Goal: Information Seeking & Learning: Learn about a topic

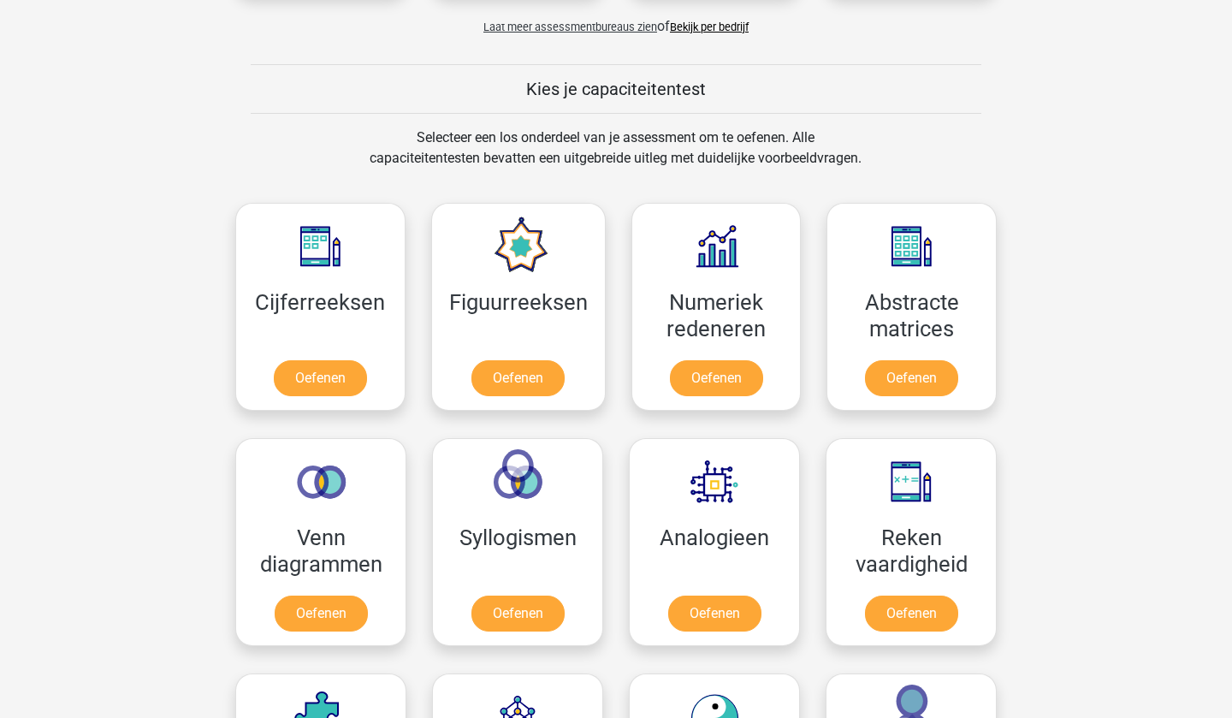
scroll to position [634, 0]
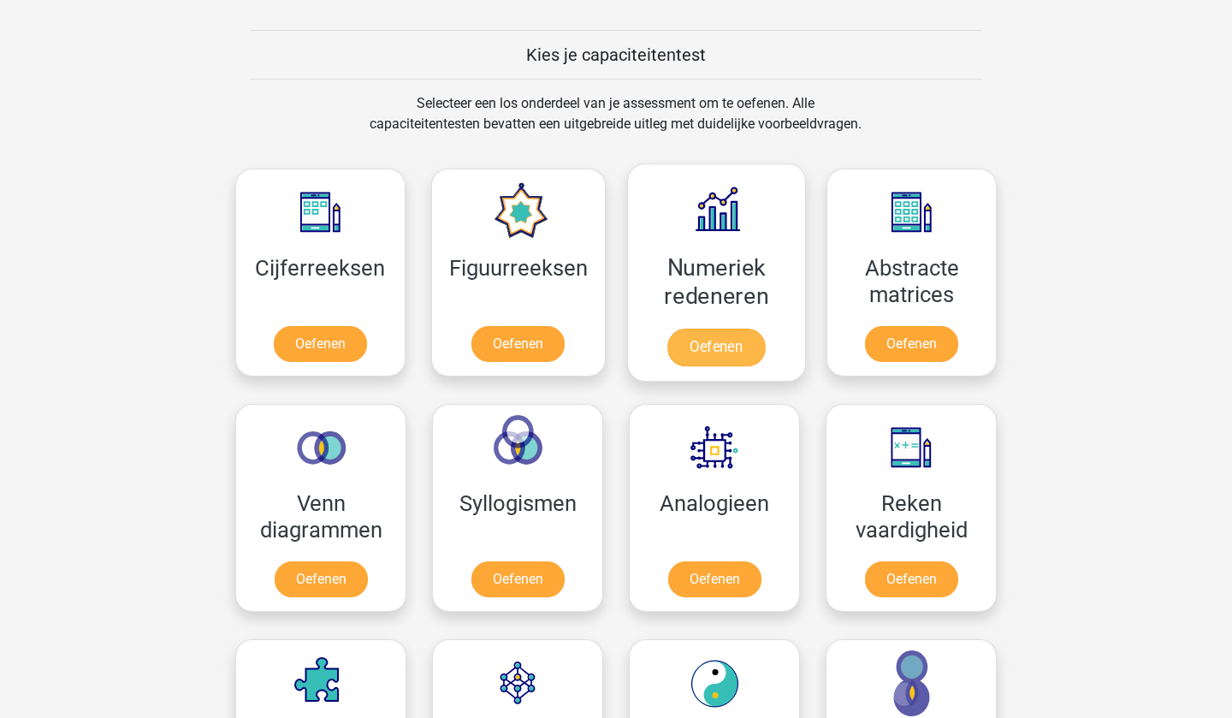
click at [697, 360] on link "Oefenen" at bounding box center [716, 348] width 98 height 38
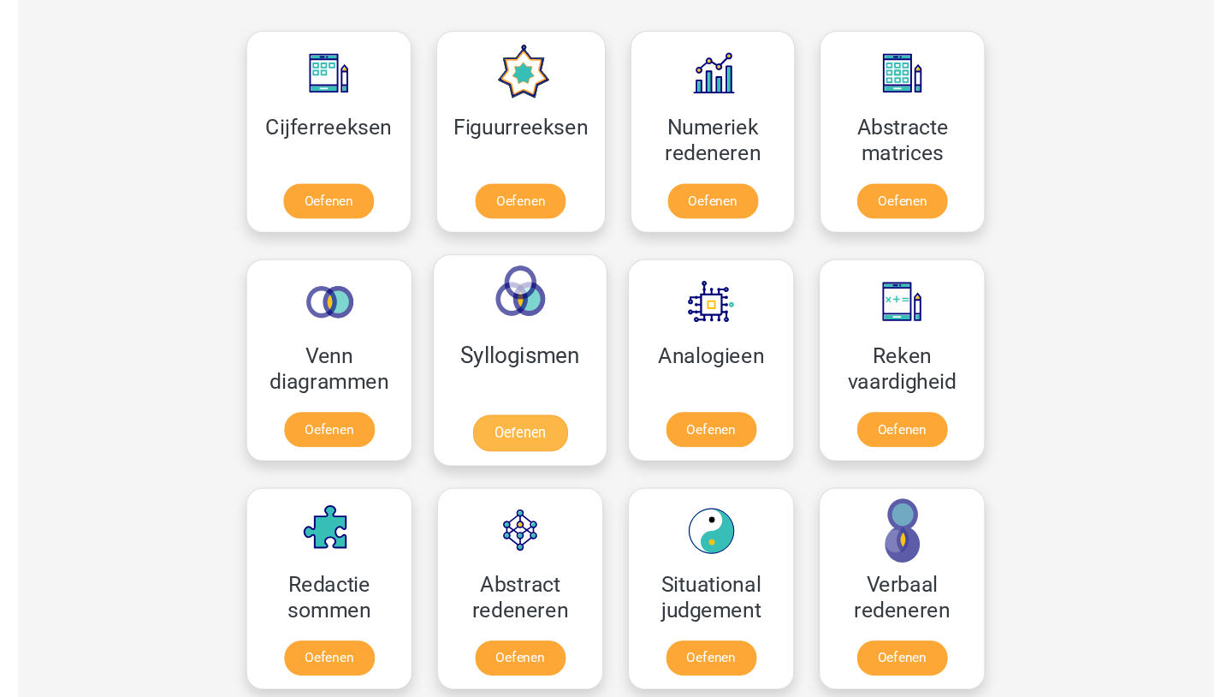
scroll to position [805, 0]
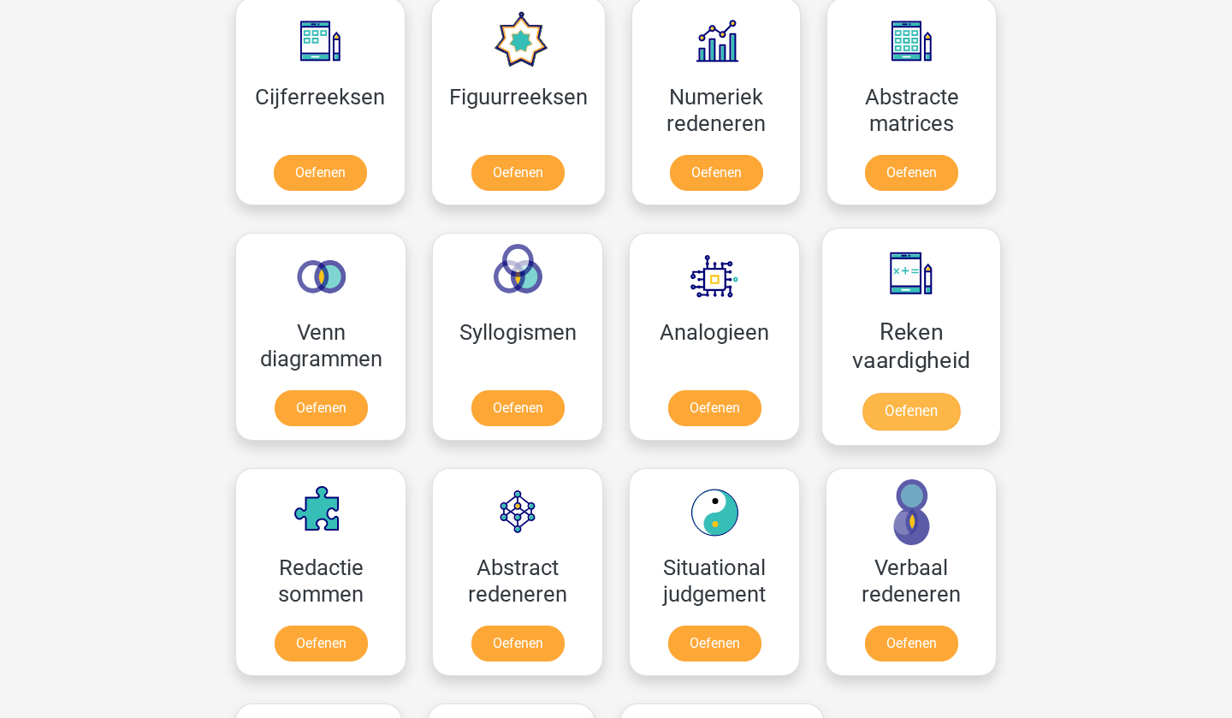
click at [899, 424] on link "Oefenen" at bounding box center [912, 412] width 98 height 38
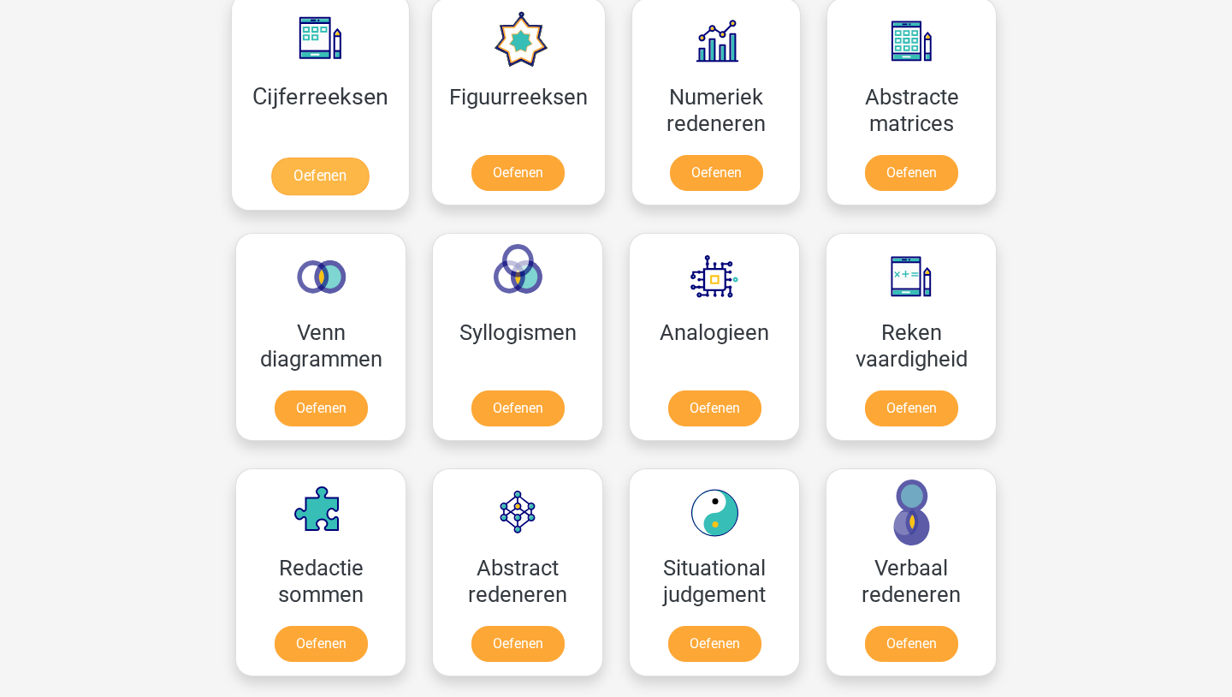
click at [347, 177] on link "Oefenen" at bounding box center [320, 176] width 98 height 38
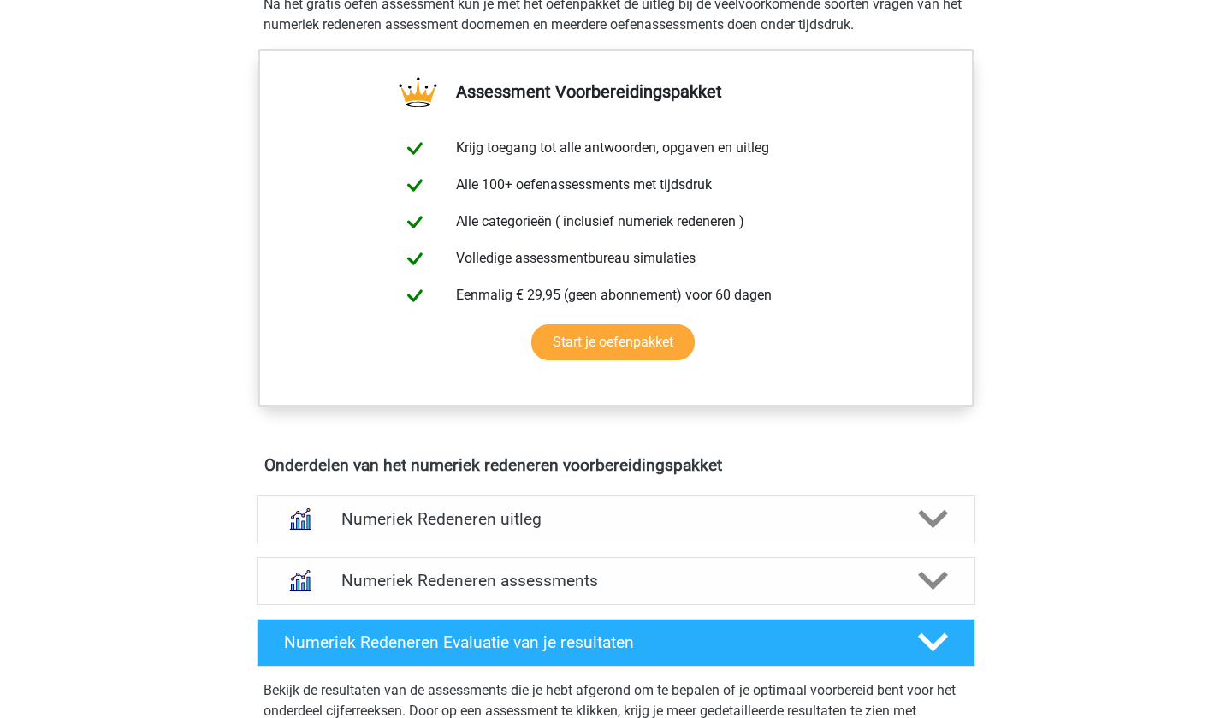
scroll to position [685, 0]
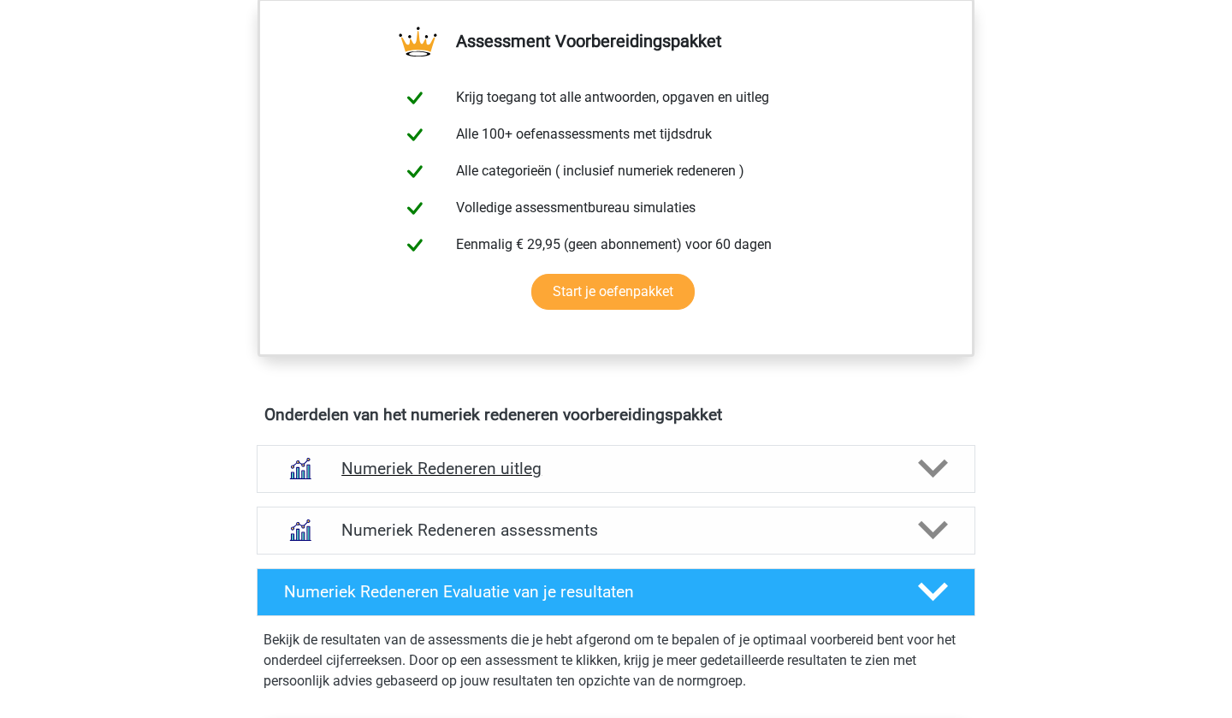
click at [487, 475] on h4 "Numeriek Redeneren uitleg" at bounding box center [615, 469] width 549 height 20
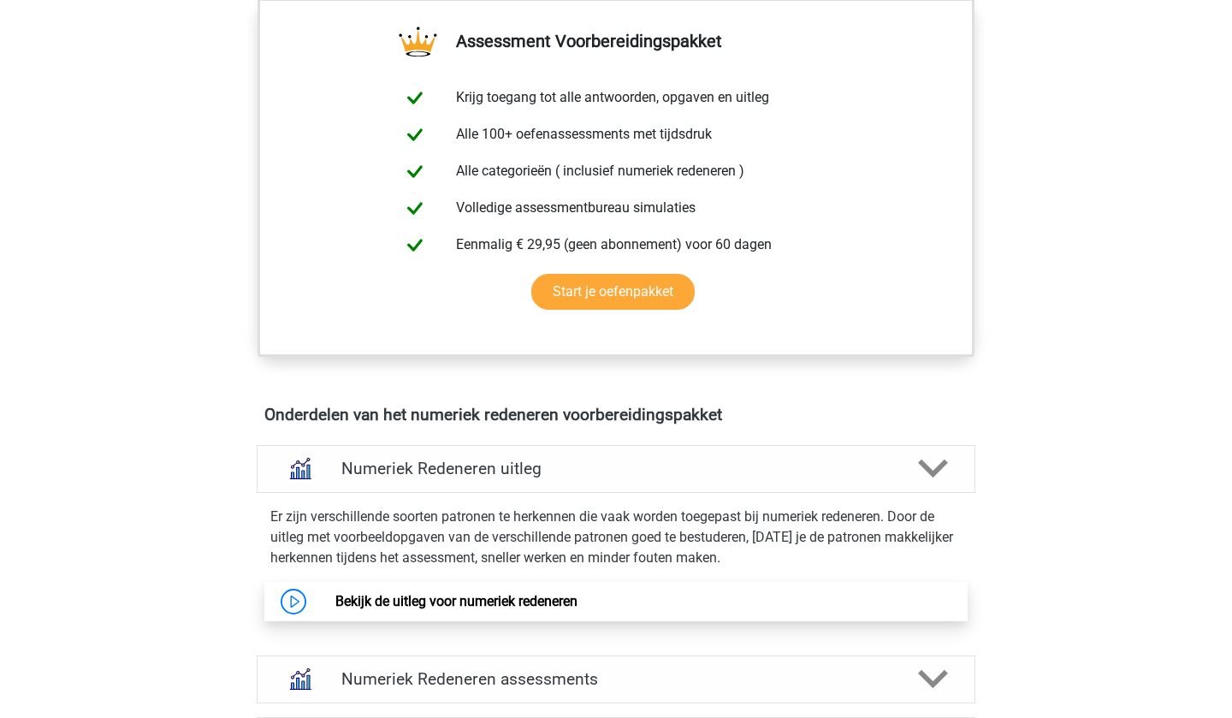
click at [509, 609] on link "Bekijk de uitleg voor numeriek redeneren" at bounding box center [456, 601] width 242 height 16
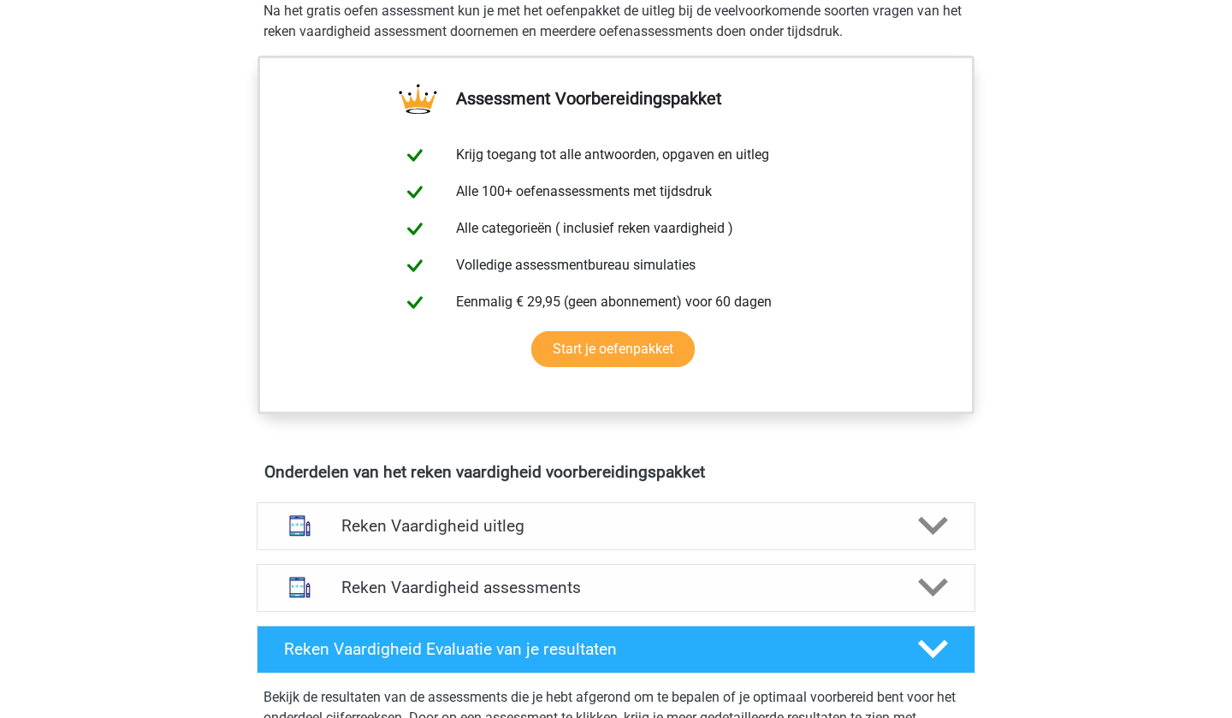
scroll to position [616, 0]
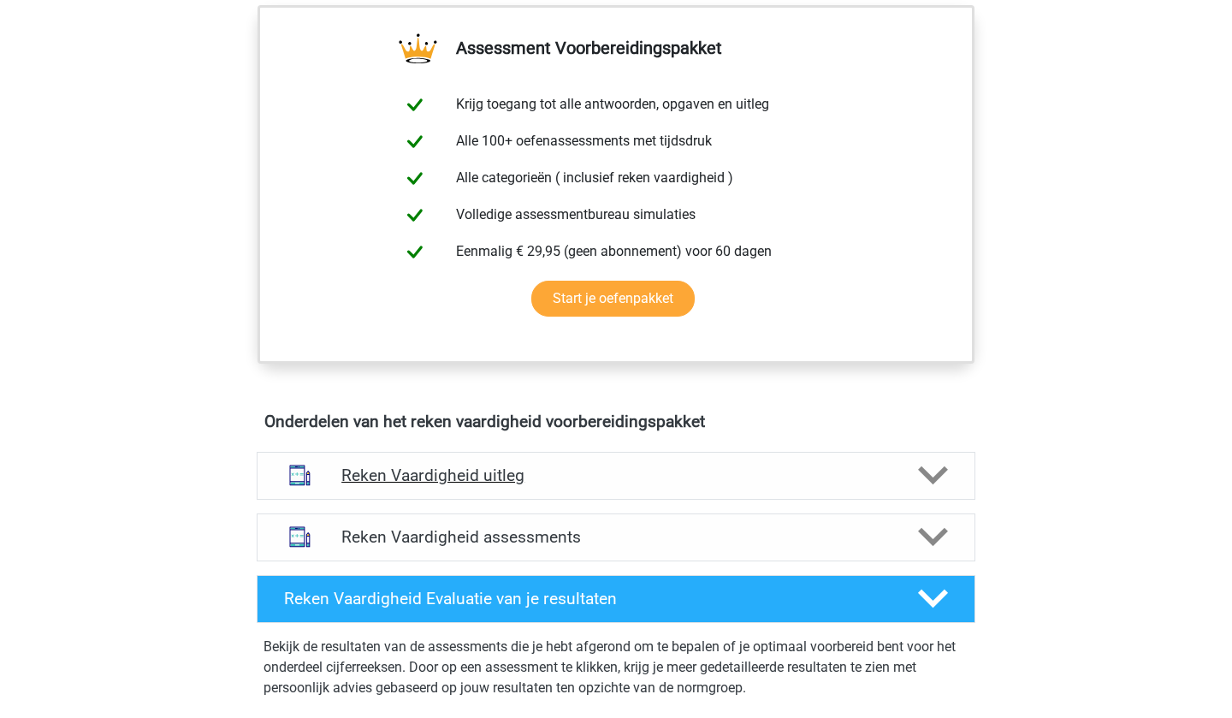
click at [468, 492] on div "Reken Vaardigheid uitleg" at bounding box center [616, 476] width 719 height 48
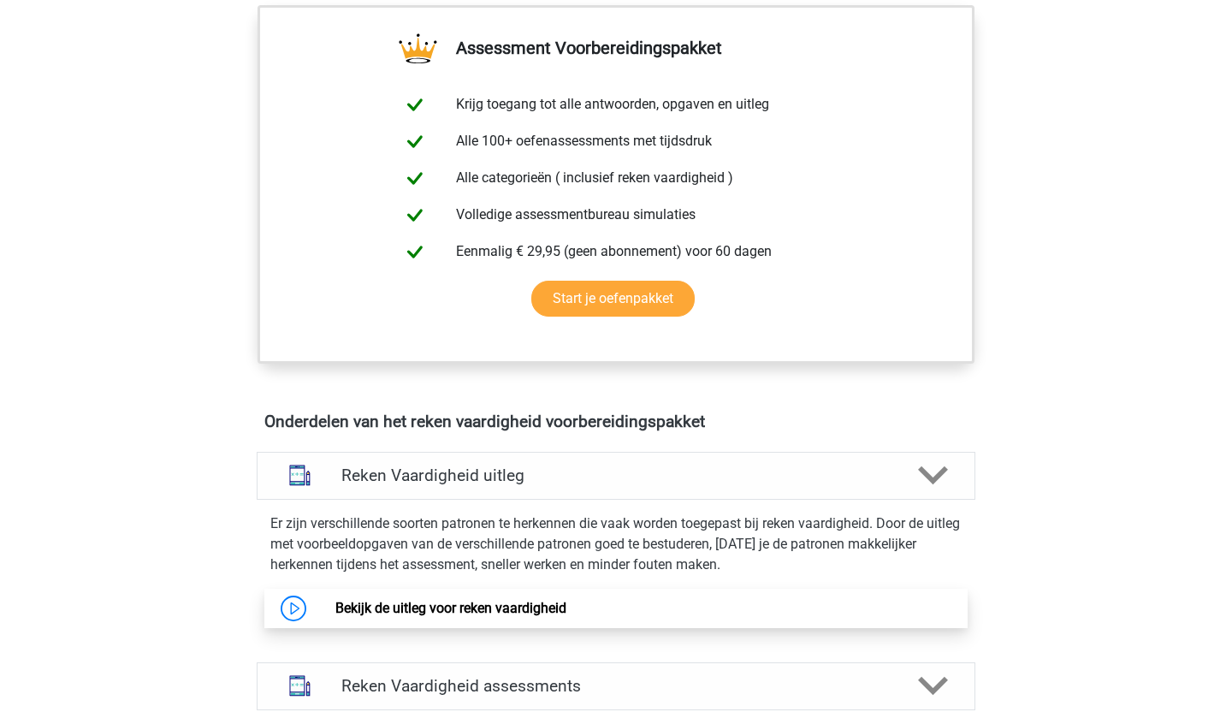
click at [483, 616] on link "Bekijk de uitleg voor reken vaardigheid" at bounding box center [450, 608] width 231 height 16
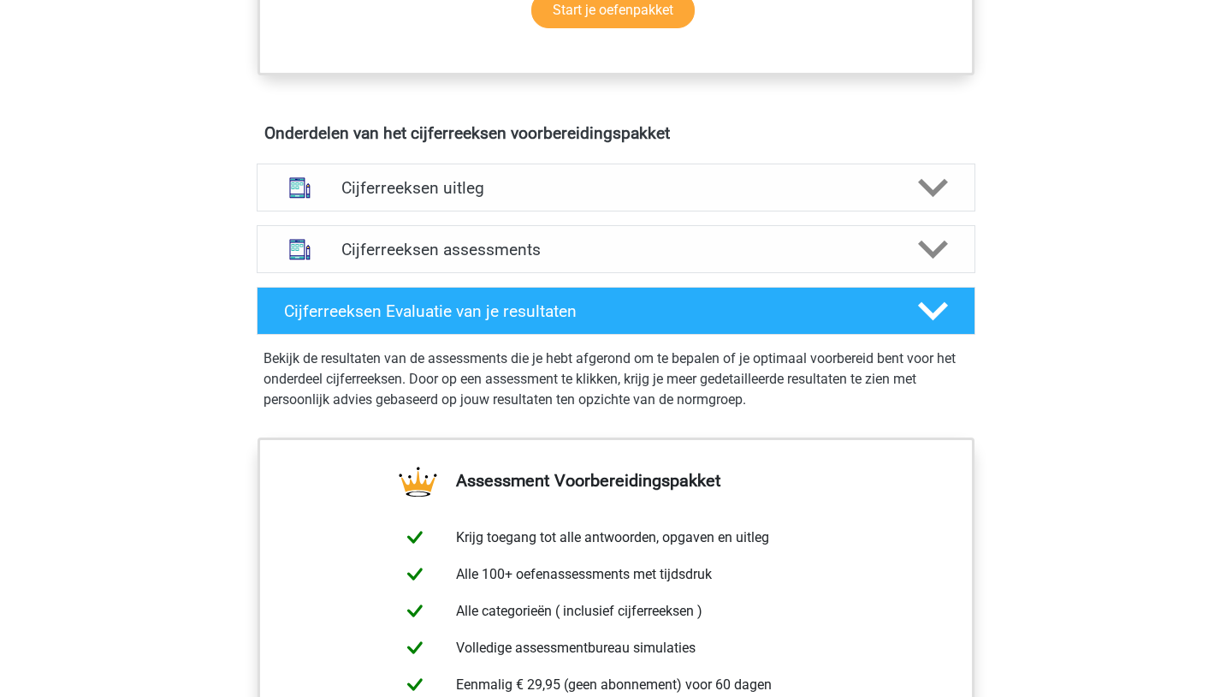
scroll to position [958, 0]
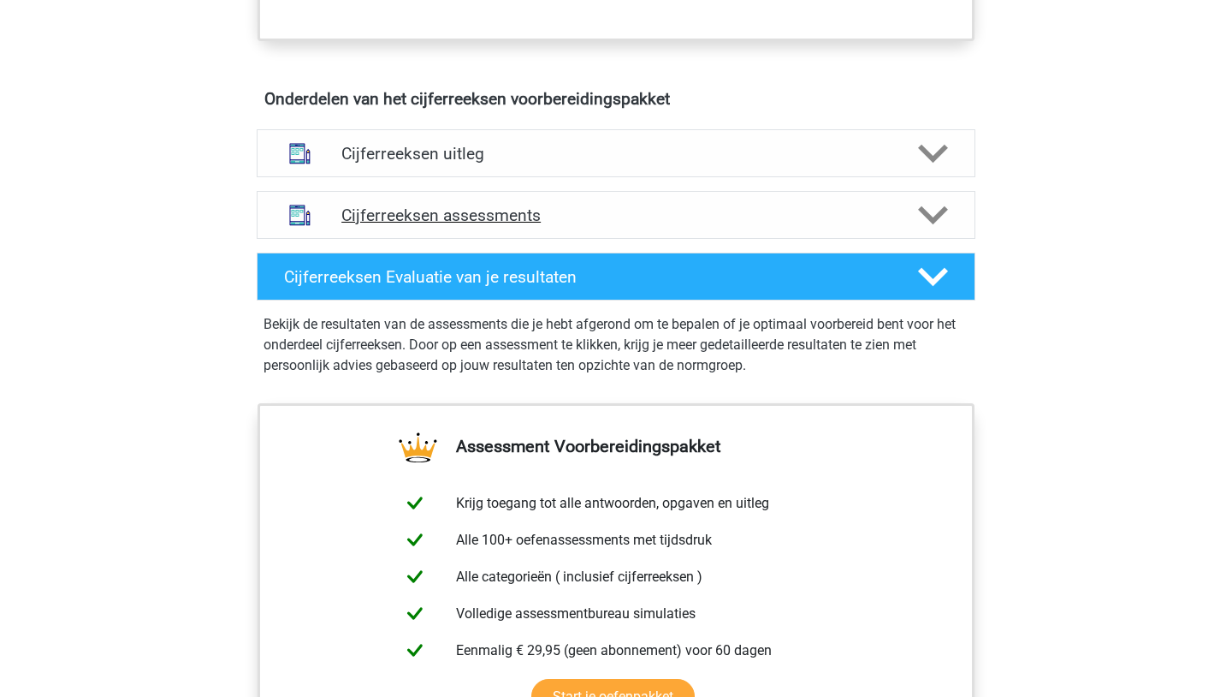
click at [474, 225] on h4 "Cijferreeksen assessments" at bounding box center [615, 215] width 549 height 20
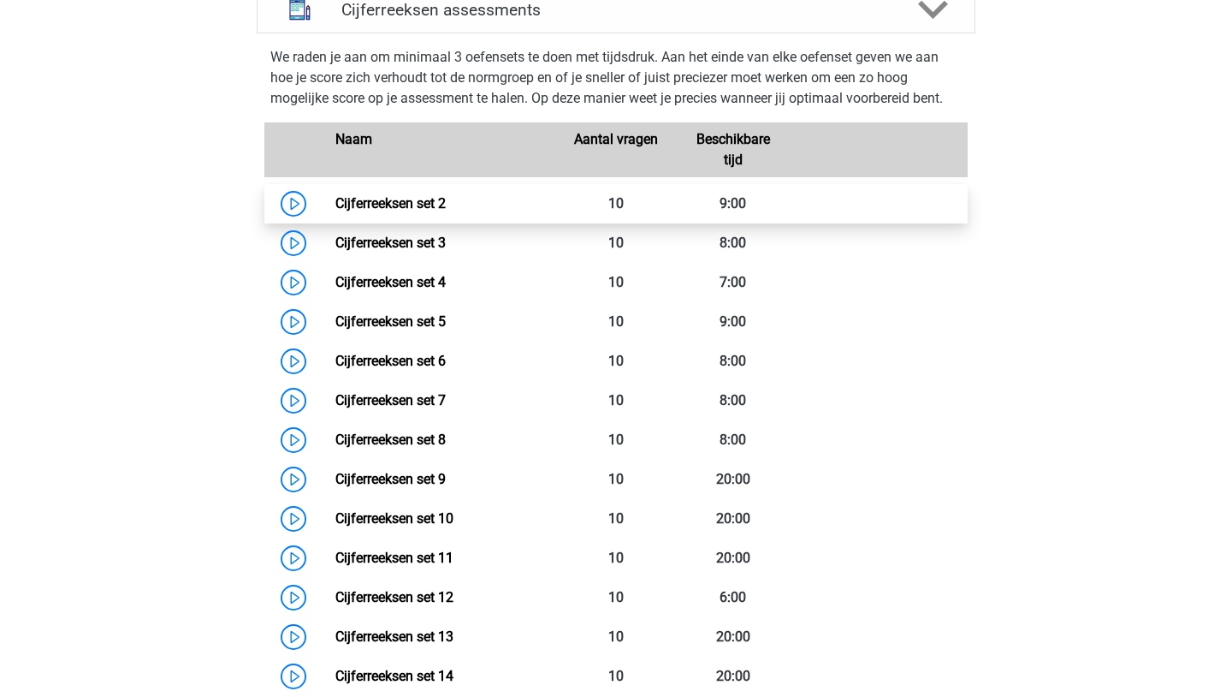
scroll to position [1198, 0]
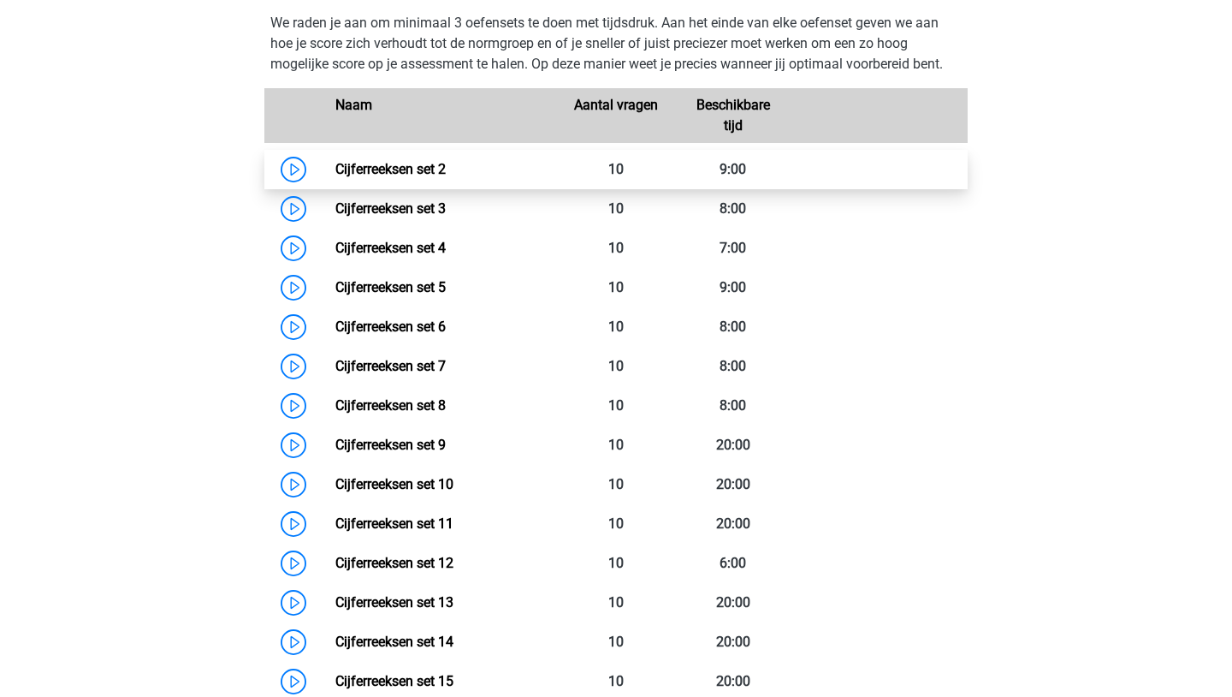
click at [434, 177] on link "Cijferreeksen set 2" at bounding box center [390, 169] width 110 height 16
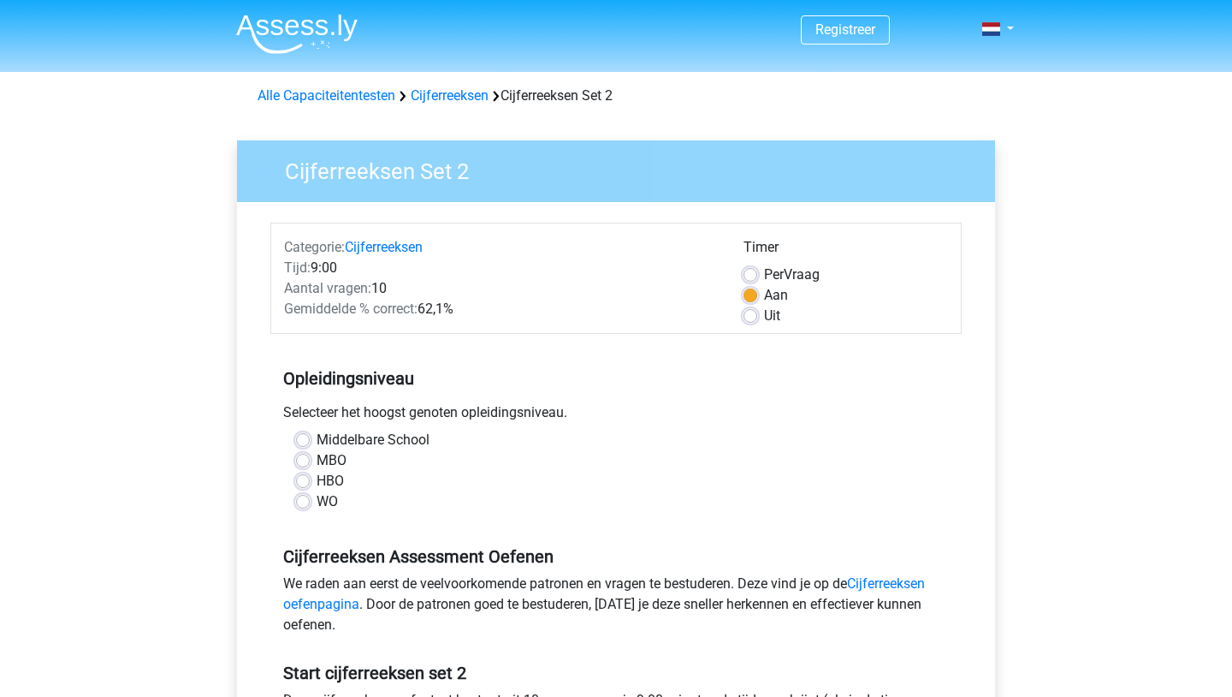
click at [764, 322] on label "Uit" at bounding box center [772, 315] width 16 height 21
click at [751, 322] on input "Uit" at bounding box center [751, 313] width 14 height 17
radio input "true"
click at [317, 460] on label "MBO" at bounding box center [332, 460] width 30 height 21
click at [298, 460] on input "MBO" at bounding box center [303, 458] width 14 height 17
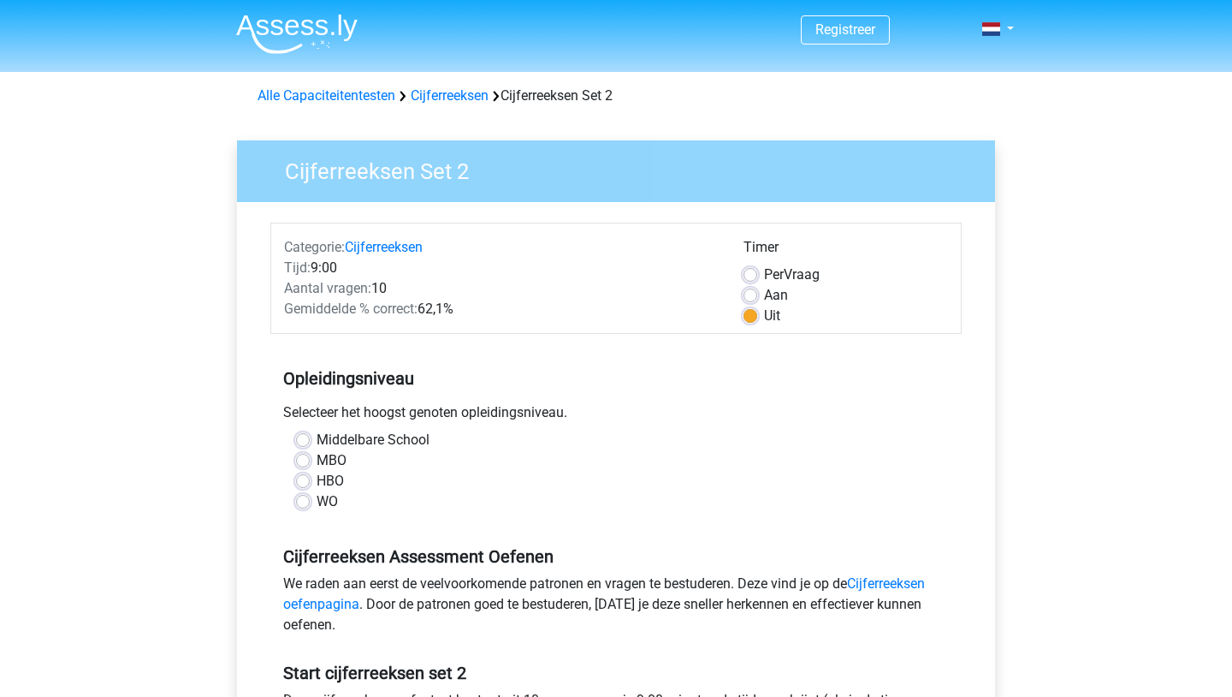
radio input "true"
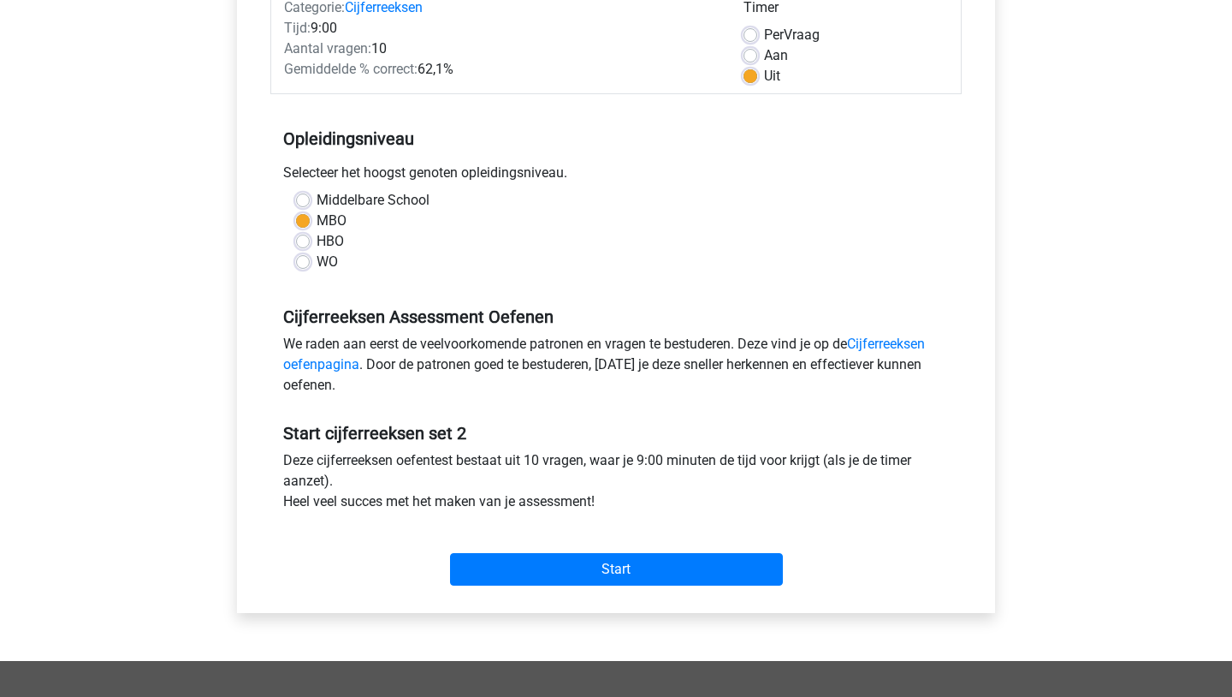
scroll to position [274, 0]
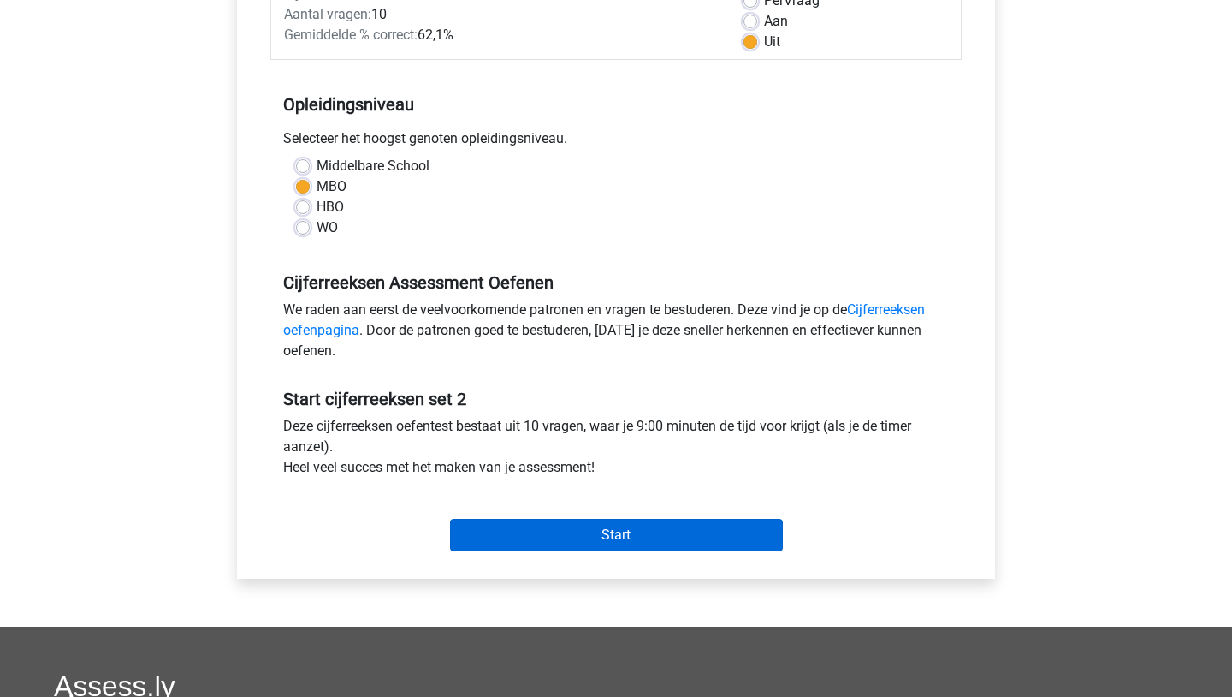
click at [536, 543] on input "Start" at bounding box center [616, 535] width 333 height 33
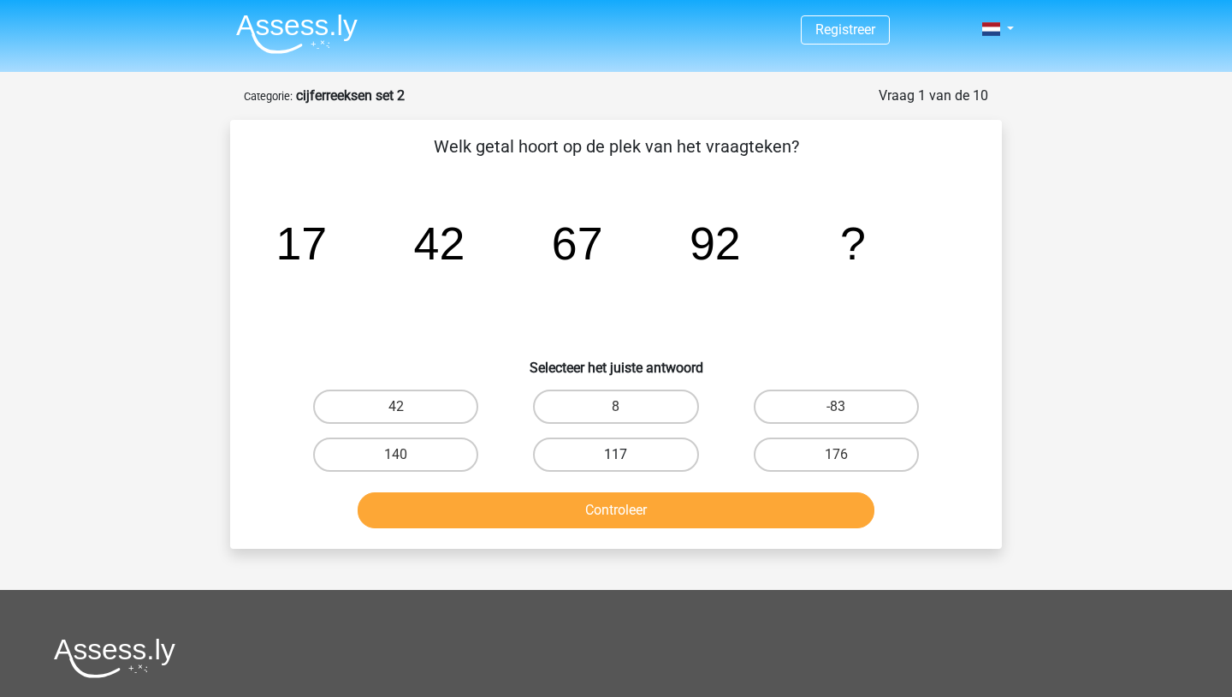
click at [617, 442] on label "117" at bounding box center [615, 454] width 165 height 34
click at [617, 454] on input "117" at bounding box center [621, 459] width 11 height 11
radio input "true"
click at [611, 523] on button "Controleer" at bounding box center [617, 510] width 518 height 36
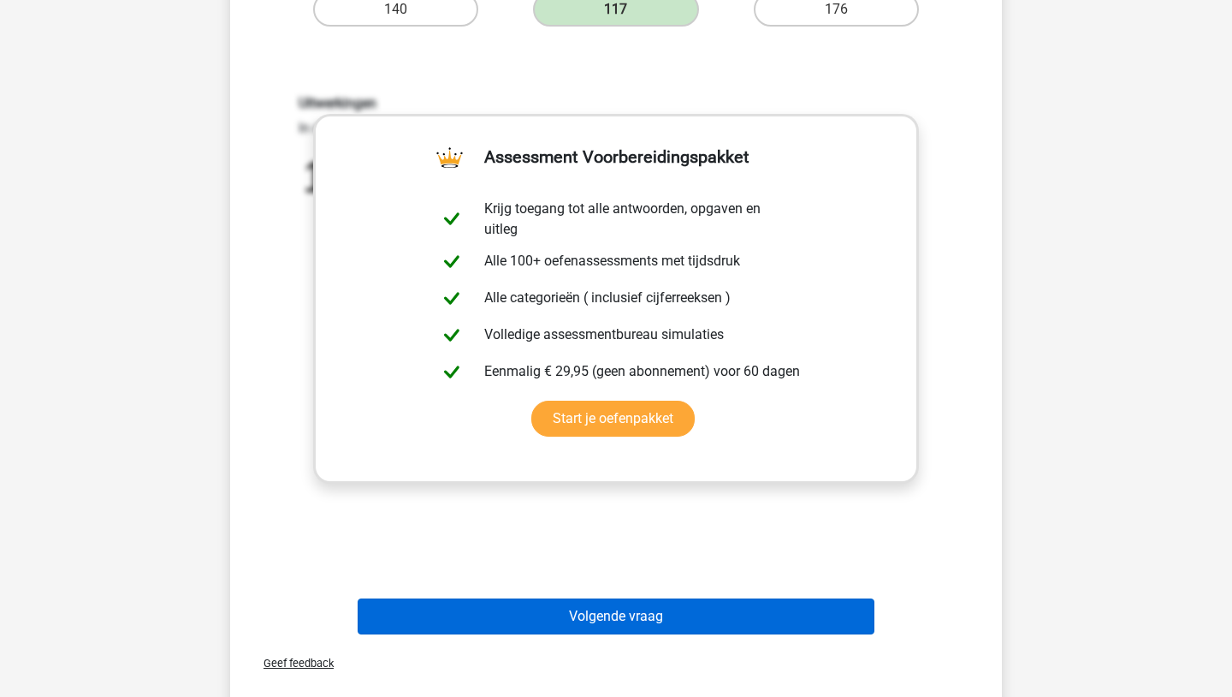
click at [531, 615] on button "Volgende vraag" at bounding box center [617, 616] width 518 height 36
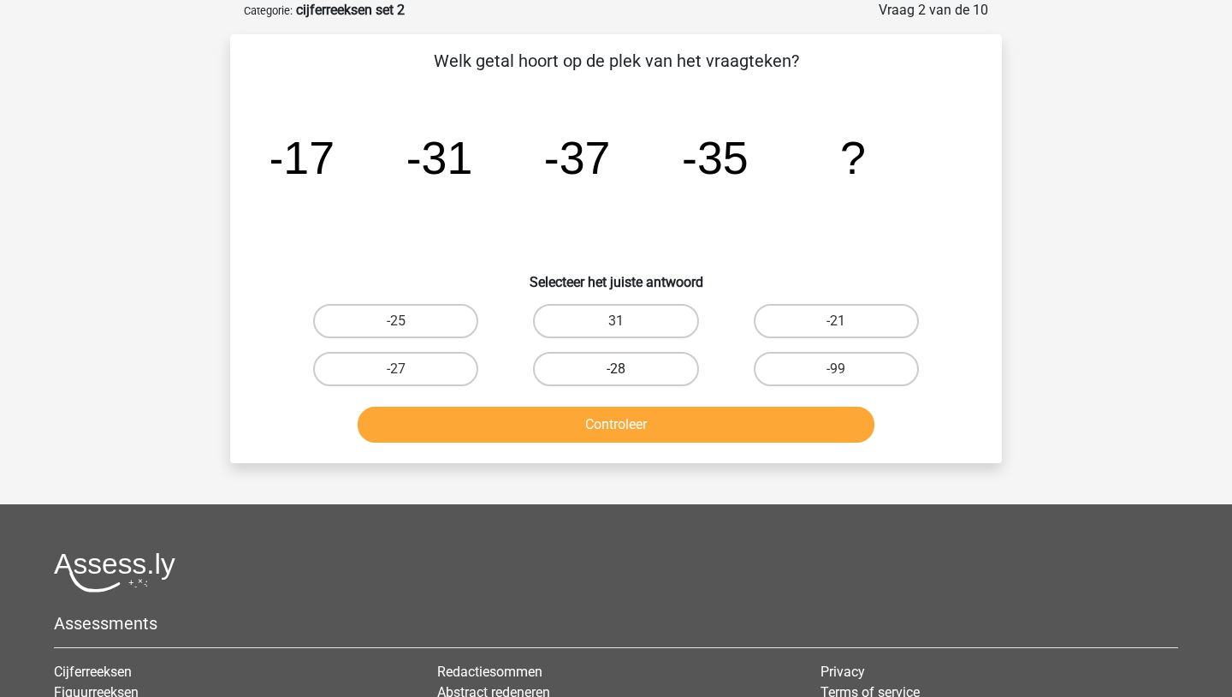
click at [594, 371] on label "-28" at bounding box center [615, 369] width 165 height 34
click at [616, 371] on input "-28" at bounding box center [621, 374] width 11 height 11
radio input "true"
click at [478, 410] on button "Controleer" at bounding box center [617, 424] width 518 height 36
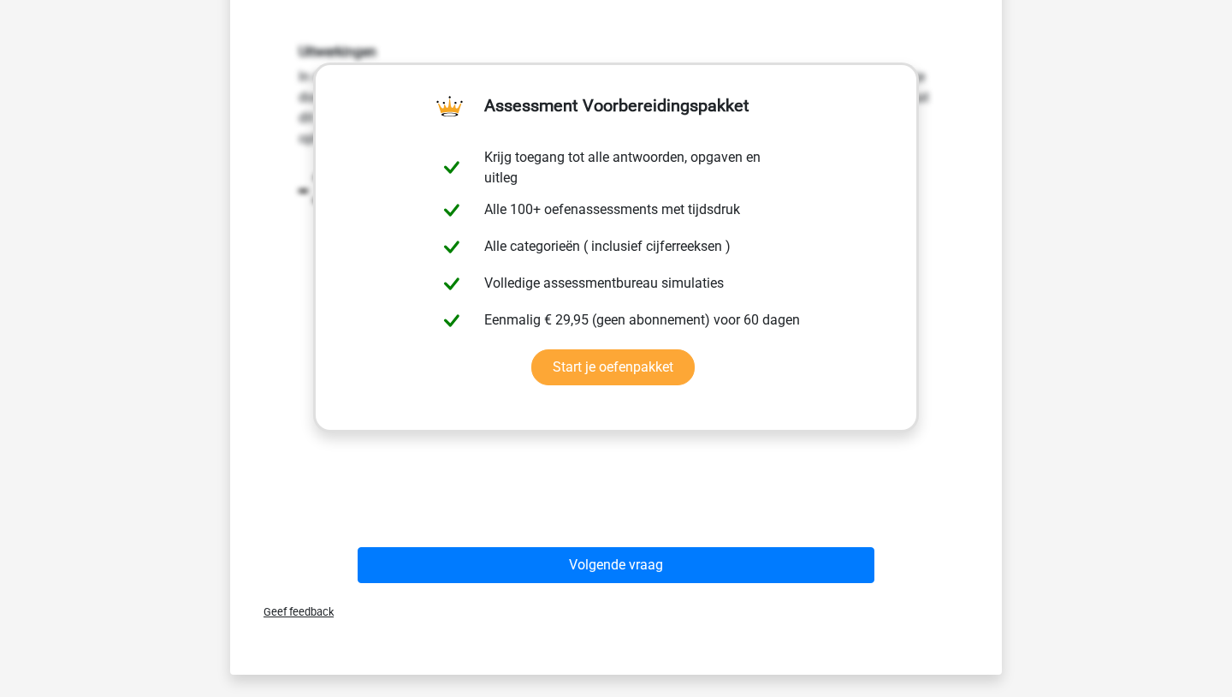
scroll to position [531, 0]
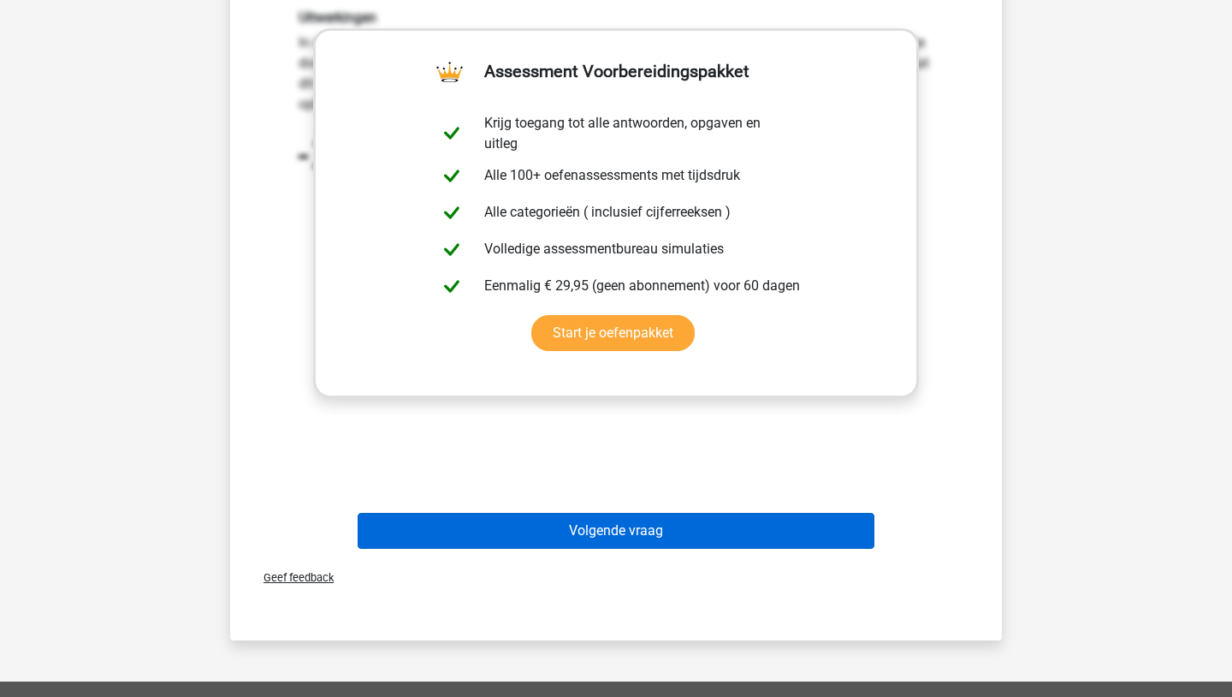
click at [480, 530] on button "Volgende vraag" at bounding box center [617, 531] width 518 height 36
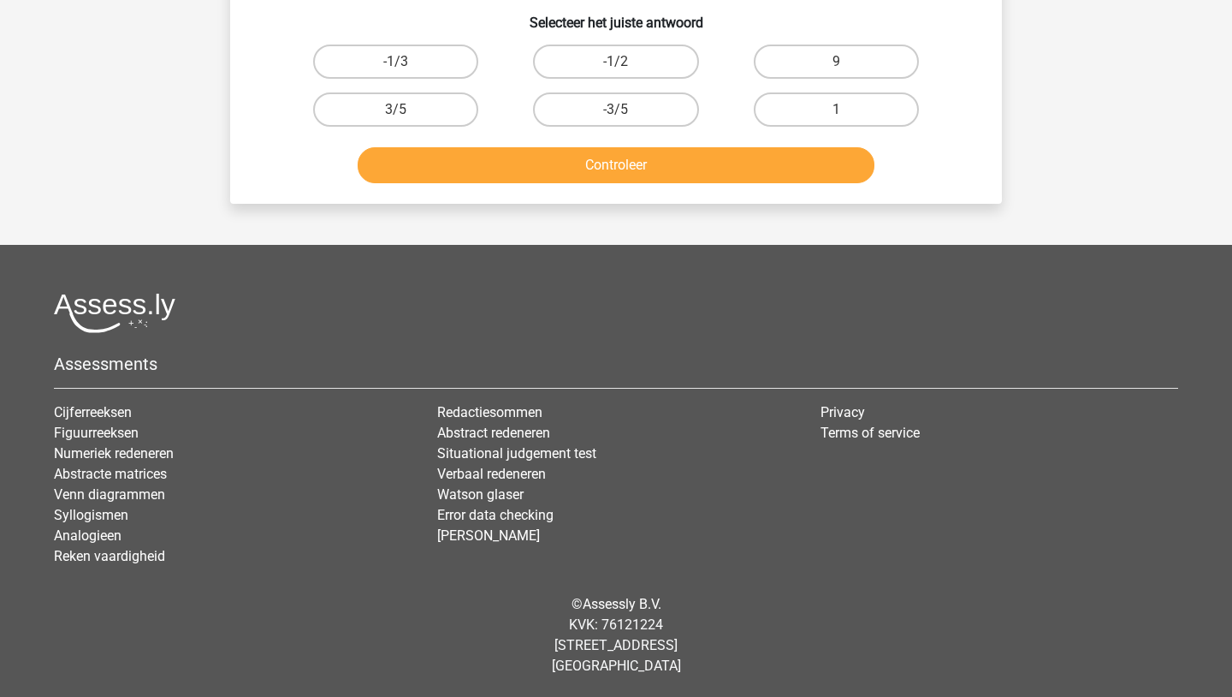
scroll to position [86, 0]
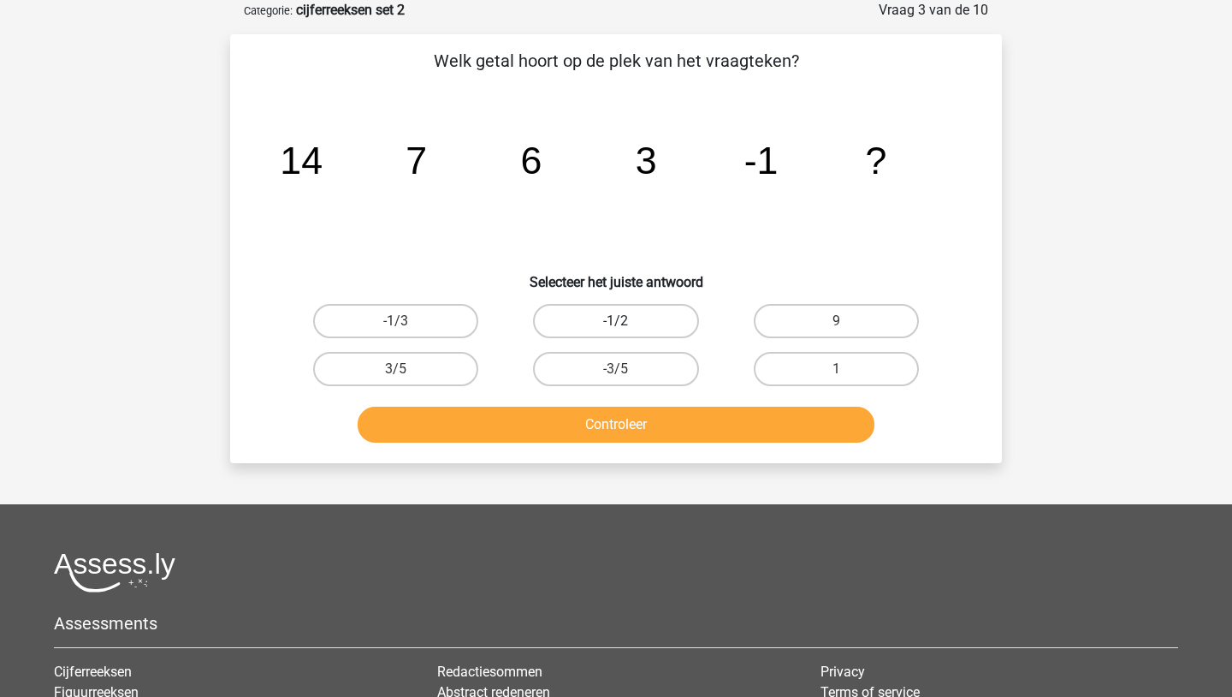
click at [593, 335] on label "-1/2" at bounding box center [615, 321] width 165 height 34
click at [616, 332] on input "-1/2" at bounding box center [621, 326] width 11 height 11
radio input "true"
click at [580, 430] on button "Controleer" at bounding box center [617, 424] width 518 height 36
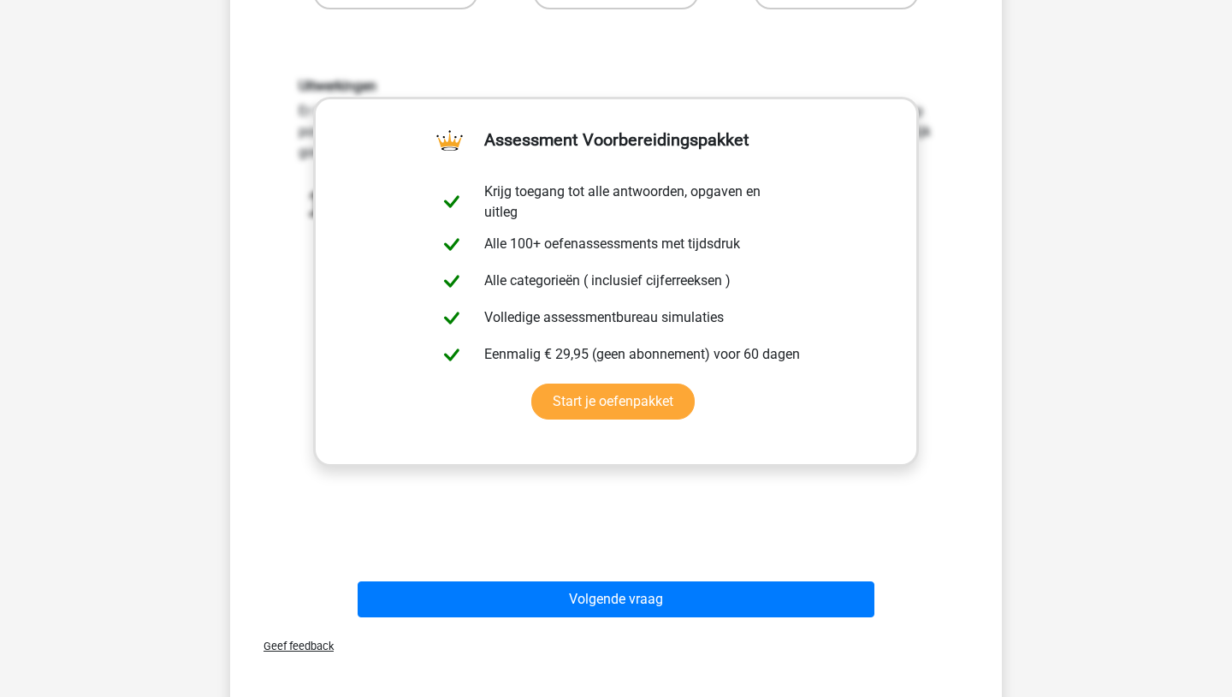
scroll to position [496, 0]
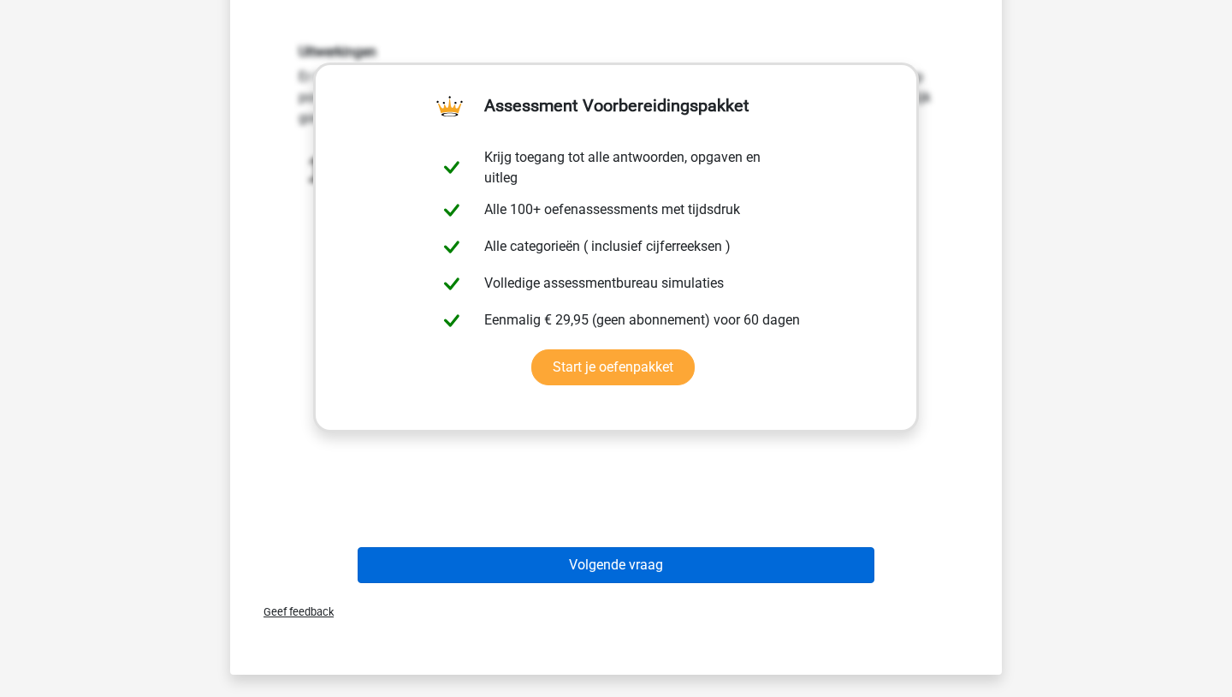
click at [504, 579] on button "Volgende vraag" at bounding box center [617, 565] width 518 height 36
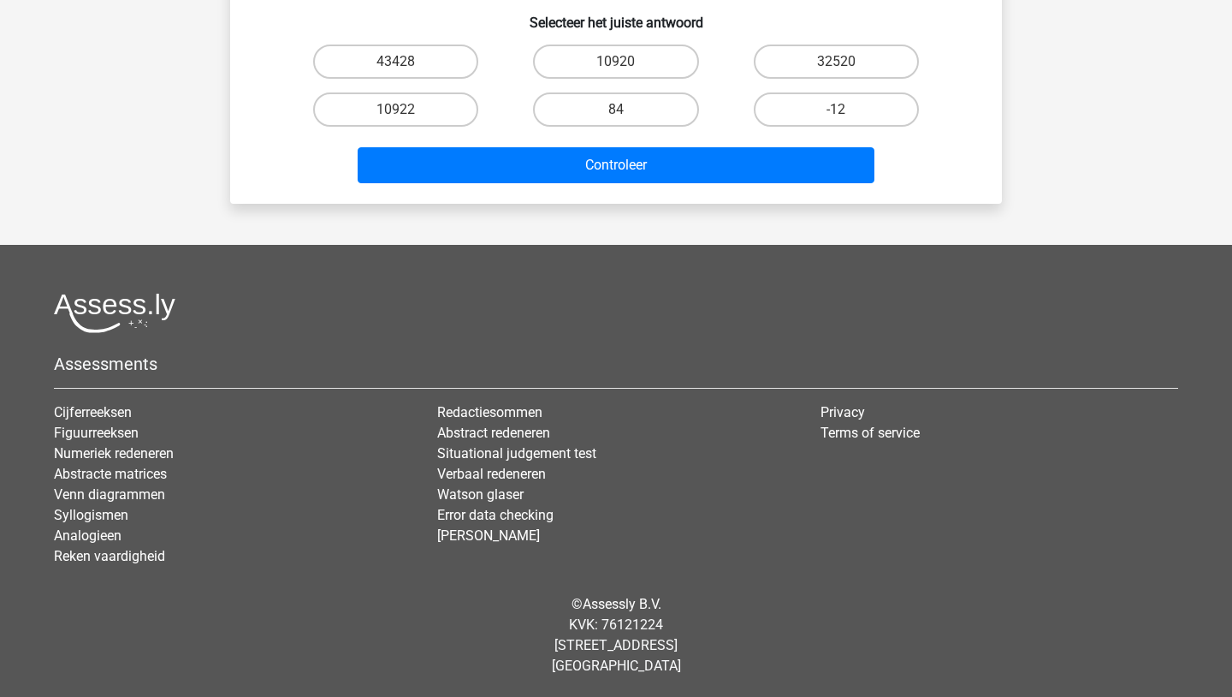
scroll to position [86, 0]
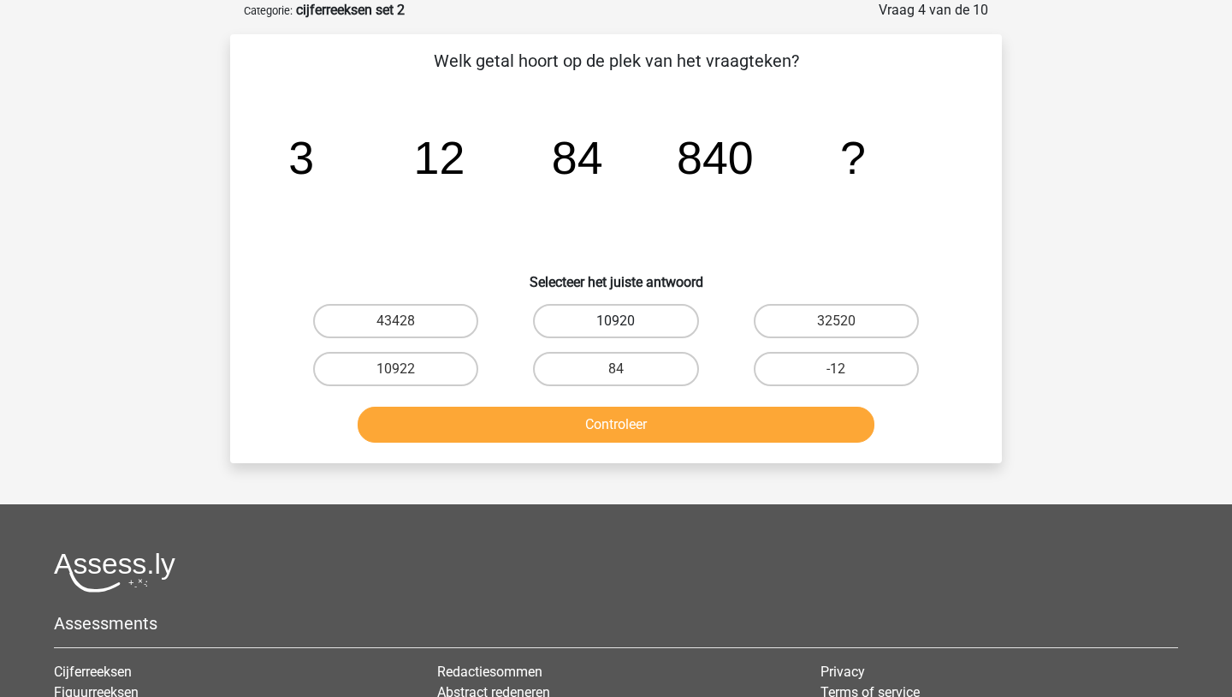
click at [586, 319] on label "10920" at bounding box center [615, 321] width 165 height 34
click at [616, 321] on input "10920" at bounding box center [621, 326] width 11 height 11
radio input "true"
click at [581, 425] on button "Controleer" at bounding box center [617, 424] width 518 height 36
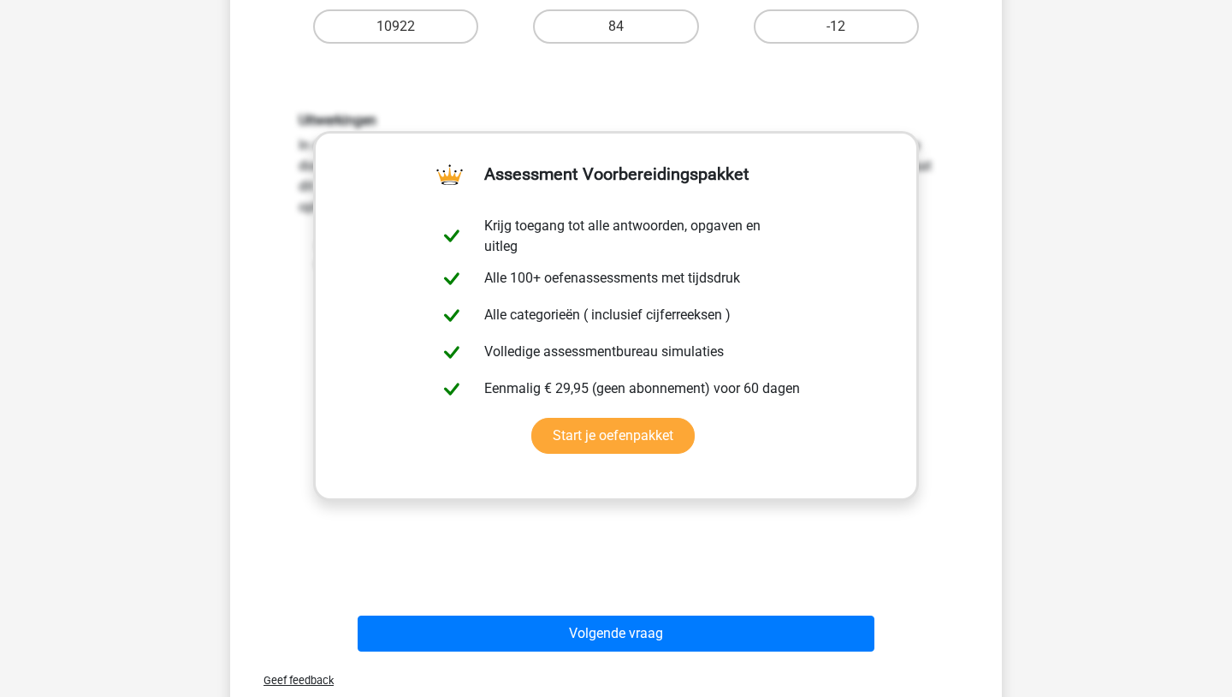
scroll to position [496, 0]
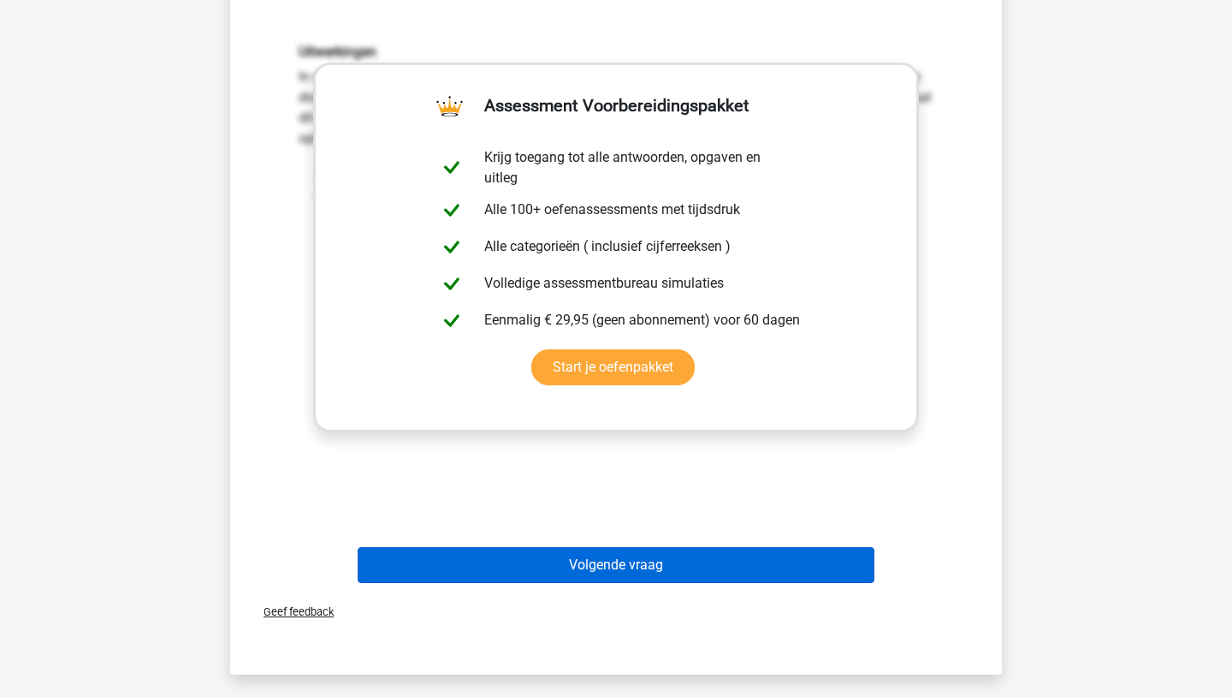
click at [594, 580] on button "Volgende vraag" at bounding box center [617, 565] width 518 height 36
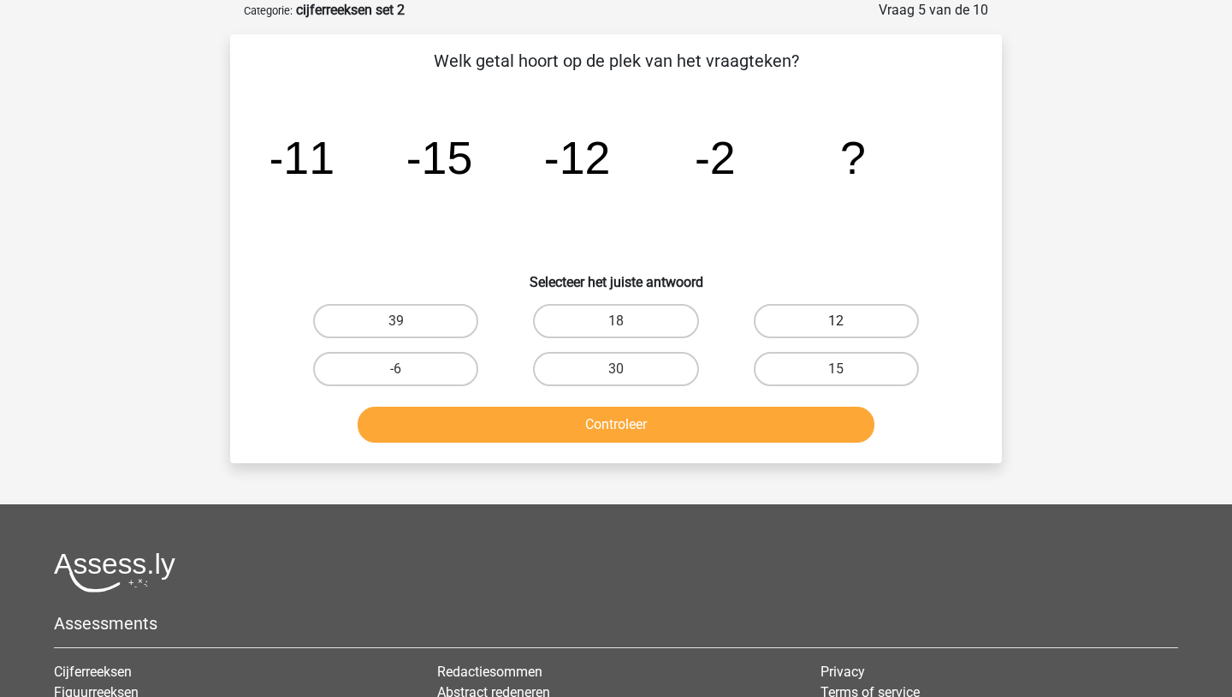
click at [786, 327] on label "12" at bounding box center [836, 321] width 165 height 34
click at [836, 327] on input "12" at bounding box center [841, 326] width 11 height 11
radio input "true"
click at [704, 437] on button "Controleer" at bounding box center [617, 424] width 518 height 36
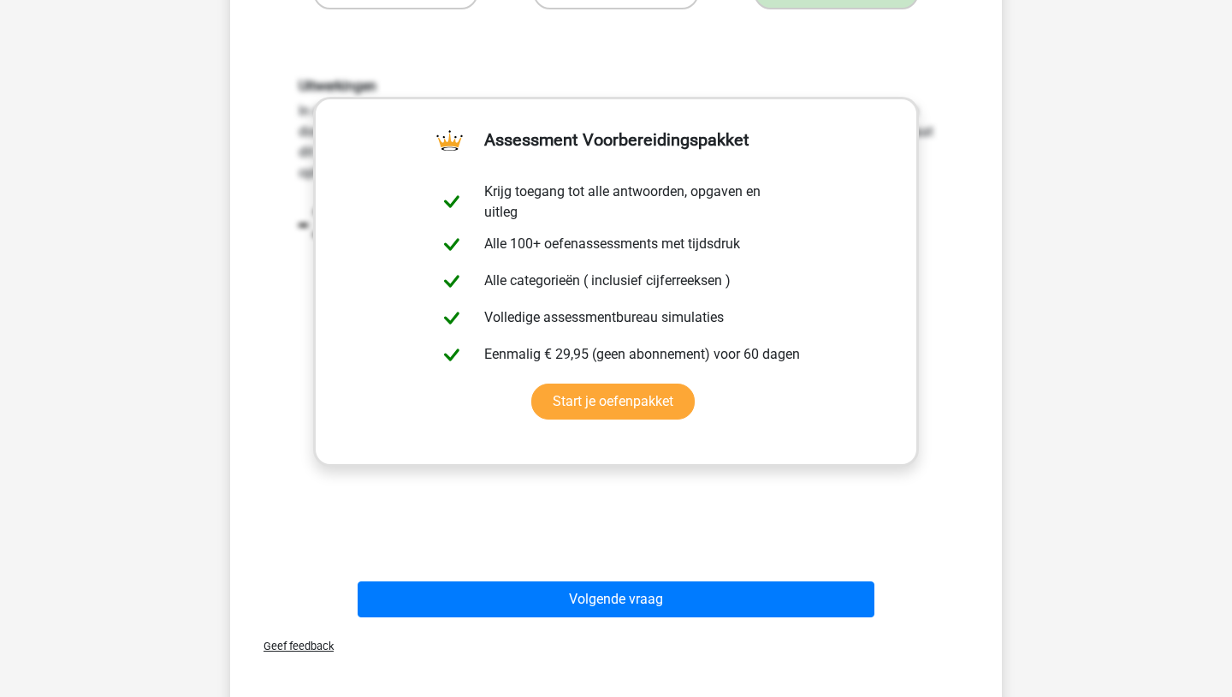
scroll to position [531, 0]
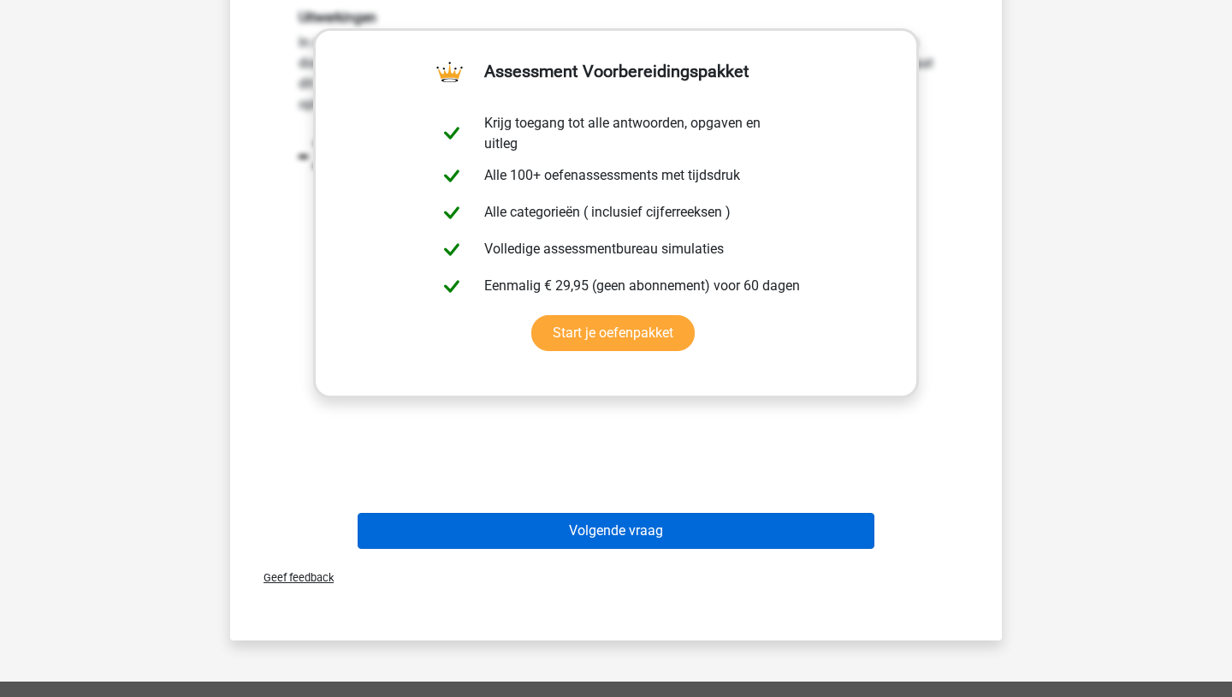
click at [641, 521] on button "Volgende vraag" at bounding box center [617, 531] width 518 height 36
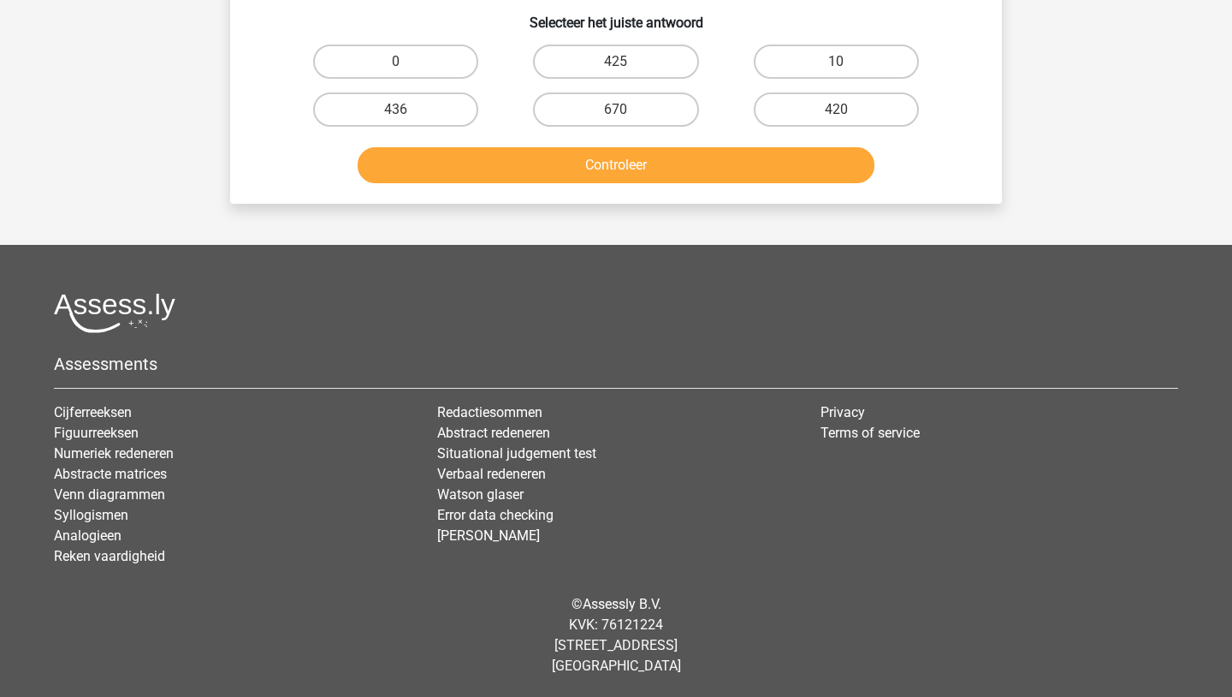
scroll to position [86, 0]
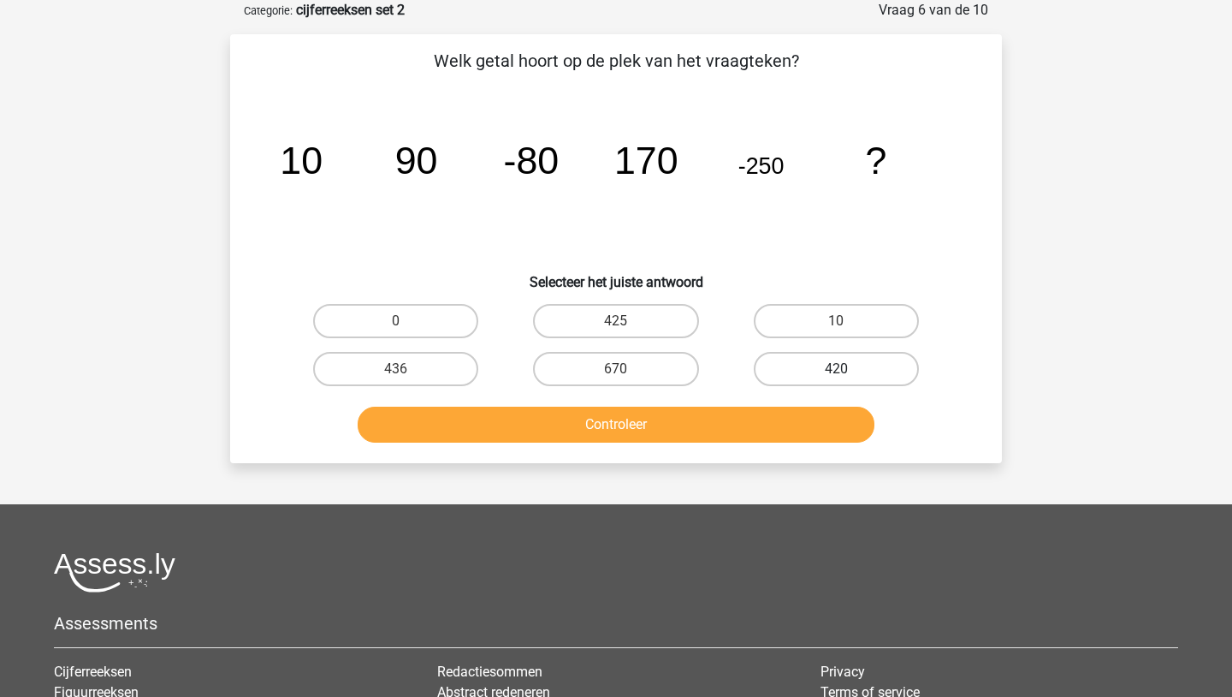
click at [871, 382] on label "420" at bounding box center [836, 369] width 165 height 34
click at [847, 380] on input "420" at bounding box center [841, 374] width 11 height 11
radio input "true"
click at [782, 422] on button "Controleer" at bounding box center [617, 424] width 518 height 36
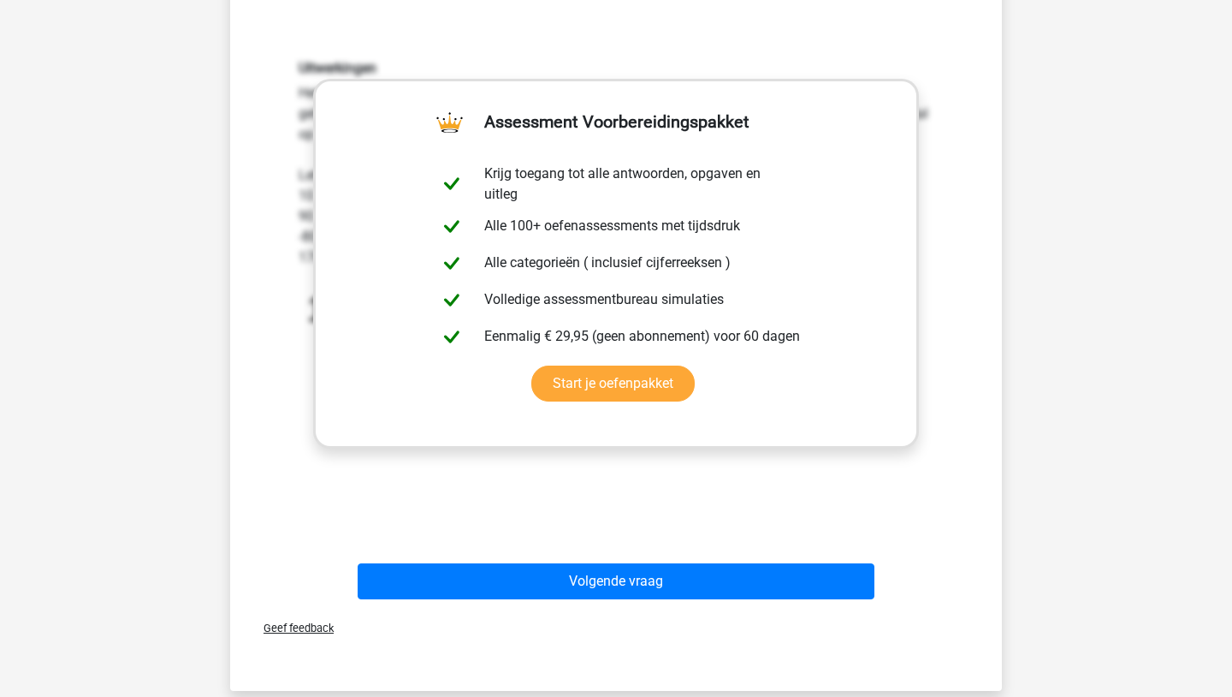
scroll to position [531, 0]
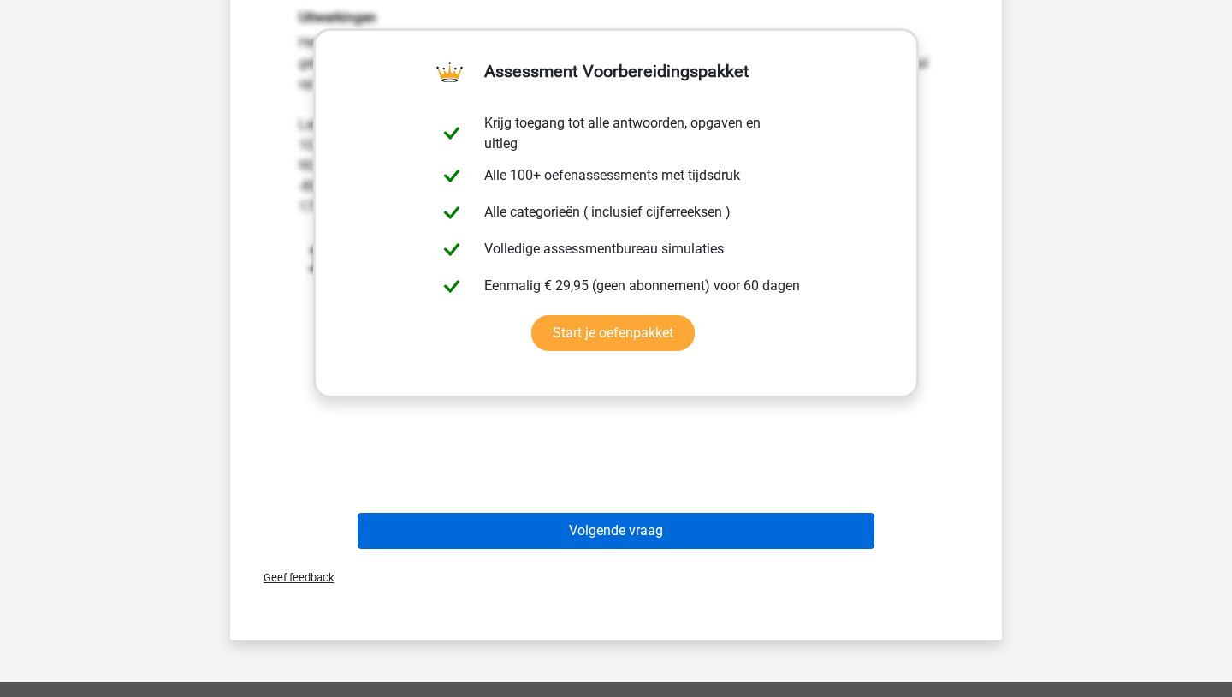
click at [697, 529] on button "Volgende vraag" at bounding box center [617, 531] width 518 height 36
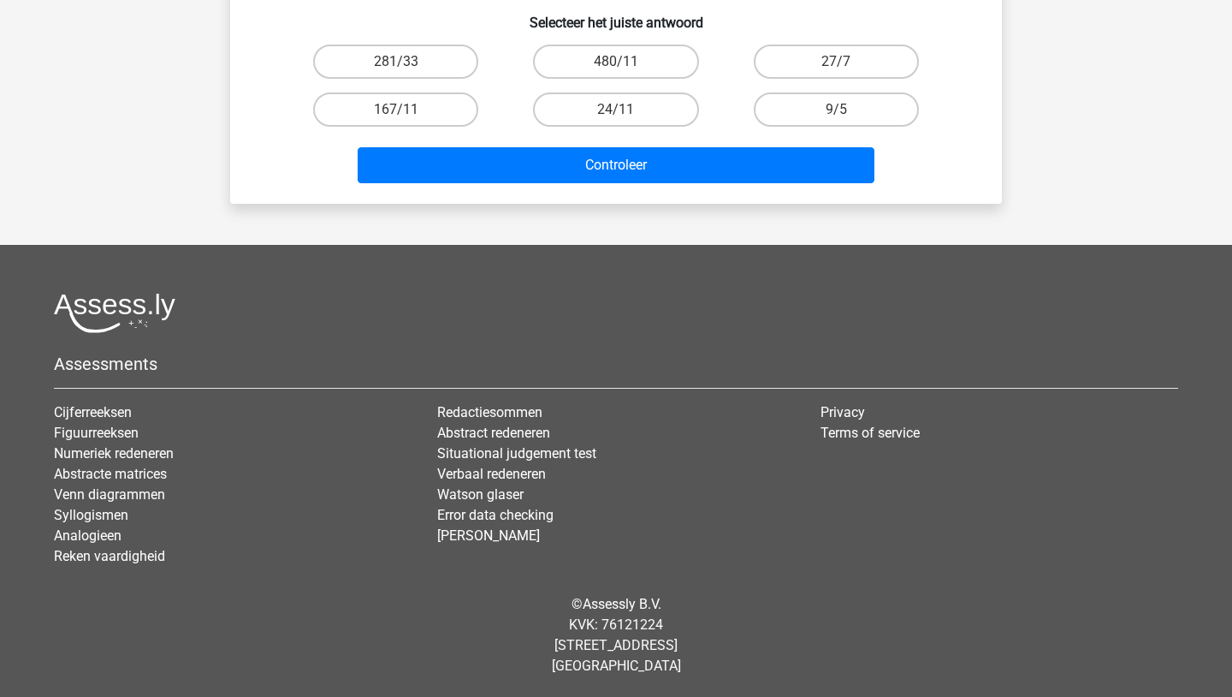
scroll to position [86, 0]
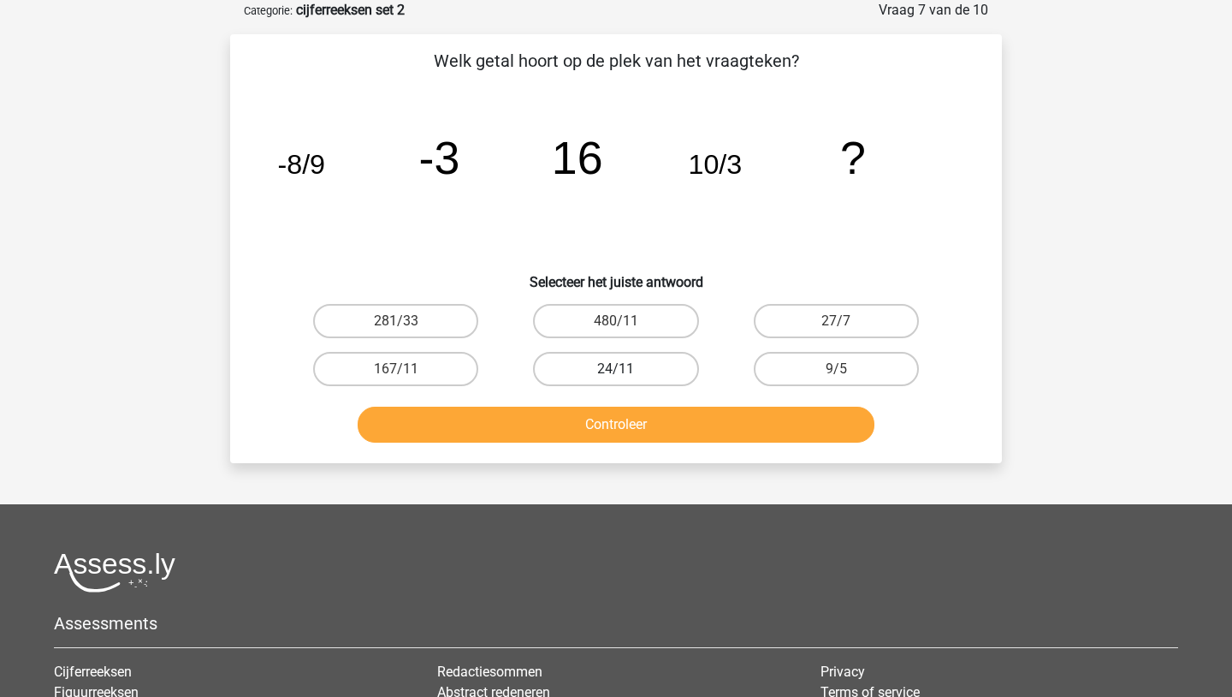
click at [642, 371] on label "24/11" at bounding box center [615, 369] width 165 height 34
click at [627, 371] on input "24/11" at bounding box center [621, 374] width 11 height 11
radio input "true"
click at [620, 435] on button "Controleer" at bounding box center [617, 424] width 518 height 36
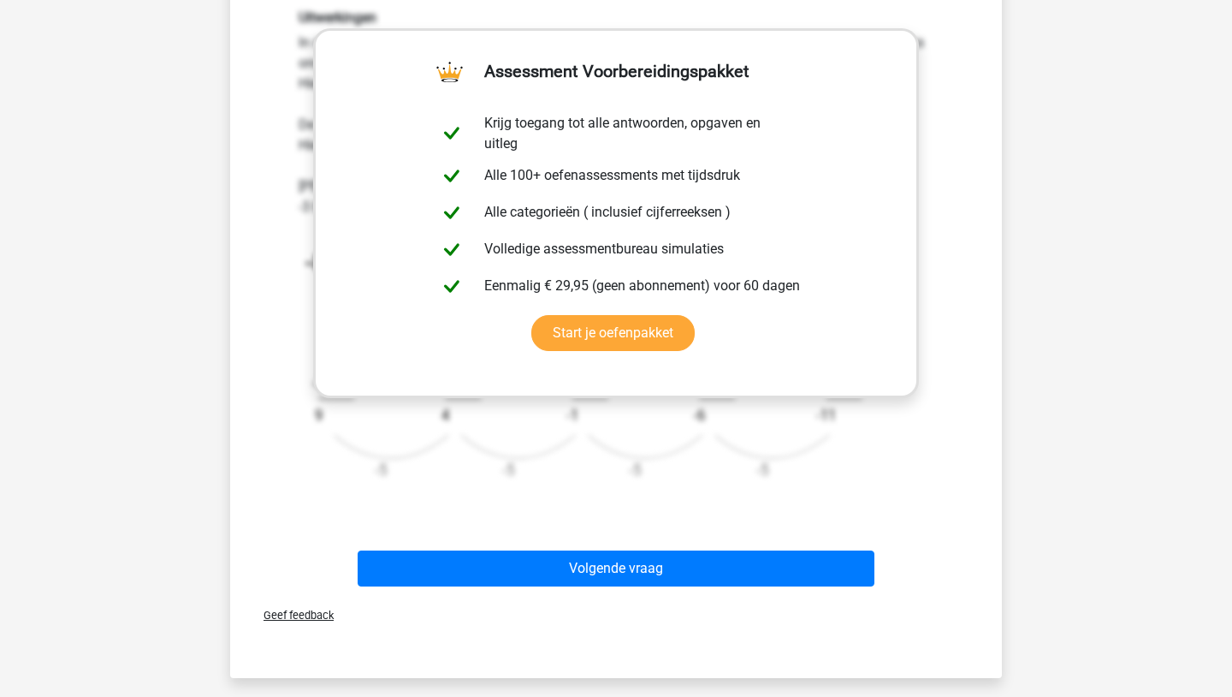
scroll to position [565, 0]
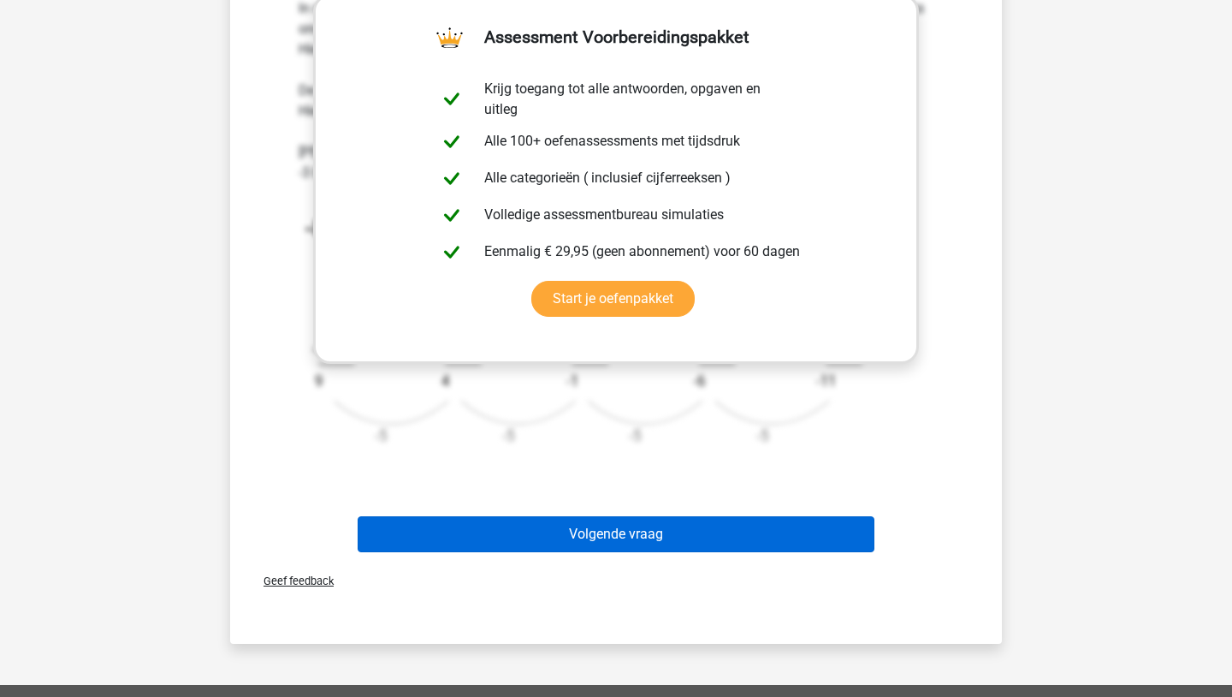
click at [657, 528] on button "Volgende vraag" at bounding box center [617, 534] width 518 height 36
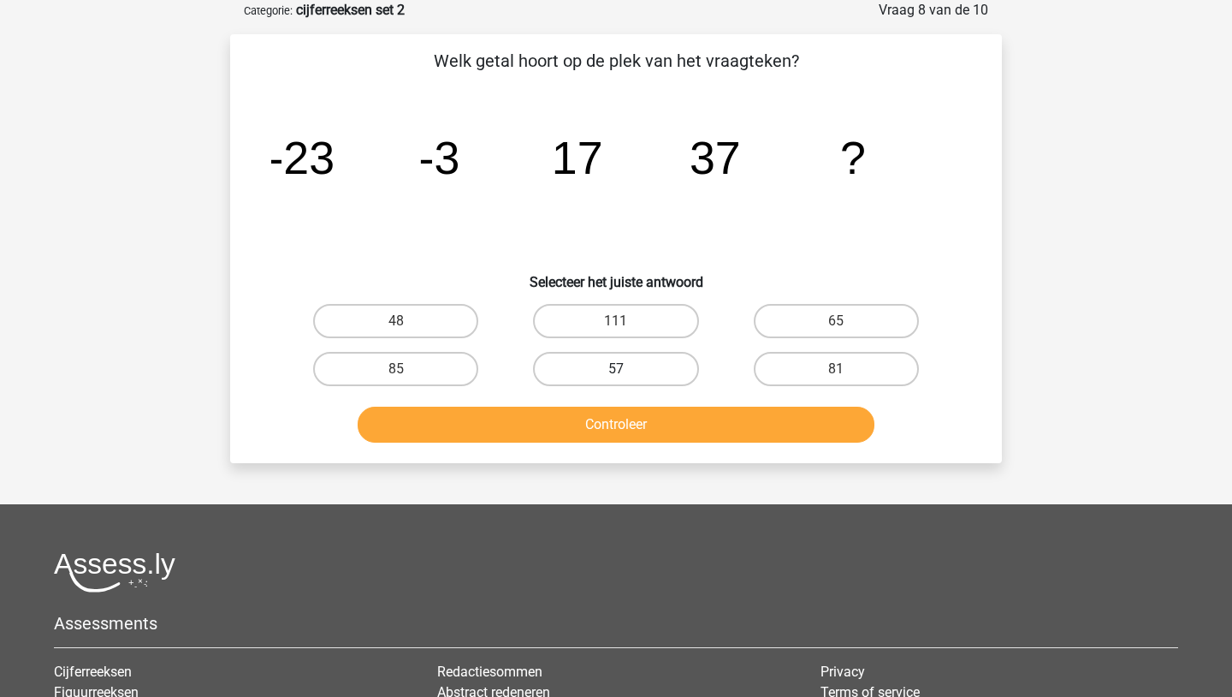
click at [554, 383] on label "57" at bounding box center [615, 369] width 165 height 34
click at [616, 380] on input "57" at bounding box center [621, 374] width 11 height 11
radio input "true"
click at [553, 416] on button "Controleer" at bounding box center [617, 424] width 518 height 36
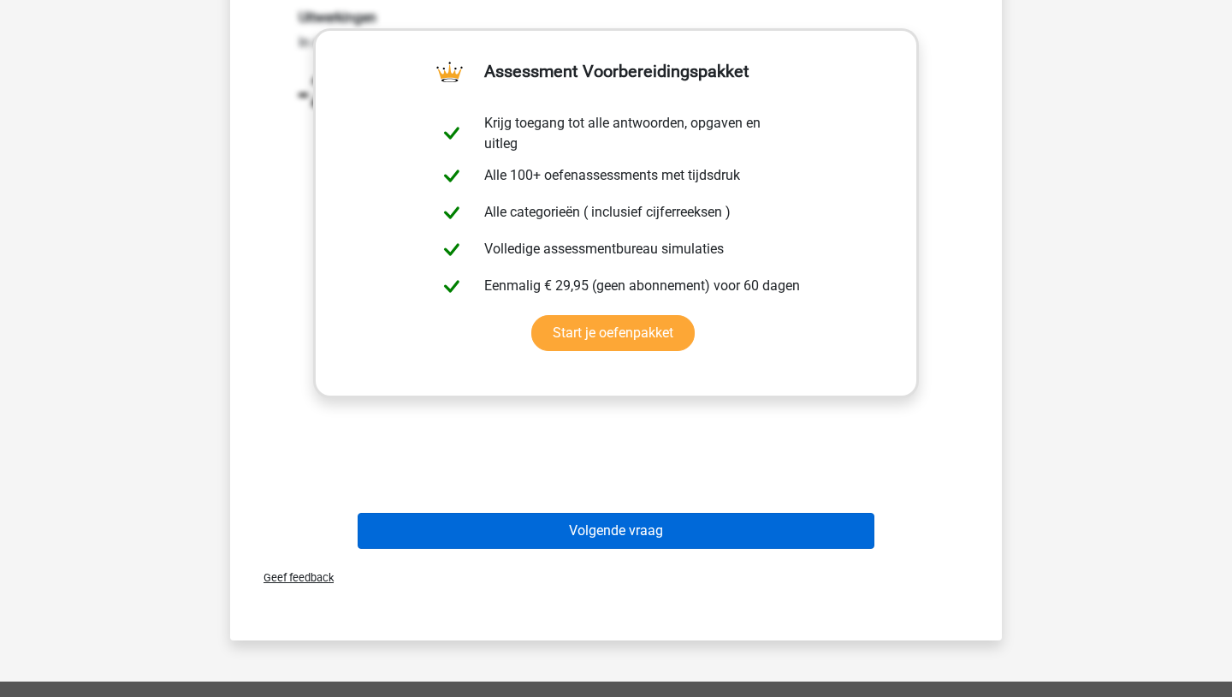
click at [551, 519] on button "Volgende vraag" at bounding box center [617, 531] width 518 height 36
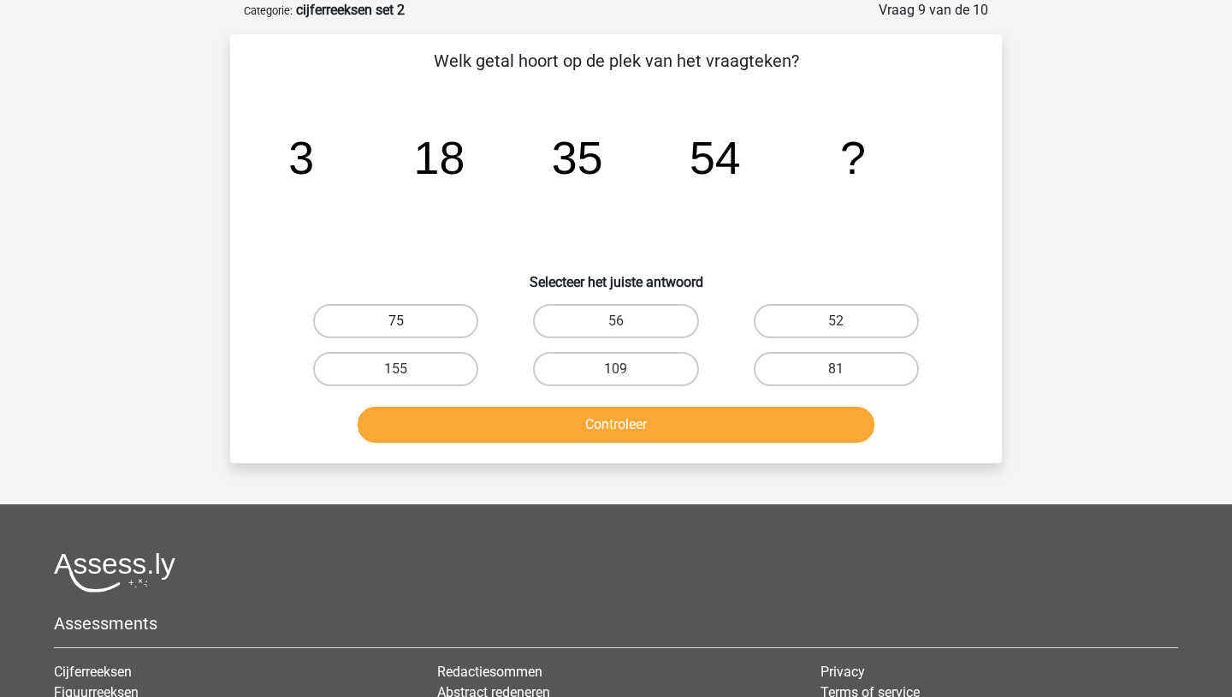
click at [418, 329] on label "75" at bounding box center [395, 321] width 165 height 34
click at [407, 329] on input "75" at bounding box center [401, 326] width 11 height 11
radio input "true"
click at [438, 440] on button "Controleer" at bounding box center [617, 424] width 518 height 36
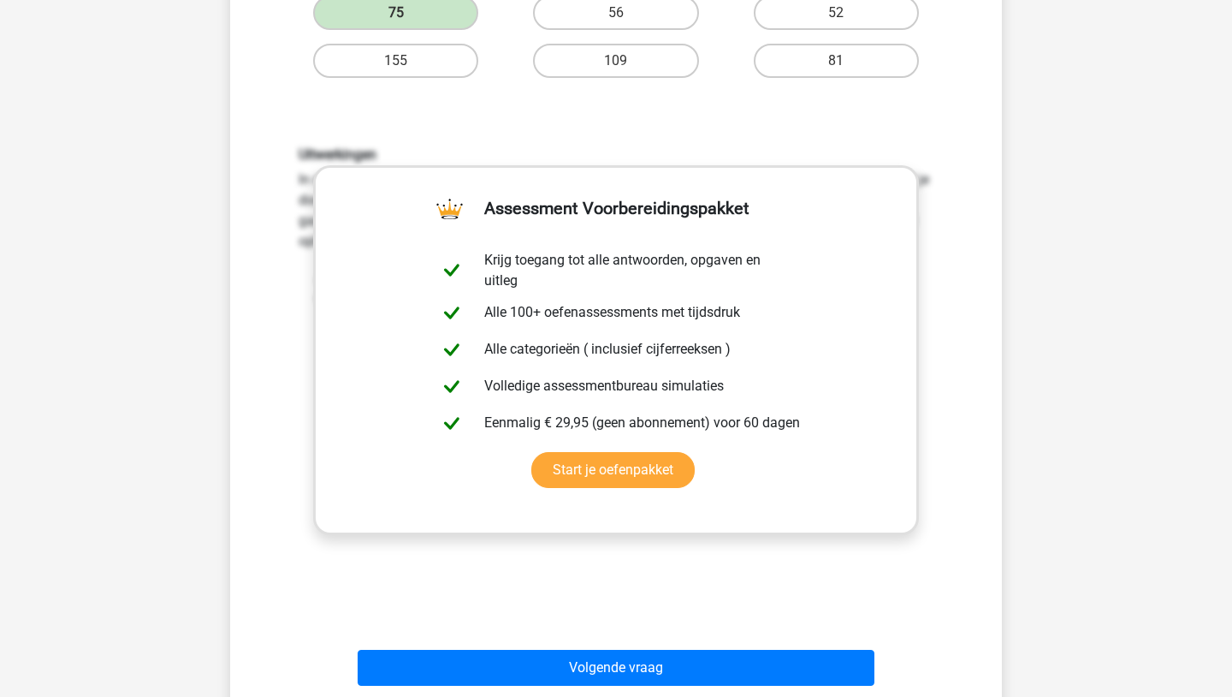
scroll to position [428, 0]
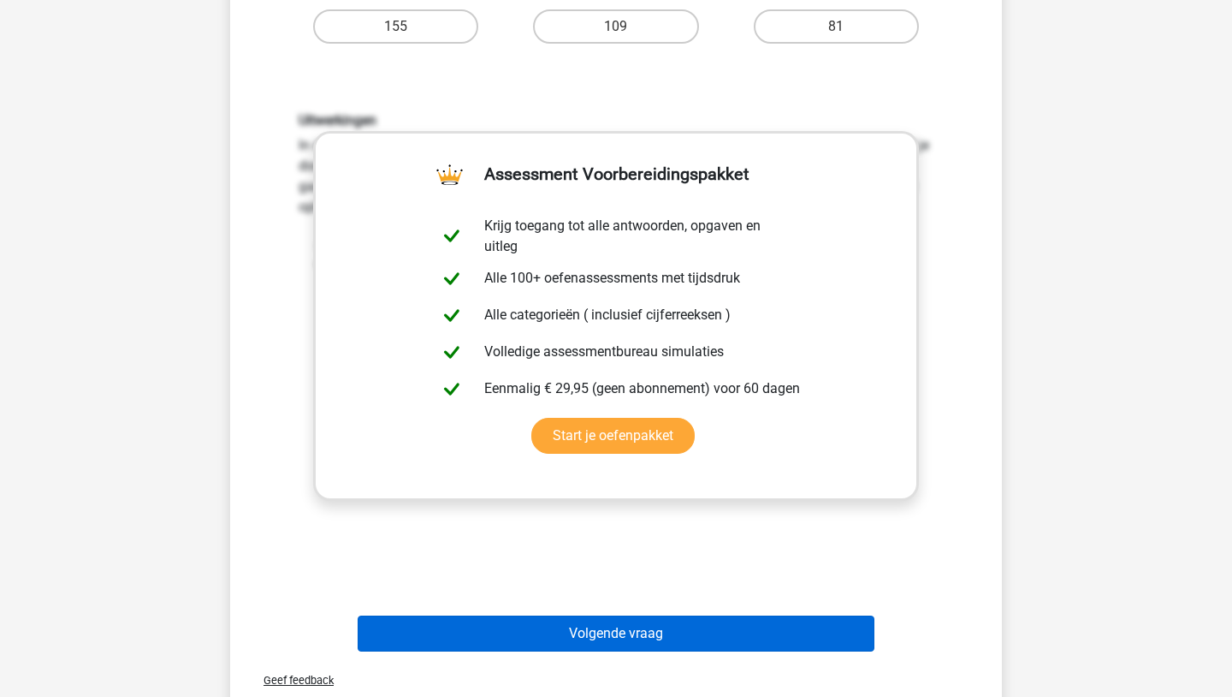
click at [472, 637] on button "Volgende vraag" at bounding box center [617, 633] width 518 height 36
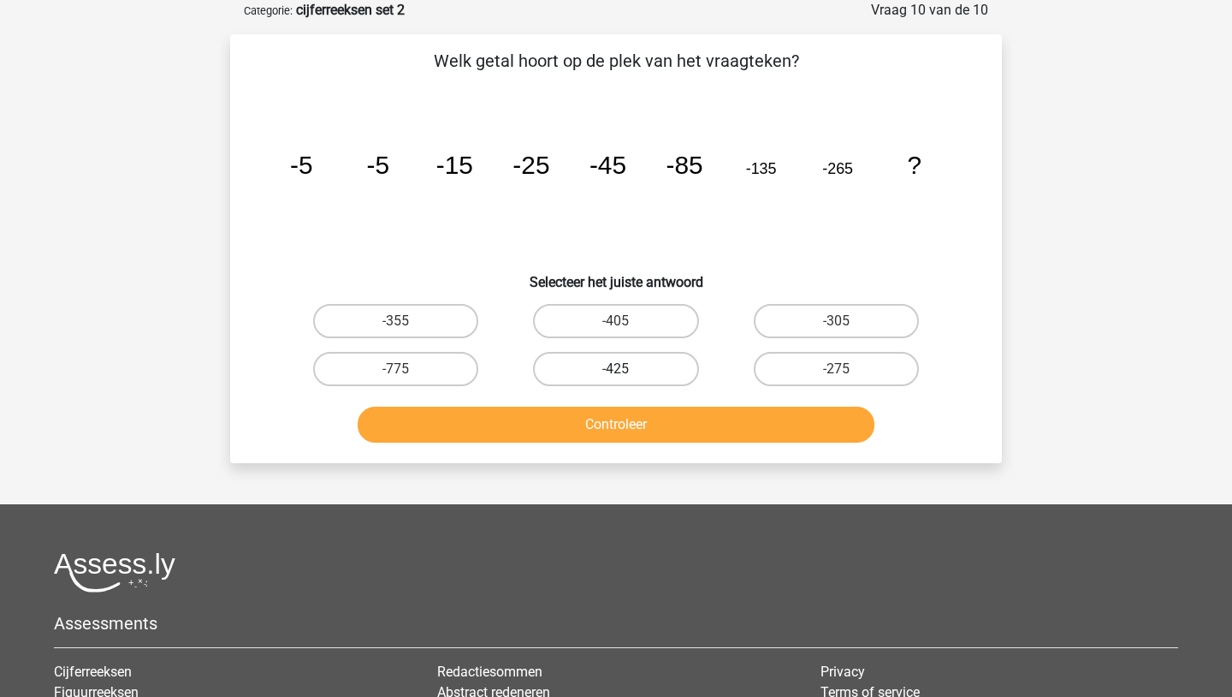
click at [579, 375] on label "-425" at bounding box center [615, 369] width 165 height 34
click at [616, 375] on input "-425" at bounding box center [621, 374] width 11 height 11
radio input "true"
click at [488, 439] on button "Controleer" at bounding box center [617, 424] width 518 height 36
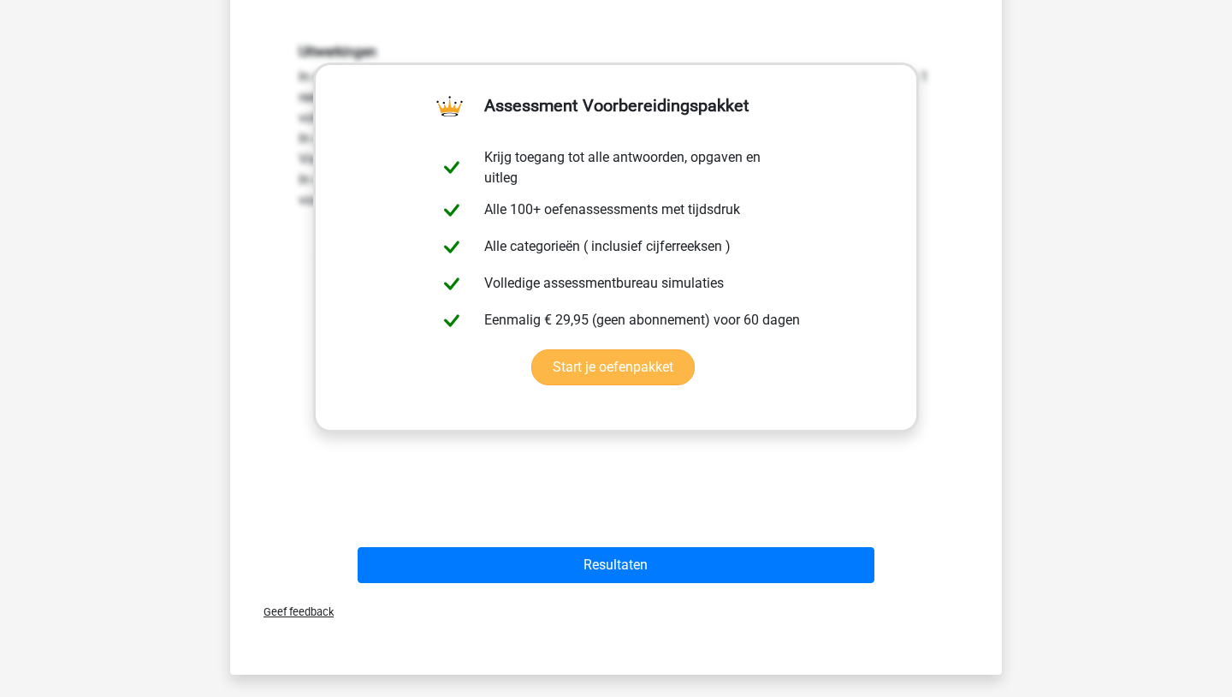
scroll to position [531, 0]
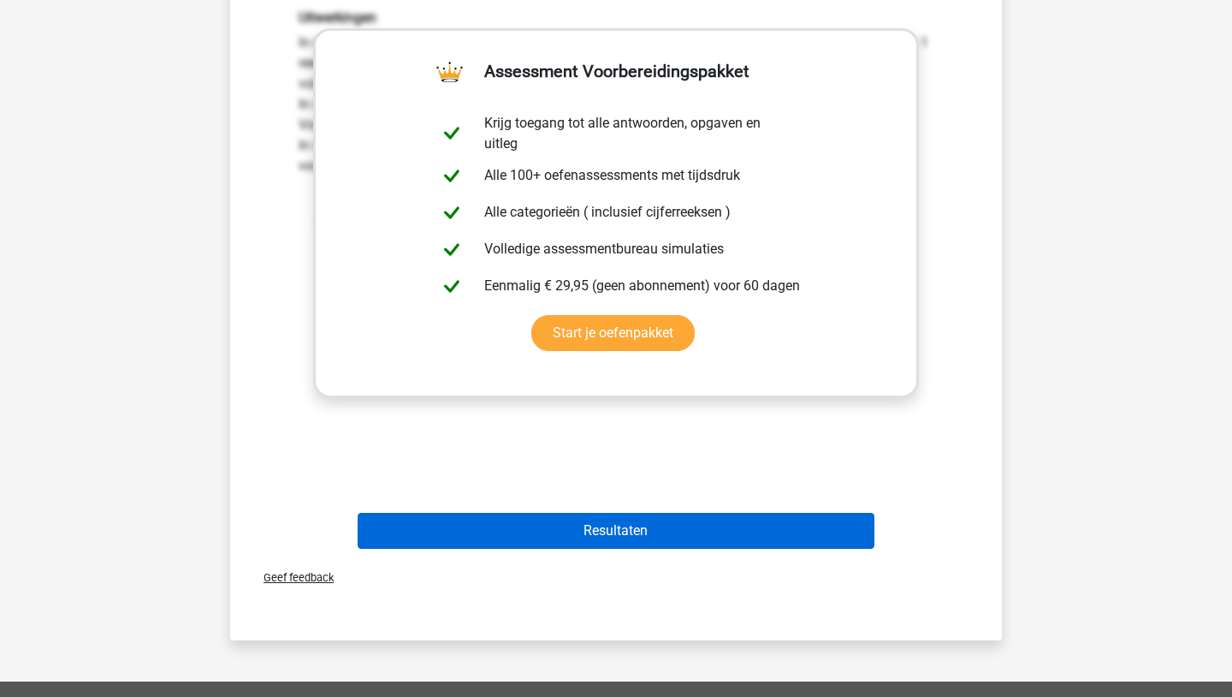
click at [460, 514] on button "Resultaten" at bounding box center [617, 531] width 518 height 36
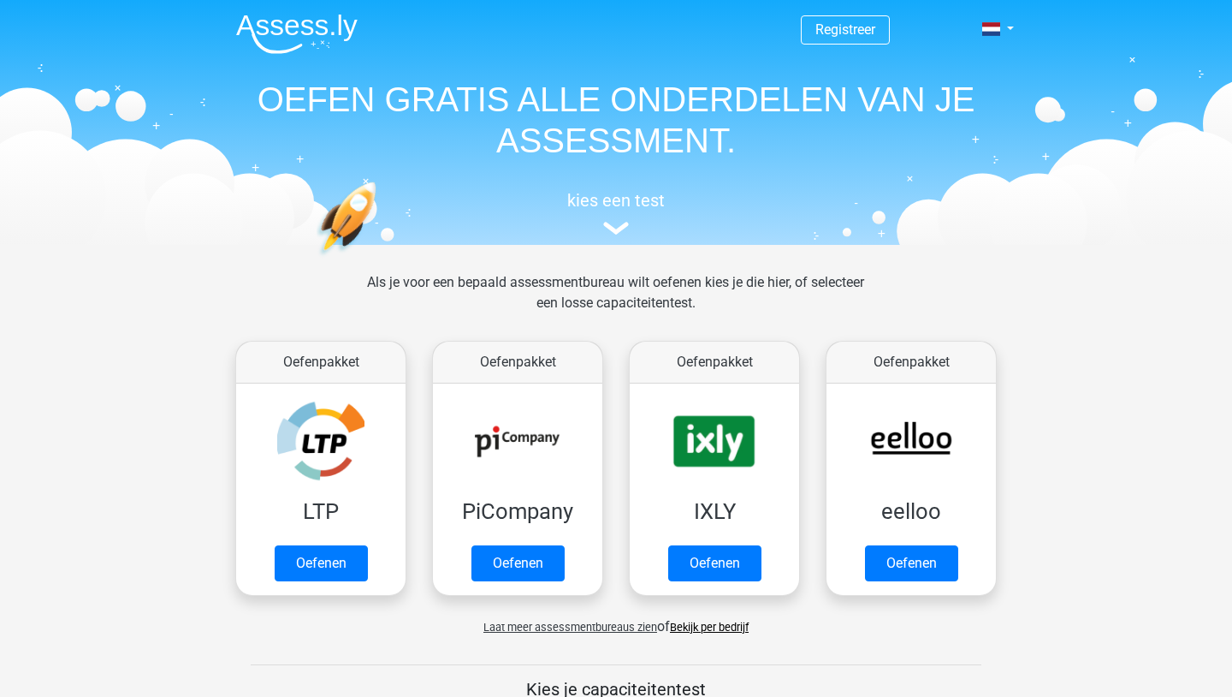
scroll to position [805, 0]
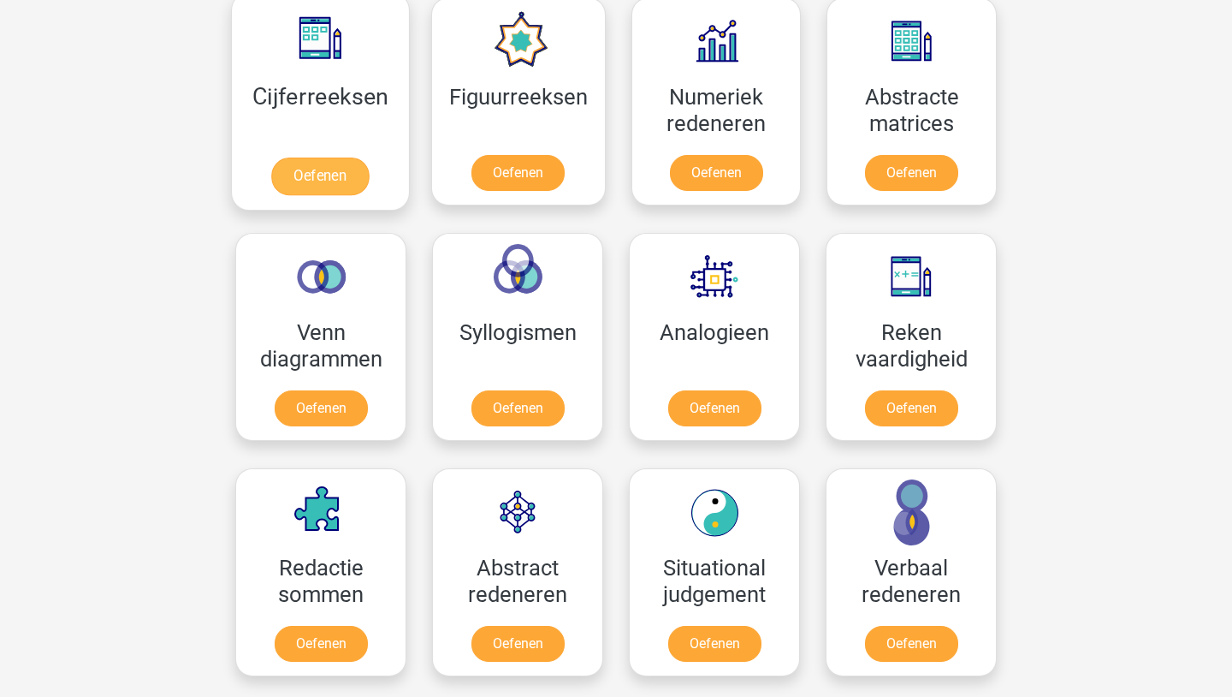
click at [335, 167] on link "Oefenen" at bounding box center [320, 176] width 98 height 38
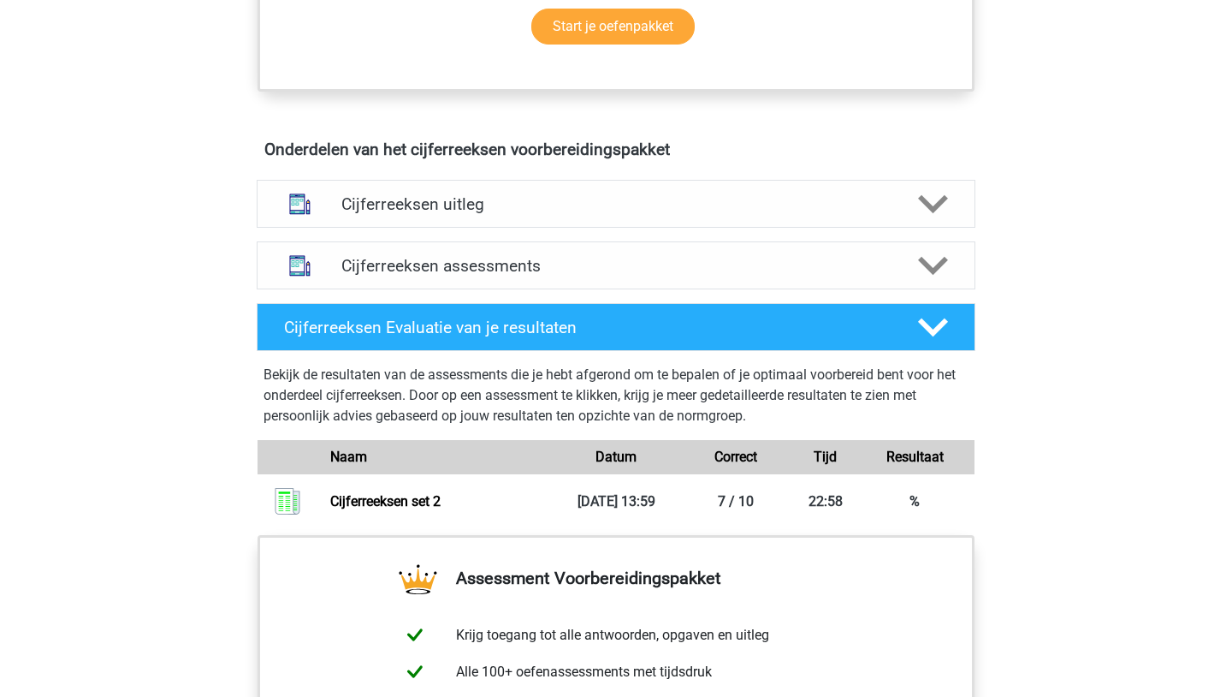
scroll to position [958, 0]
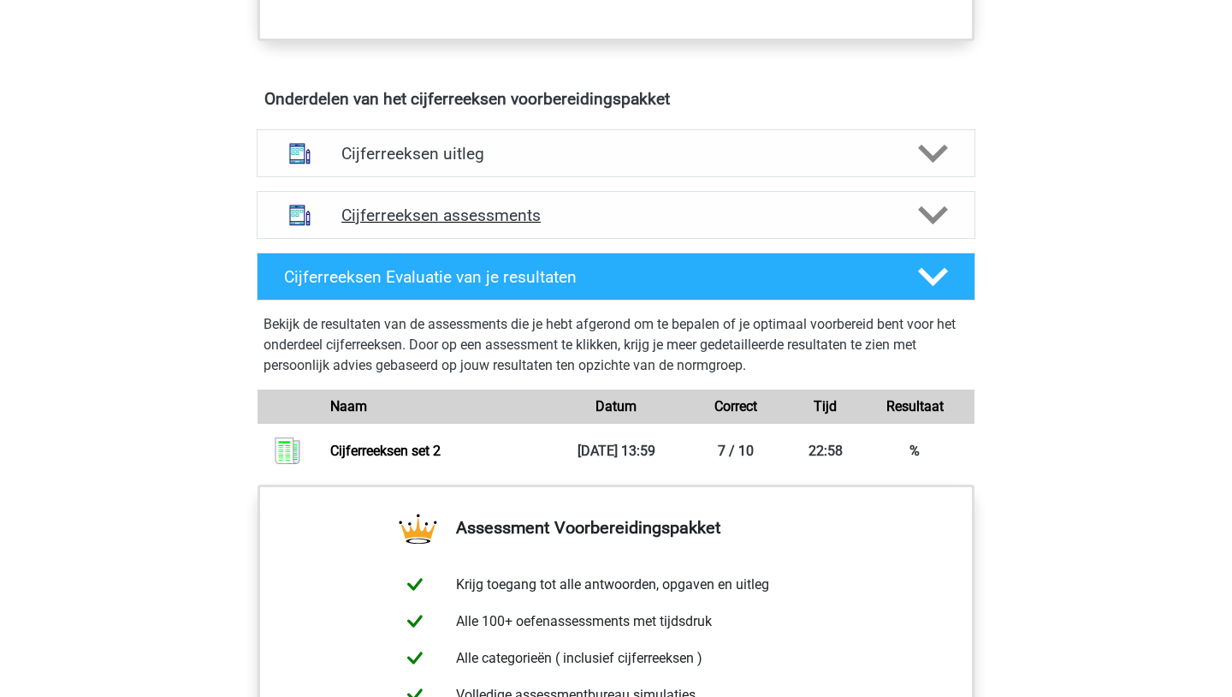
click at [466, 239] on div "Cijferreeksen assessments" at bounding box center [616, 215] width 719 height 48
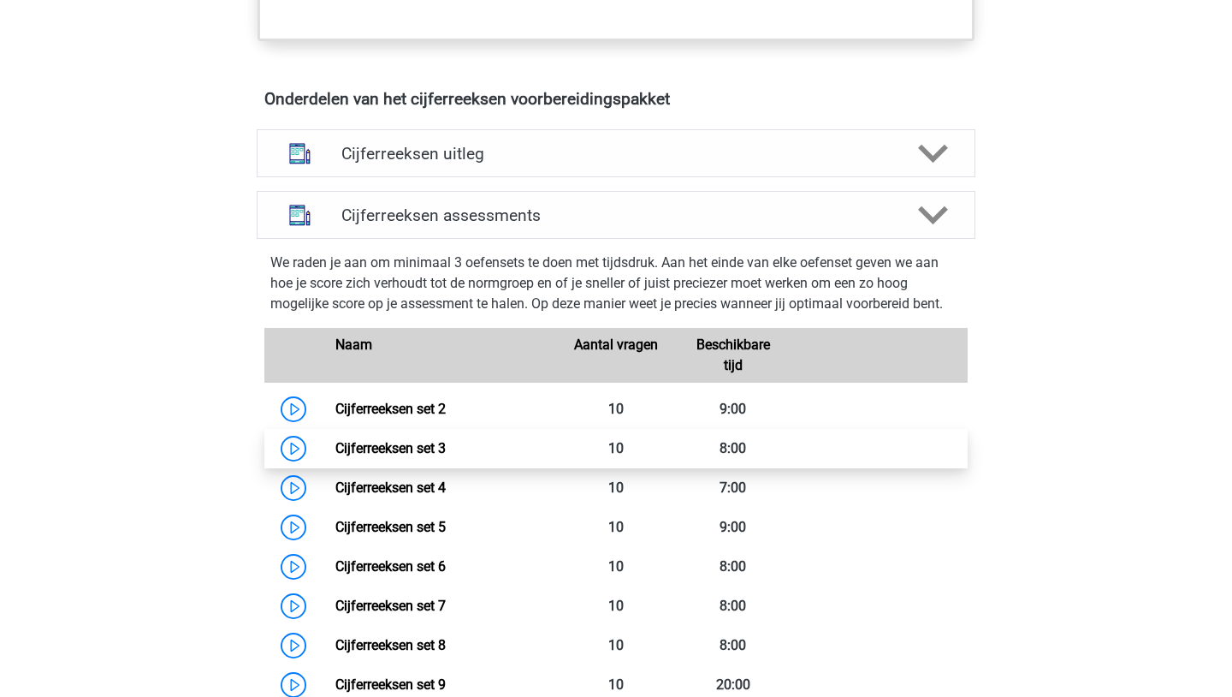
click at [378, 456] on link "Cijferreeksen set 3" at bounding box center [390, 448] width 110 height 16
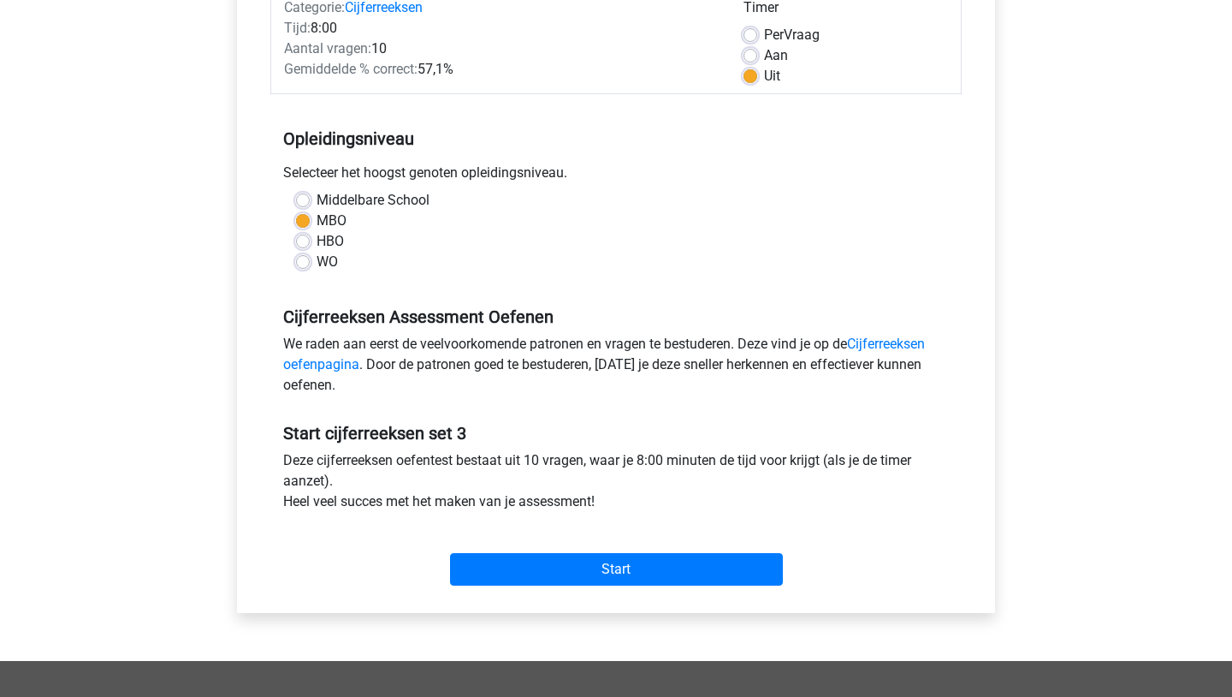
scroll to position [274, 0]
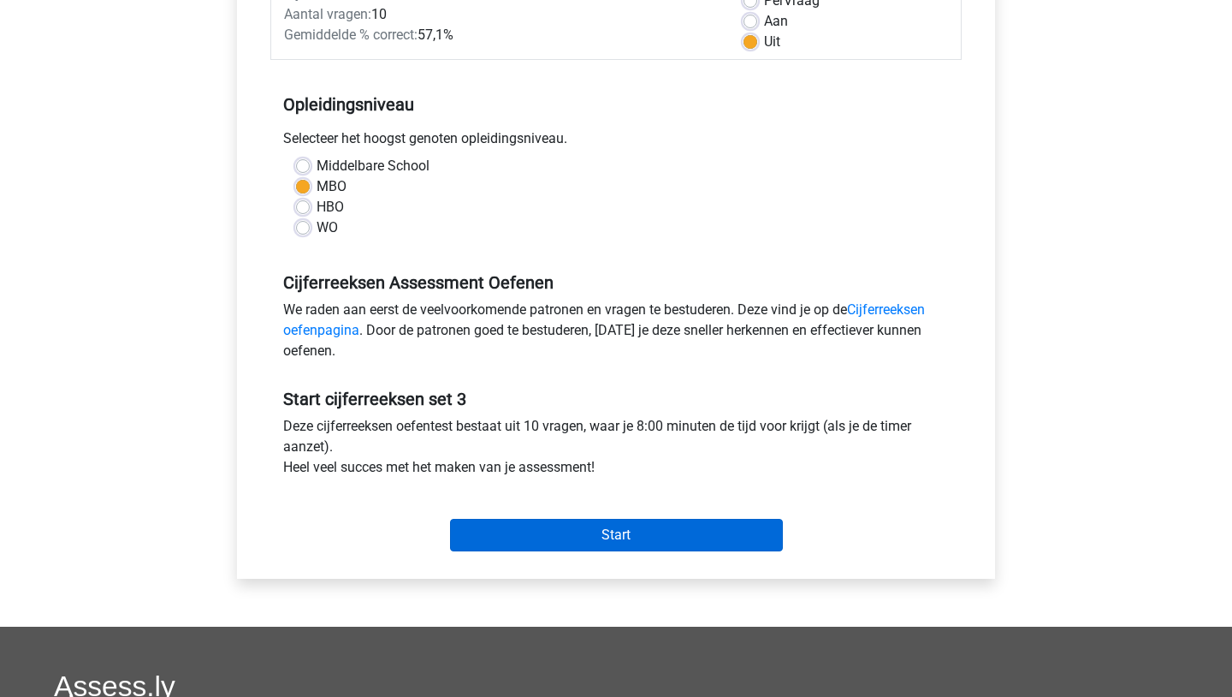
click at [469, 529] on input "Start" at bounding box center [616, 535] width 333 height 33
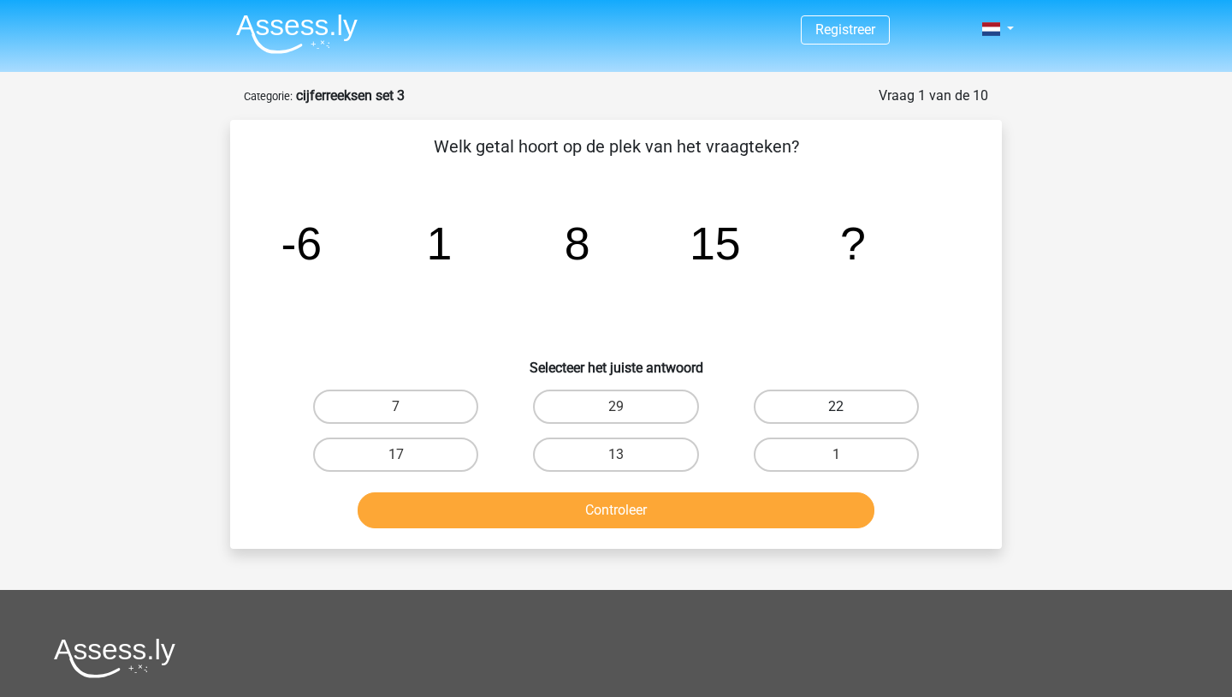
click at [793, 392] on label "22" at bounding box center [836, 406] width 165 height 34
click at [836, 406] on input "22" at bounding box center [841, 411] width 11 height 11
radio input "true"
click at [719, 519] on button "Controleer" at bounding box center [617, 510] width 518 height 36
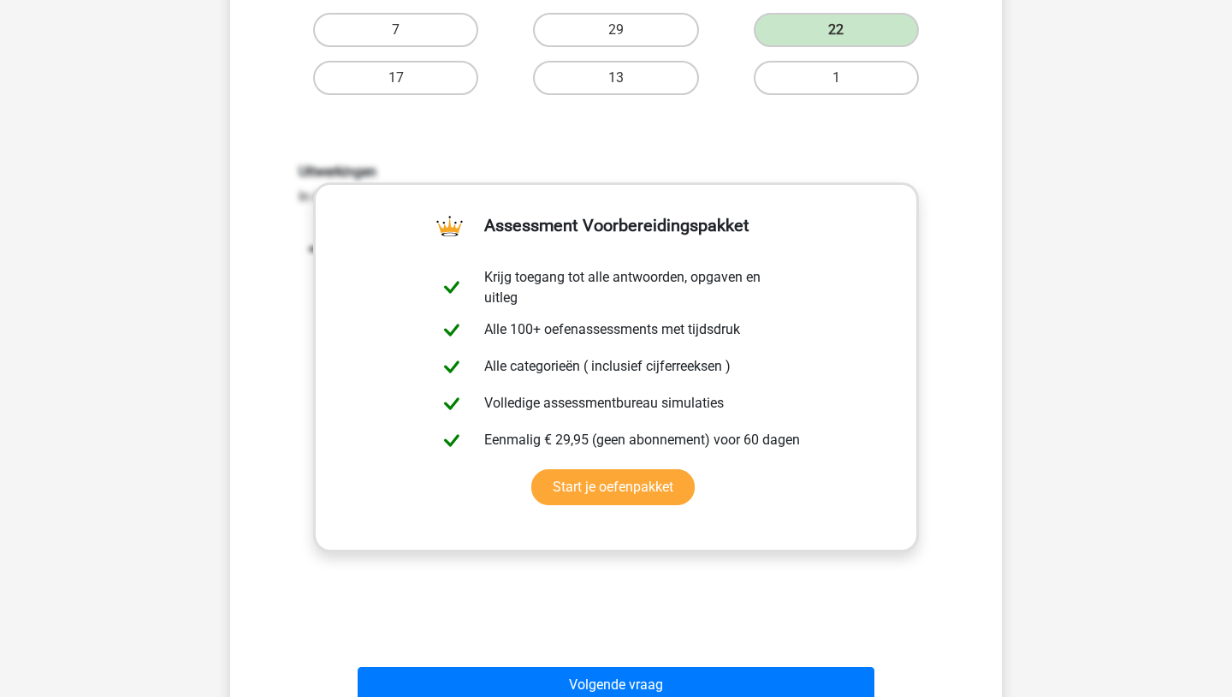
scroll to position [445, 0]
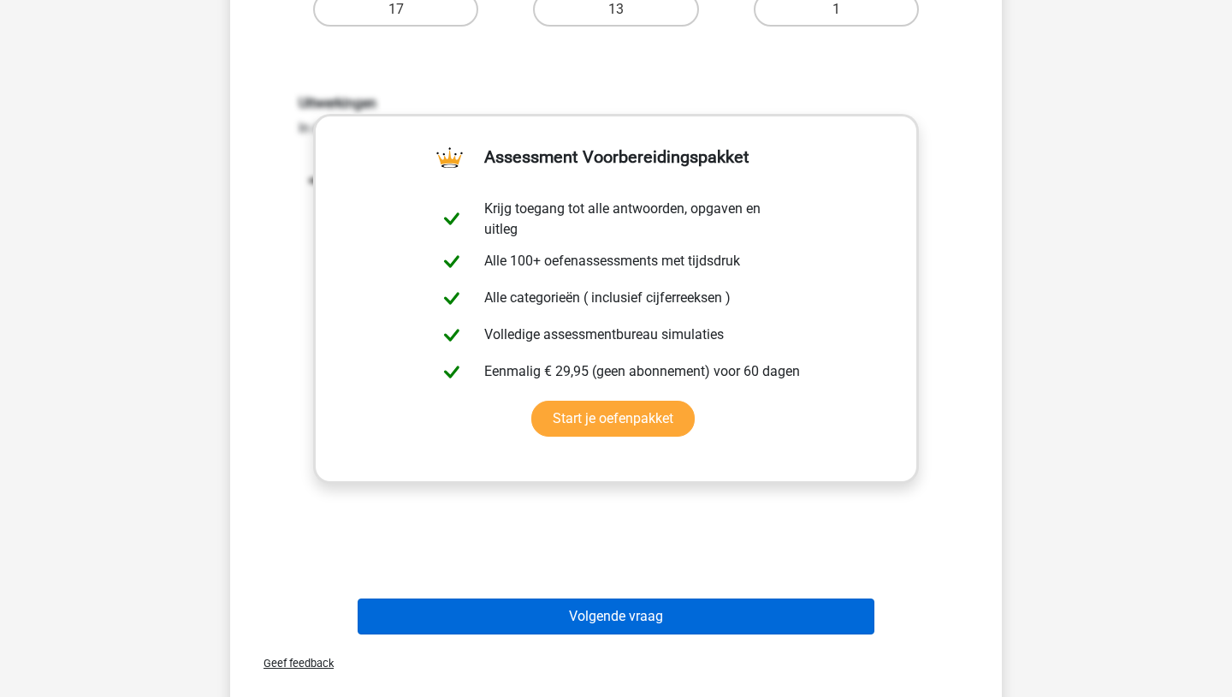
click at [623, 610] on button "Volgende vraag" at bounding box center [617, 616] width 518 height 36
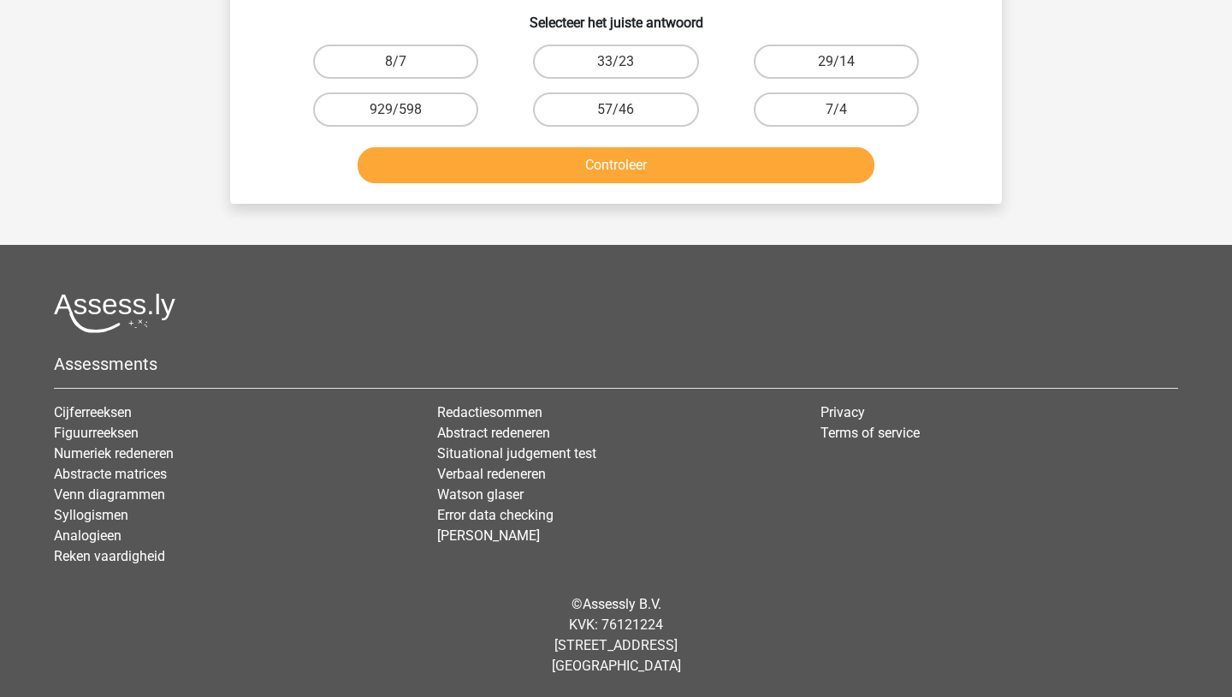
scroll to position [86, 0]
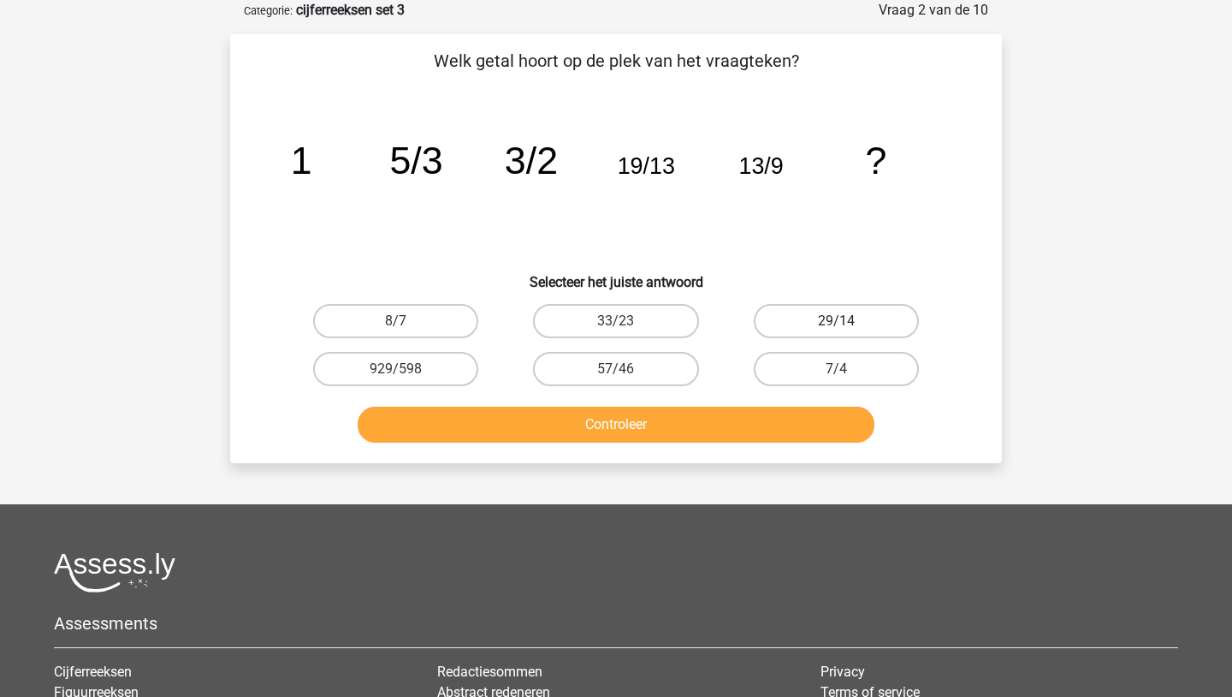
click at [762, 318] on label "29/14" at bounding box center [836, 321] width 165 height 34
click at [836, 321] on input "29/14" at bounding box center [841, 326] width 11 height 11
radio input "true"
click at [750, 427] on button "Controleer" at bounding box center [617, 424] width 518 height 36
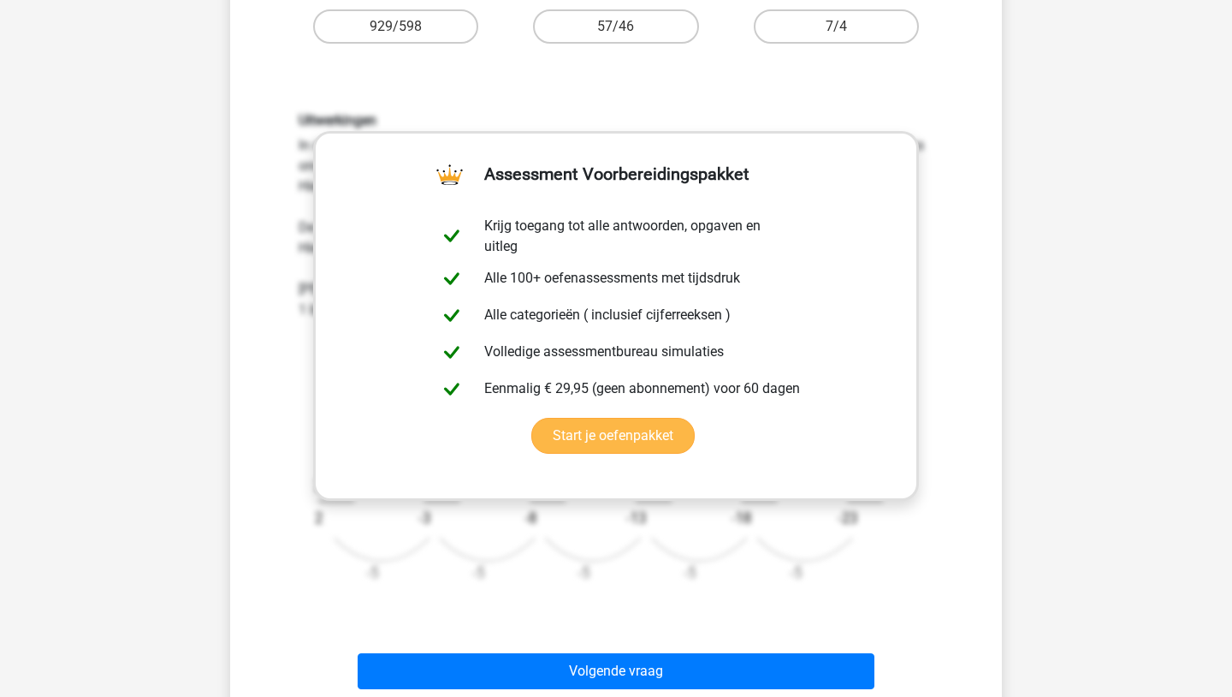
scroll to position [462, 0]
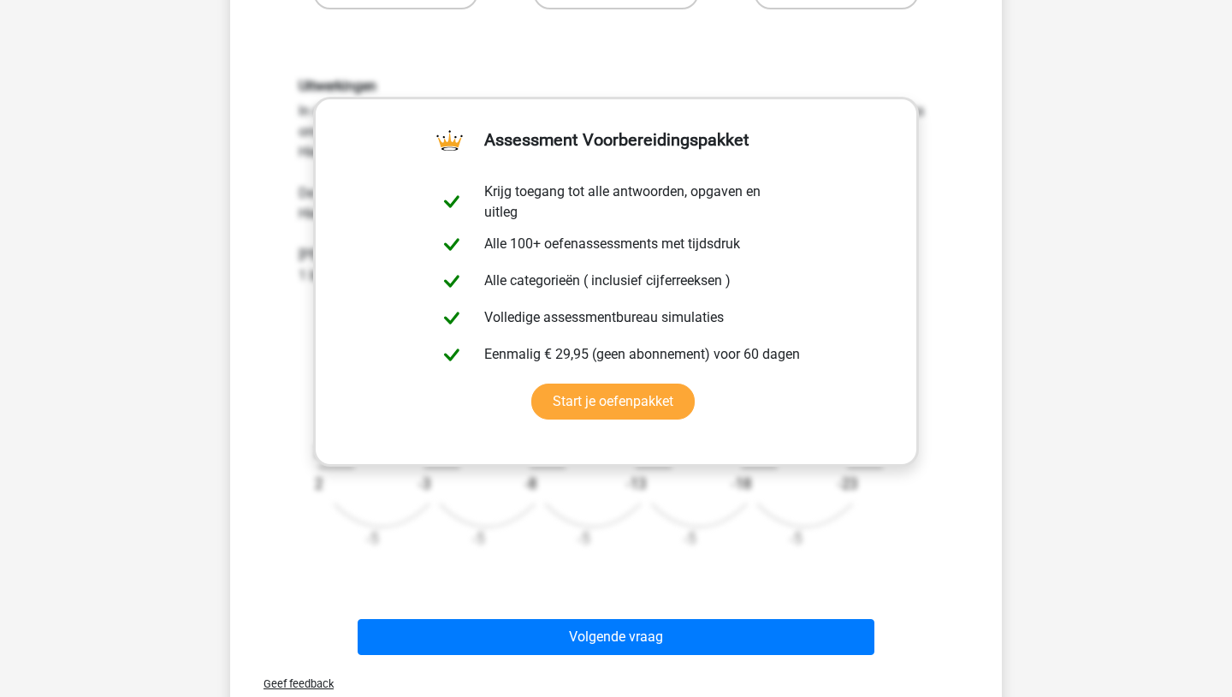
click at [620, 655] on div "Volgende vraag" at bounding box center [616, 640] width 661 height 43
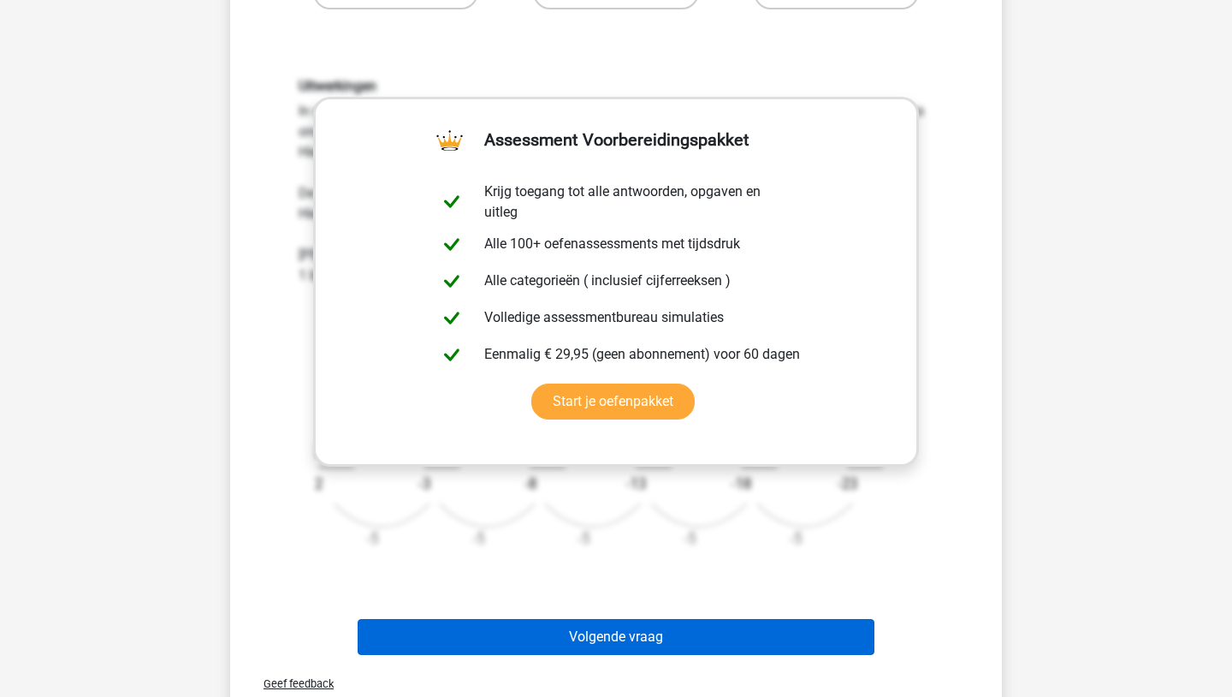
click at [631, 647] on button "Volgende vraag" at bounding box center [617, 637] width 518 height 36
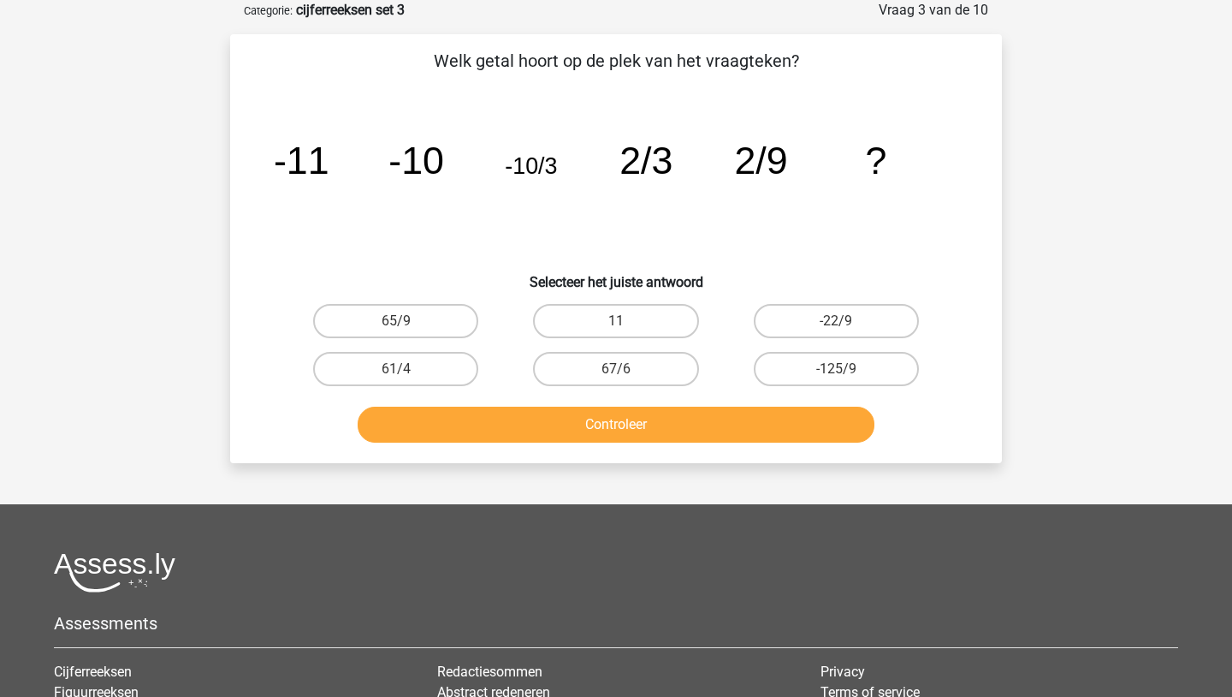
click at [798, 341] on div "-22/9" at bounding box center [837, 321] width 220 height 48
click at [799, 323] on label "-22/9" at bounding box center [836, 321] width 165 height 34
click at [836, 323] on input "-22/9" at bounding box center [841, 326] width 11 height 11
radio input "true"
click at [703, 418] on button "Controleer" at bounding box center [617, 424] width 518 height 36
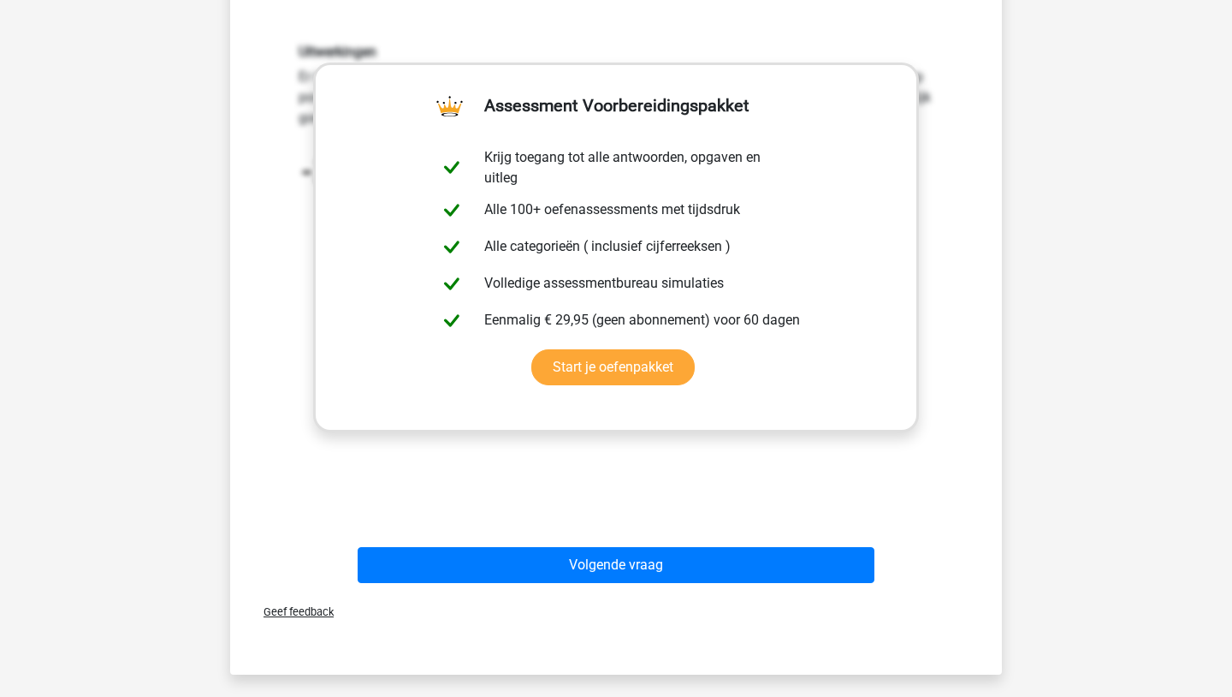
scroll to position [531, 0]
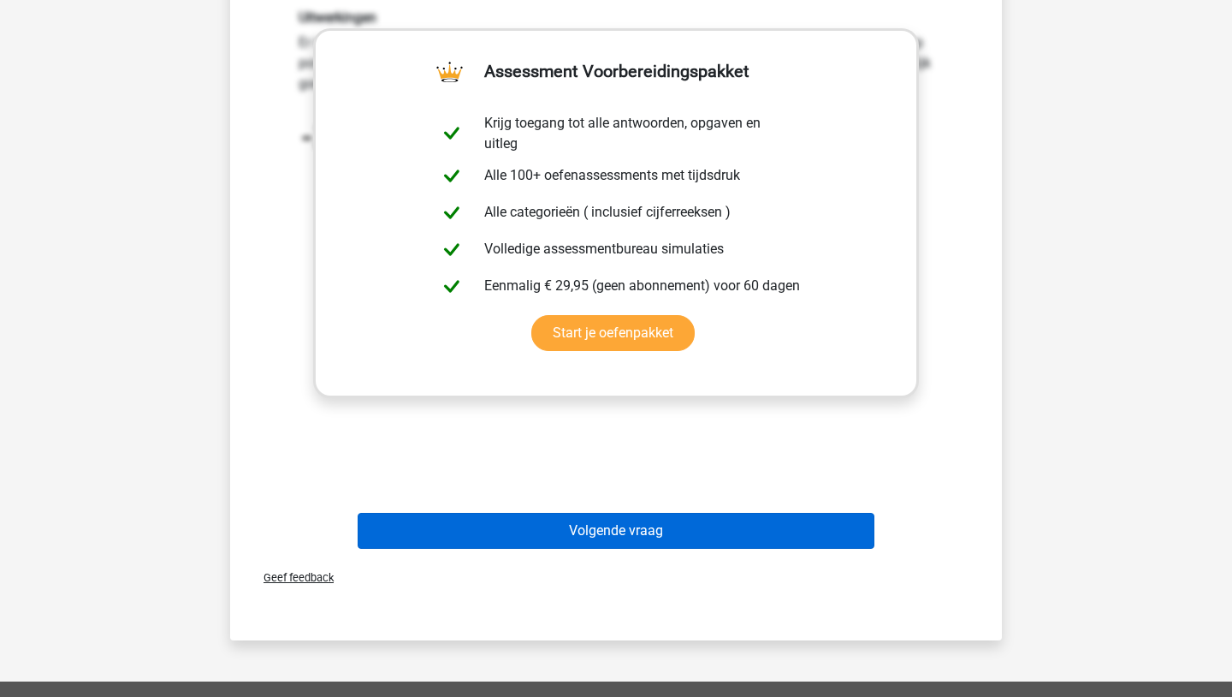
click at [630, 525] on button "Volgende vraag" at bounding box center [617, 531] width 518 height 36
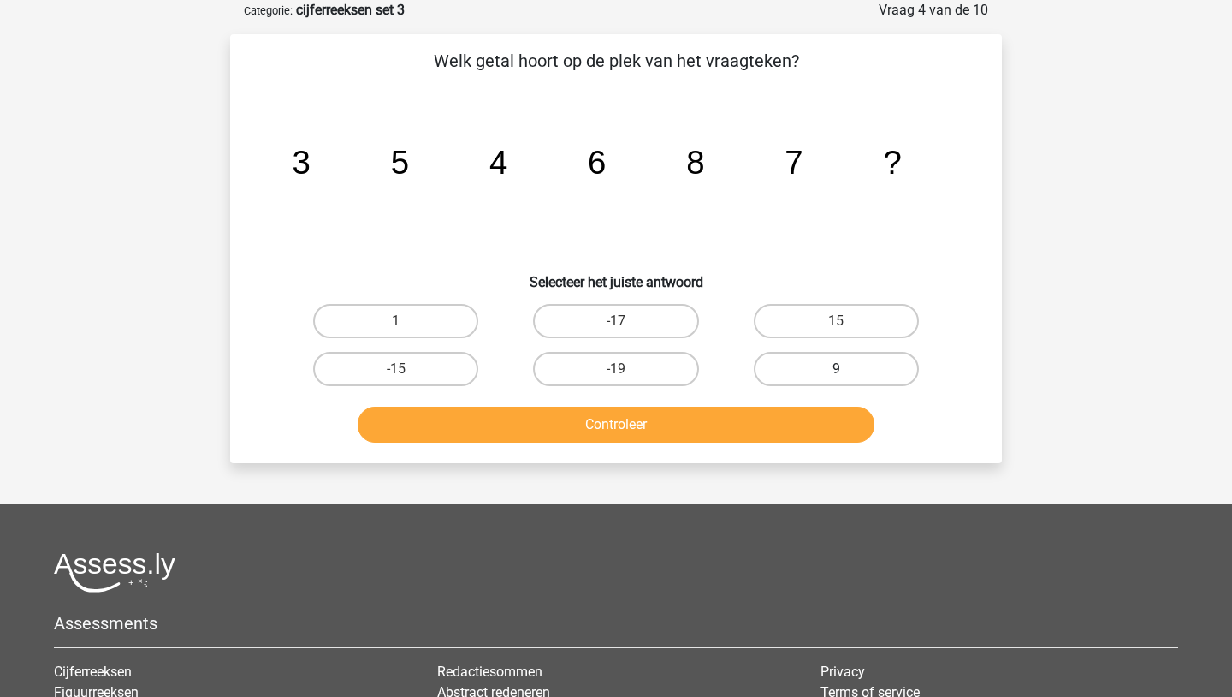
click at [857, 375] on label "9" at bounding box center [836, 369] width 165 height 34
click at [847, 375] on input "9" at bounding box center [841, 374] width 11 height 11
radio input "true"
click at [804, 429] on button "Controleer" at bounding box center [617, 424] width 518 height 36
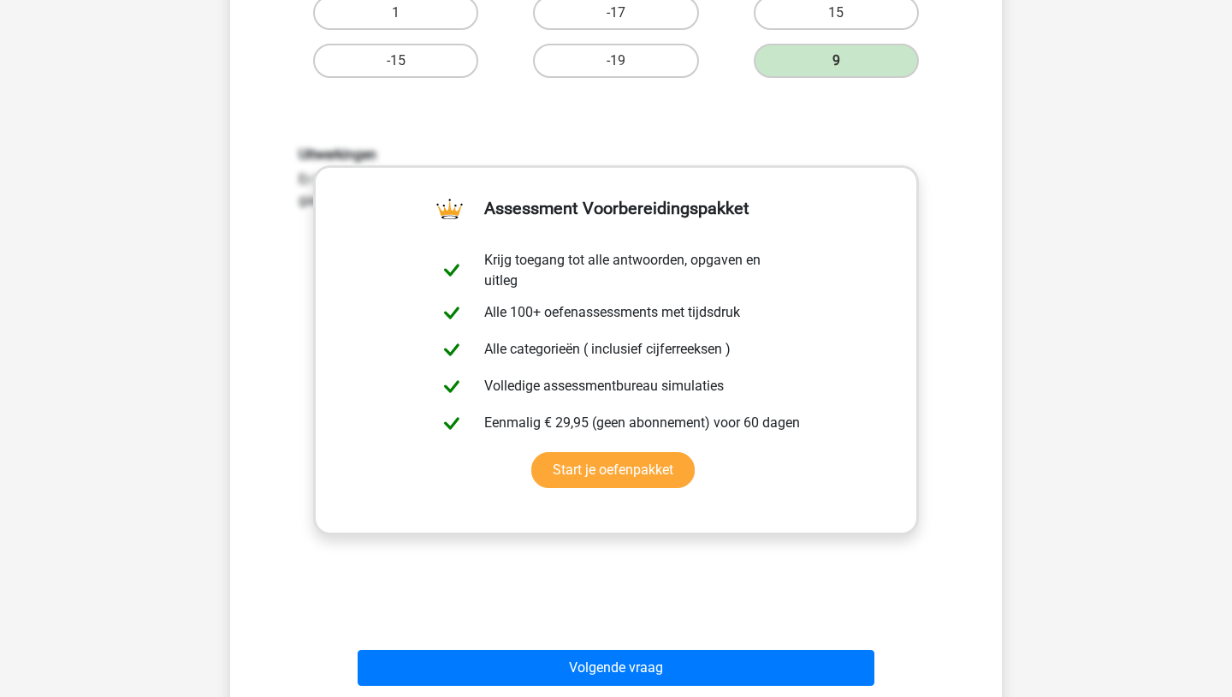
scroll to position [496, 0]
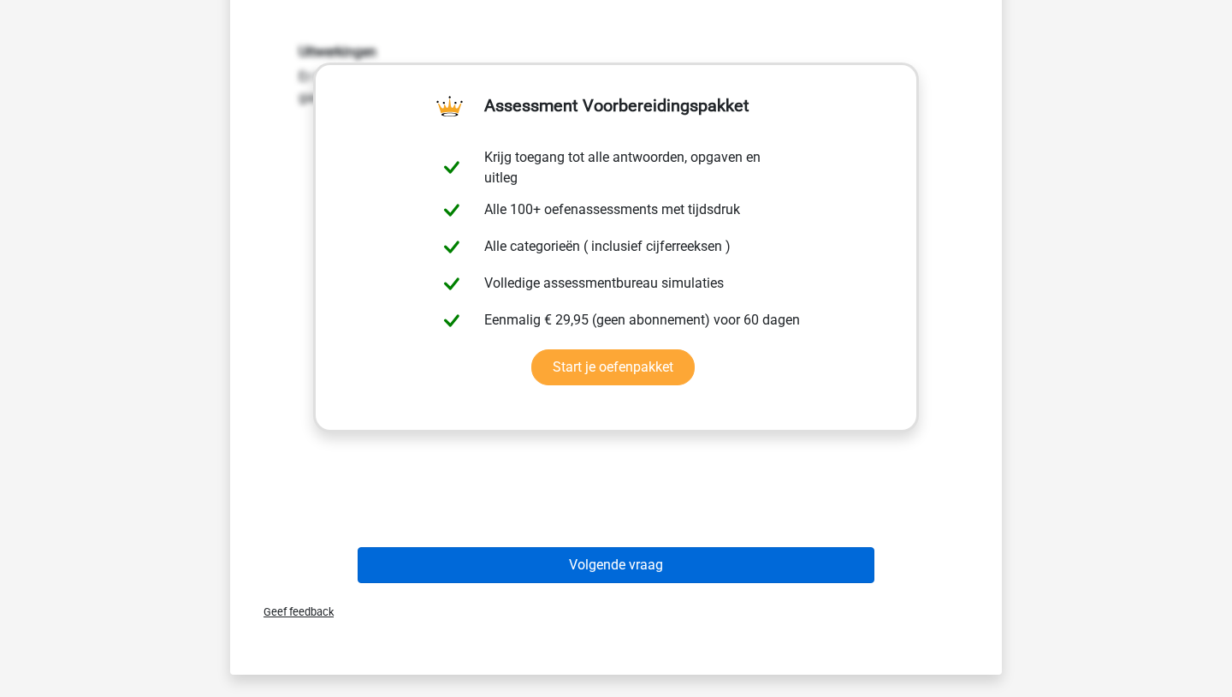
click at [685, 564] on button "Volgende vraag" at bounding box center [617, 565] width 518 height 36
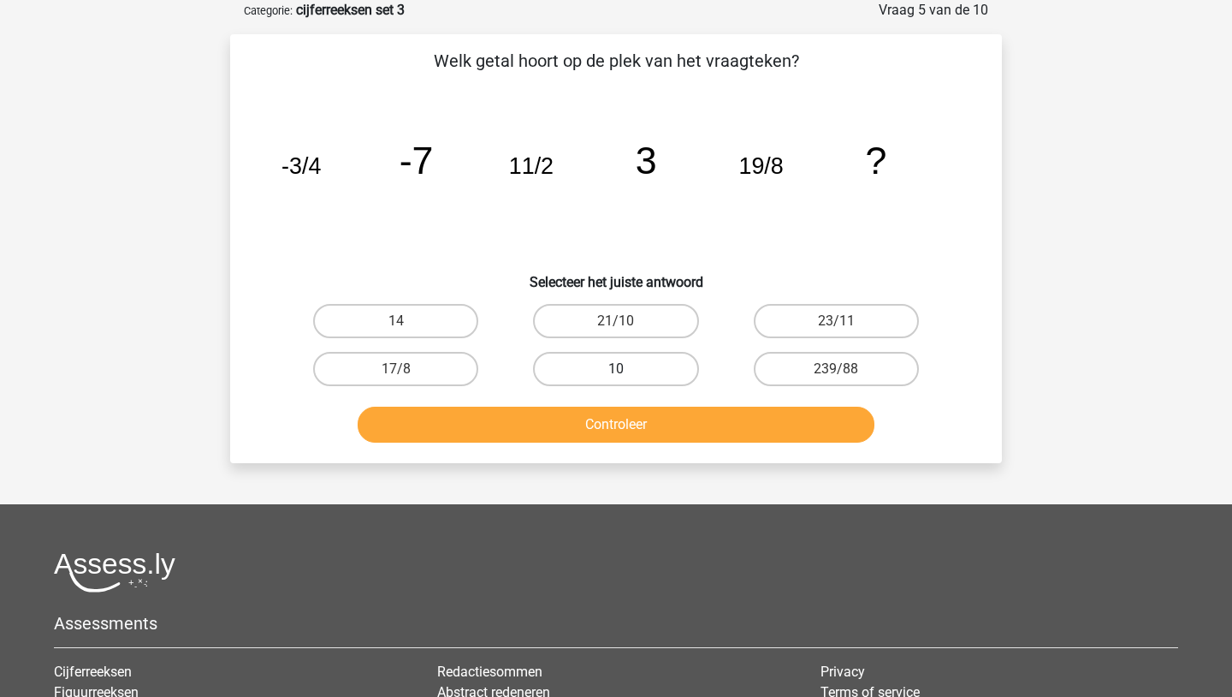
click at [630, 367] on label "10" at bounding box center [615, 369] width 165 height 34
click at [627, 369] on input "10" at bounding box center [621, 374] width 11 height 11
radio input "true"
click at [436, 317] on label "14" at bounding box center [395, 321] width 165 height 34
click at [407, 321] on input "14" at bounding box center [401, 326] width 11 height 11
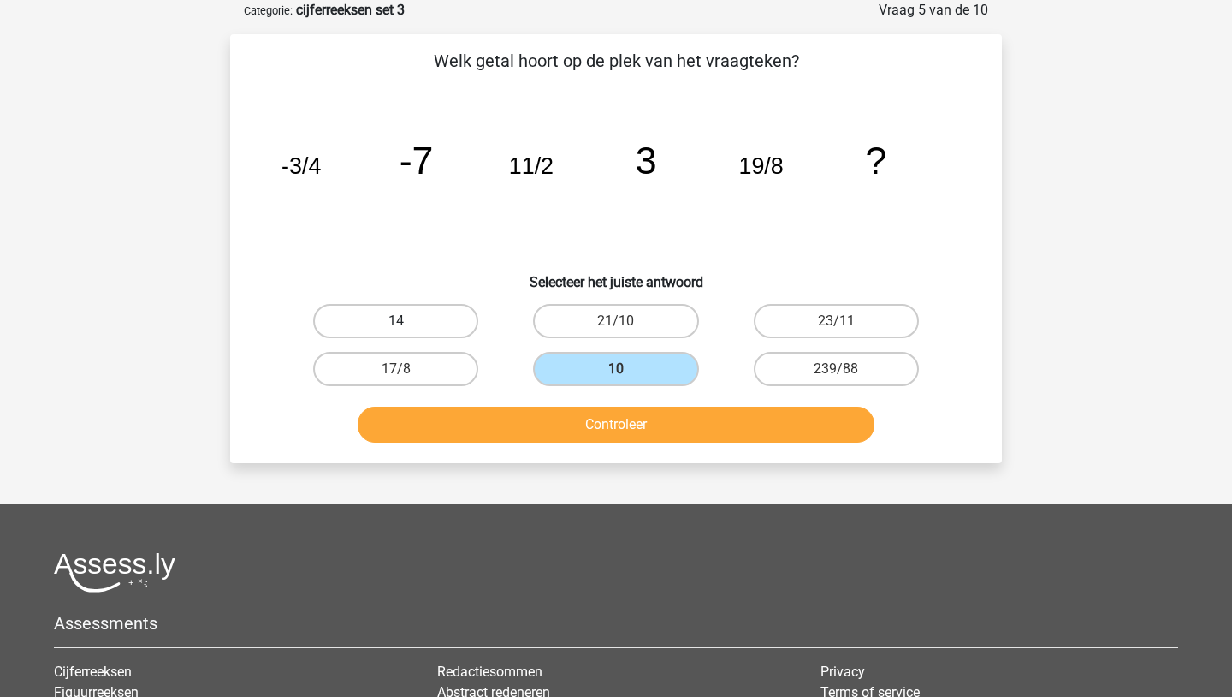
radio input "true"
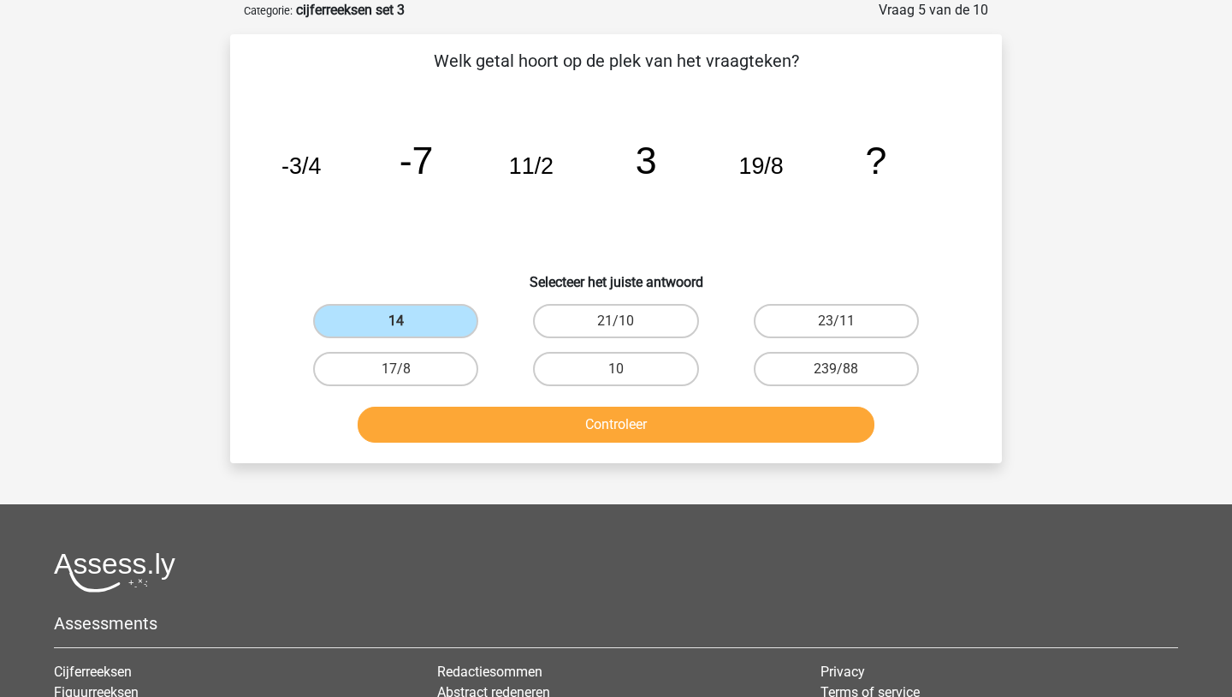
click at [453, 418] on button "Controleer" at bounding box center [617, 424] width 518 height 36
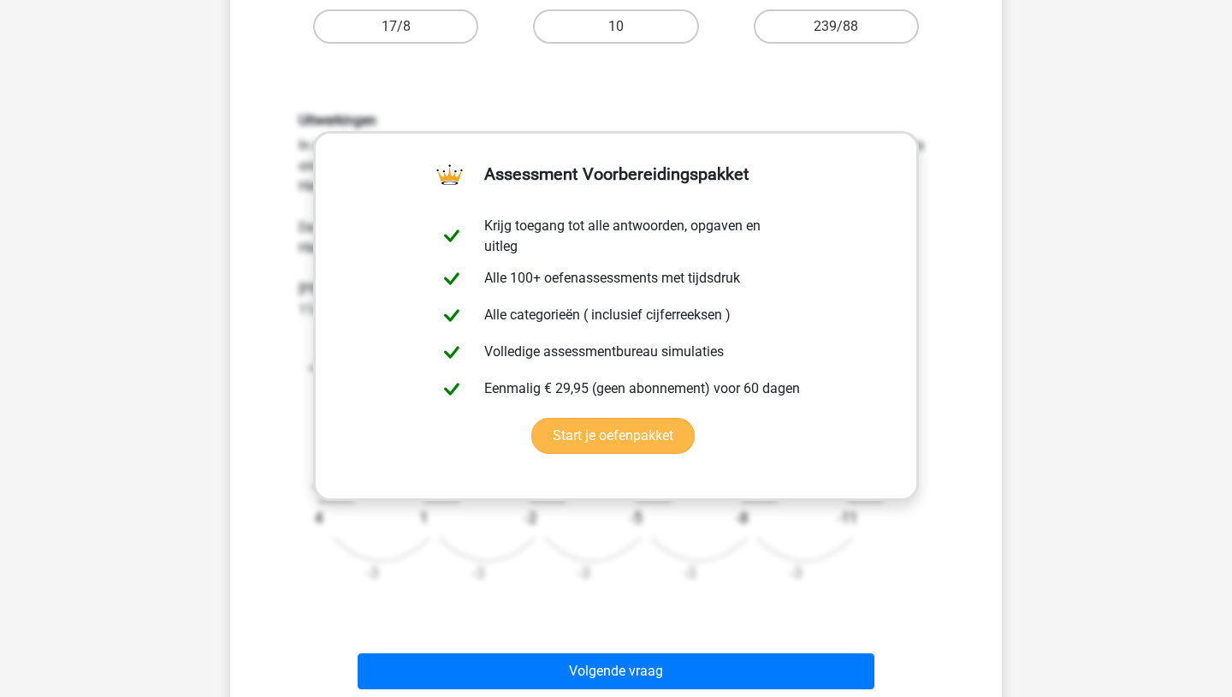
scroll to position [462, 0]
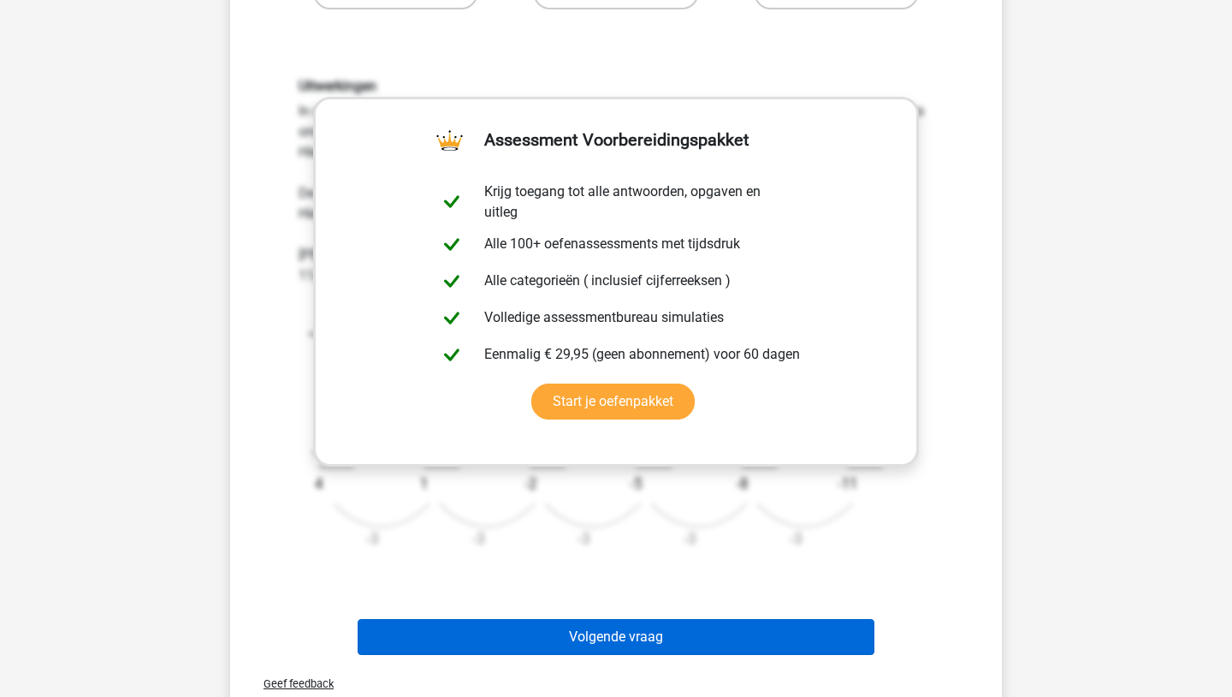
click at [458, 638] on button "Volgende vraag" at bounding box center [617, 637] width 518 height 36
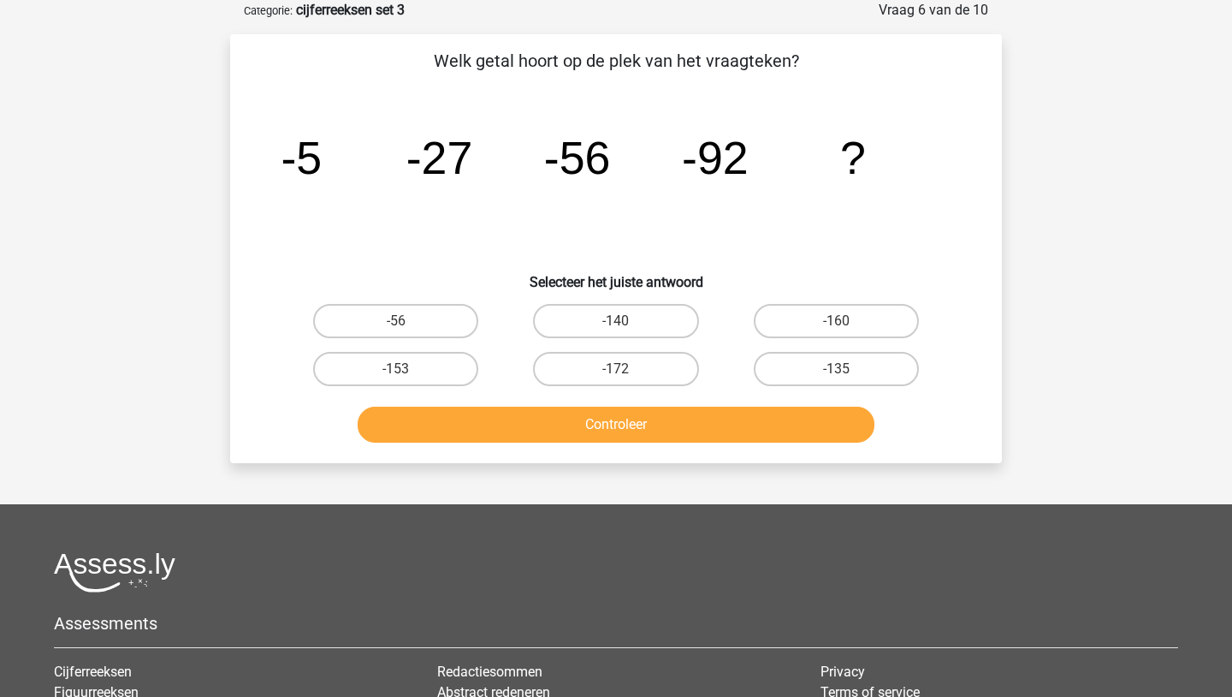
click at [112, 601] on div "Assessments Cijferreeksen Figuurreeksen Numeriek redeneren Abstracte matrices V…" at bounding box center [616, 696] width 1150 height 288
click at [113, 582] on img at bounding box center [115, 572] width 122 height 40
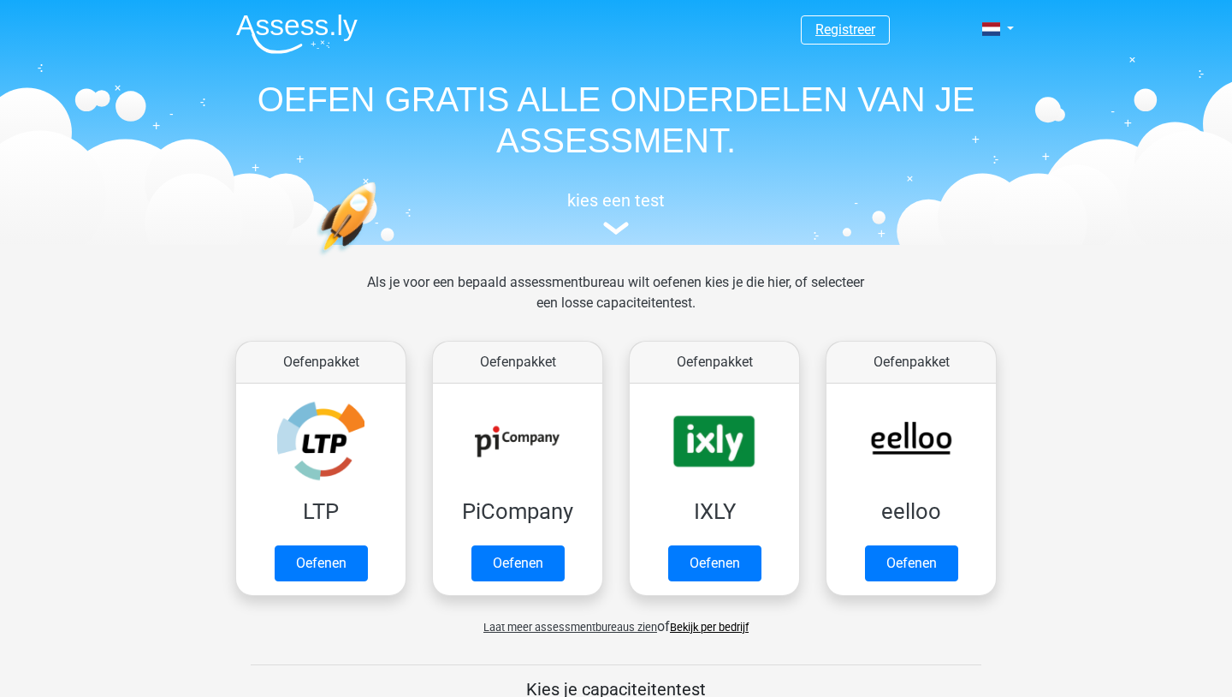
click at [831, 28] on link "Registreer" at bounding box center [846, 29] width 60 height 16
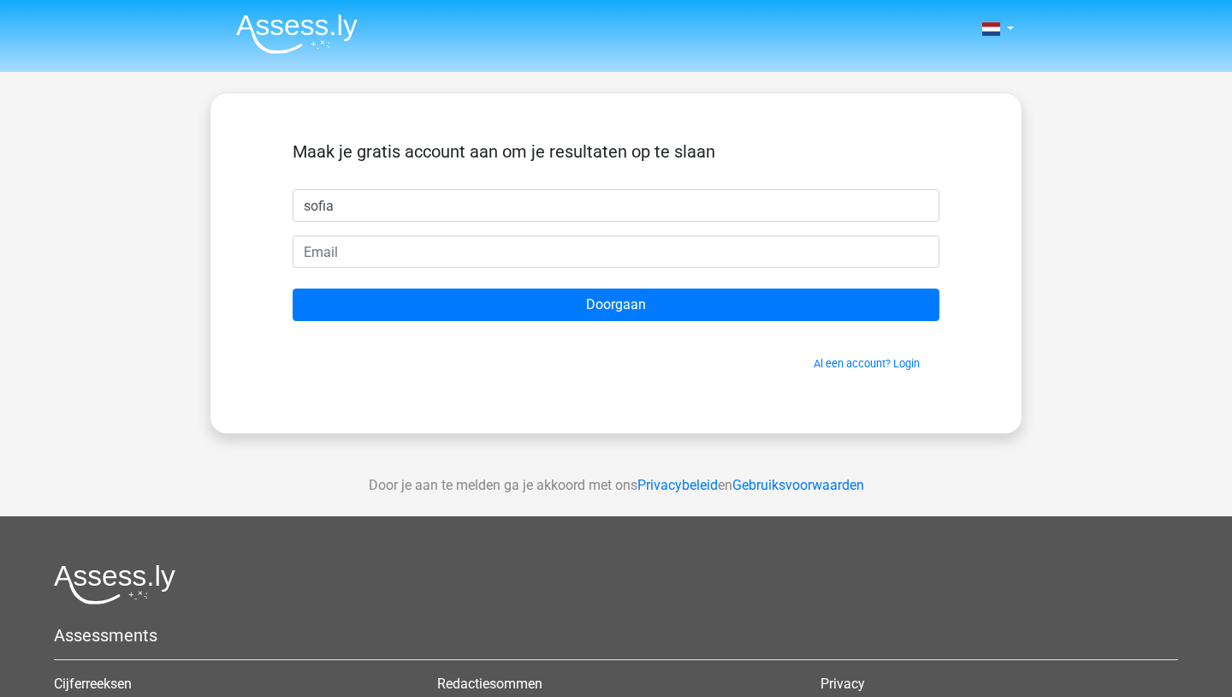
type input "sofia"
click at [530, 275] on form "Maak je gratis account aan om je resultaten op te slaan [GEOGRAPHIC_DATA] Doorg…" at bounding box center [616, 256] width 647 height 230
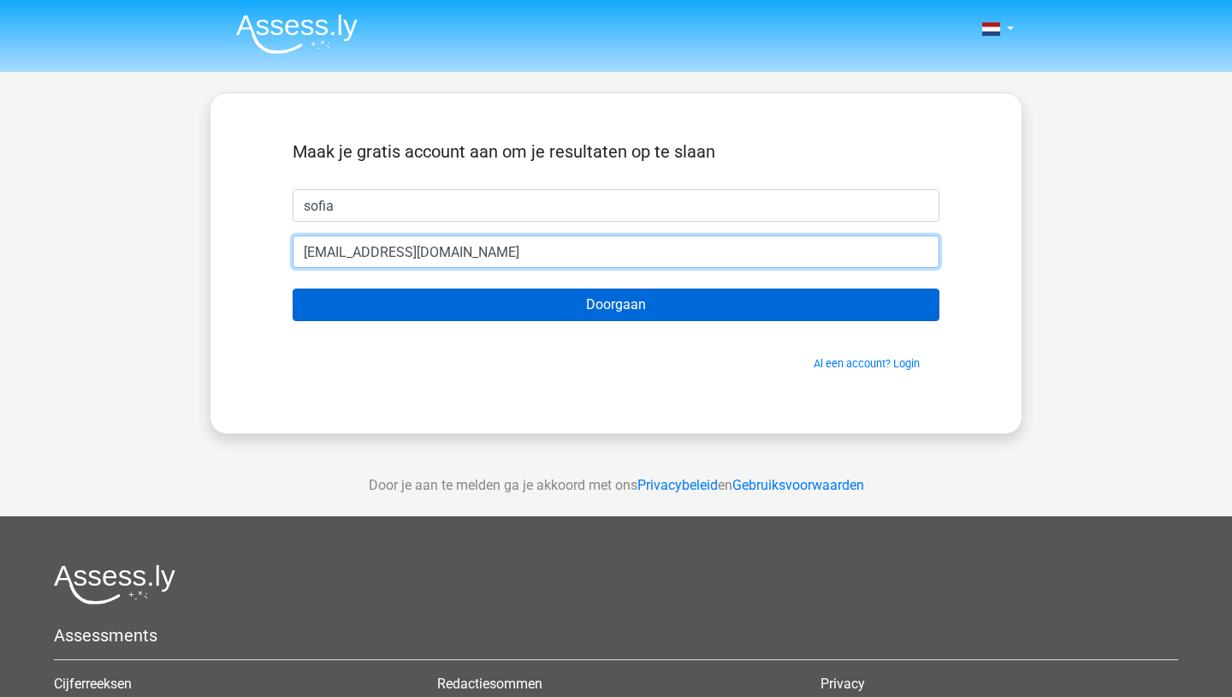
type input "[EMAIL_ADDRESS][DOMAIN_NAME]"
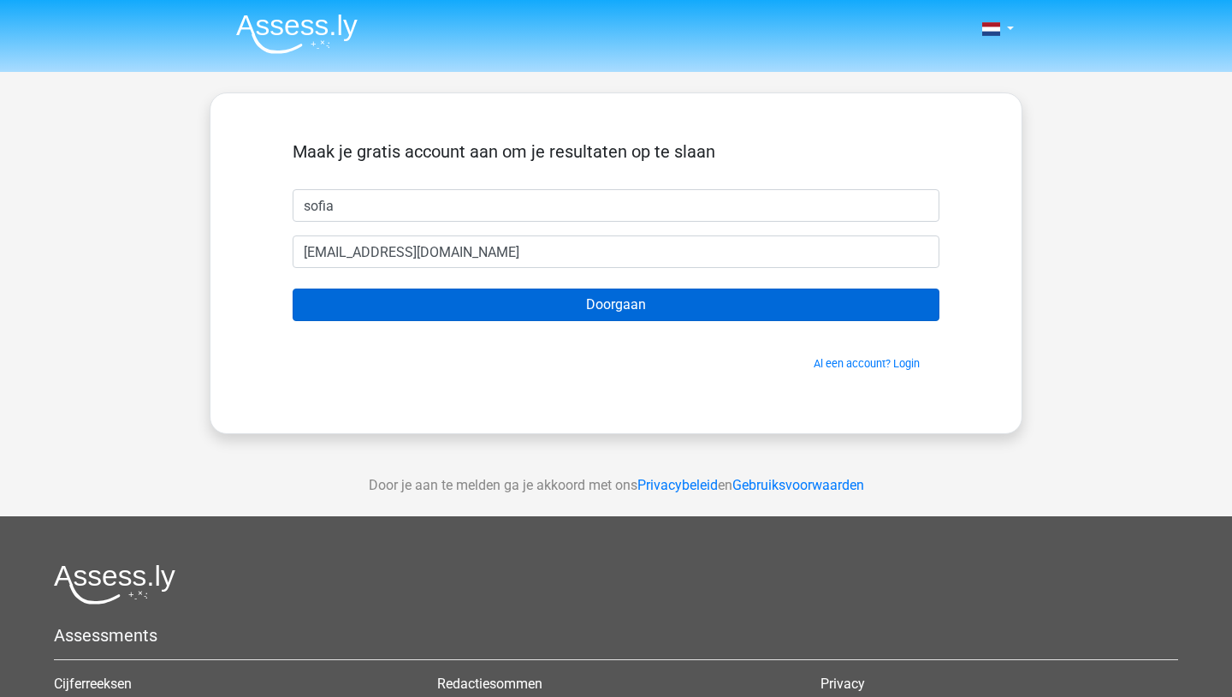
click at [533, 312] on input "Doorgaan" at bounding box center [616, 304] width 647 height 33
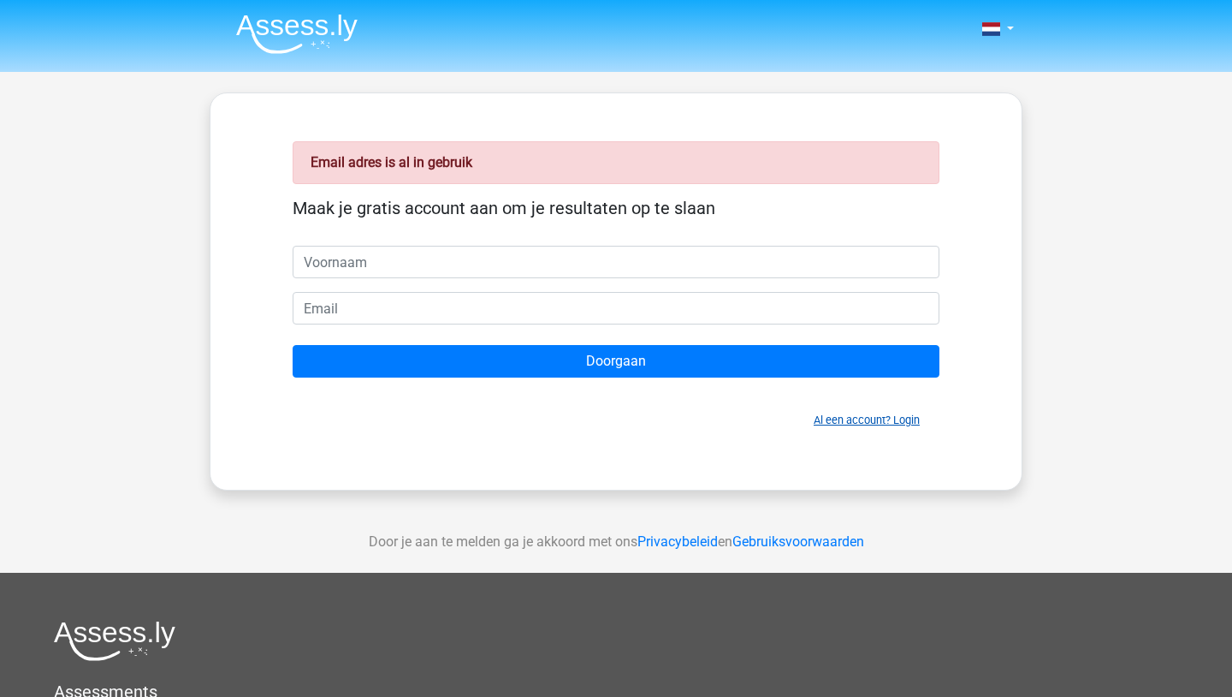
click at [831, 418] on link "Al een account? Login" at bounding box center [867, 419] width 106 height 13
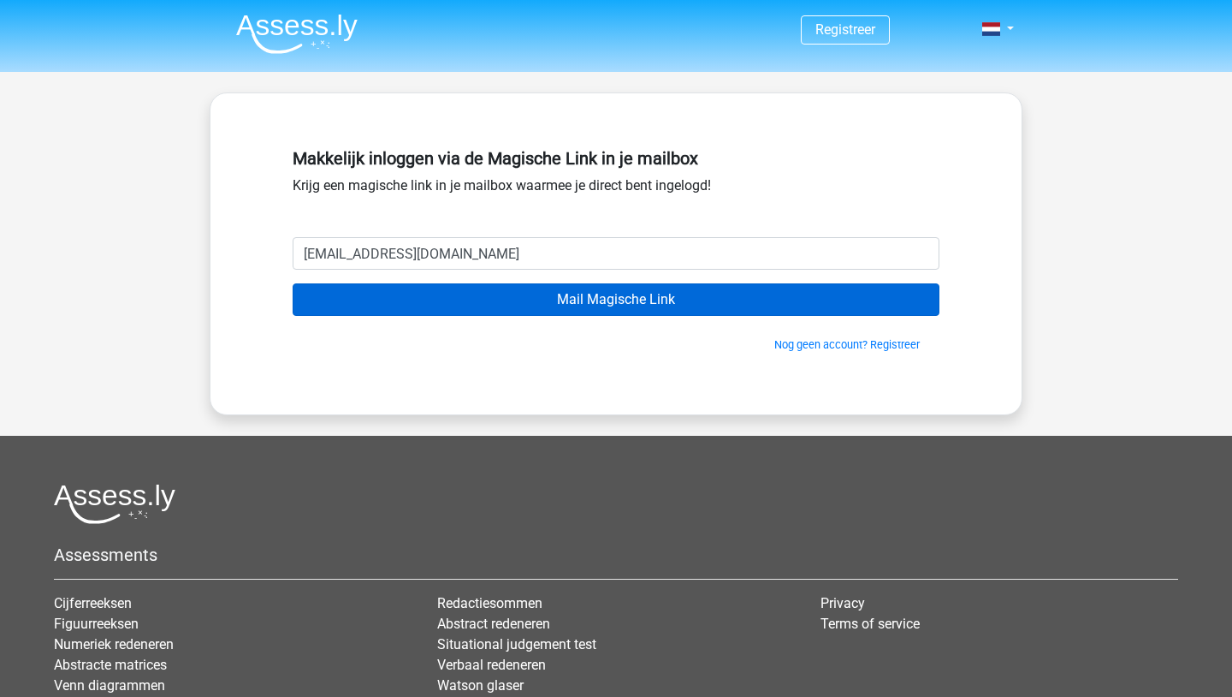
type input "[EMAIL_ADDRESS][DOMAIN_NAME]"
click at [664, 309] on input "Mail Magische Link" at bounding box center [616, 299] width 647 height 33
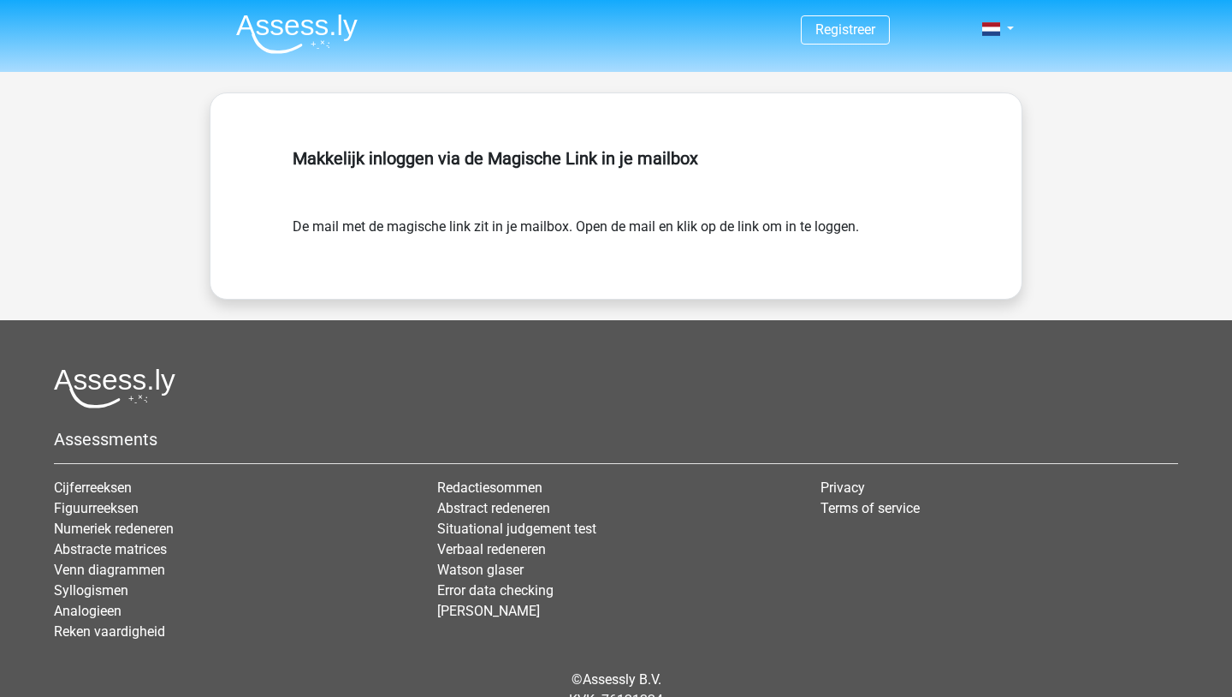
click at [812, 21] on span "Registreer" at bounding box center [845, 29] width 89 height 29
click at [840, 37] on link "Registreer" at bounding box center [846, 29] width 60 height 16
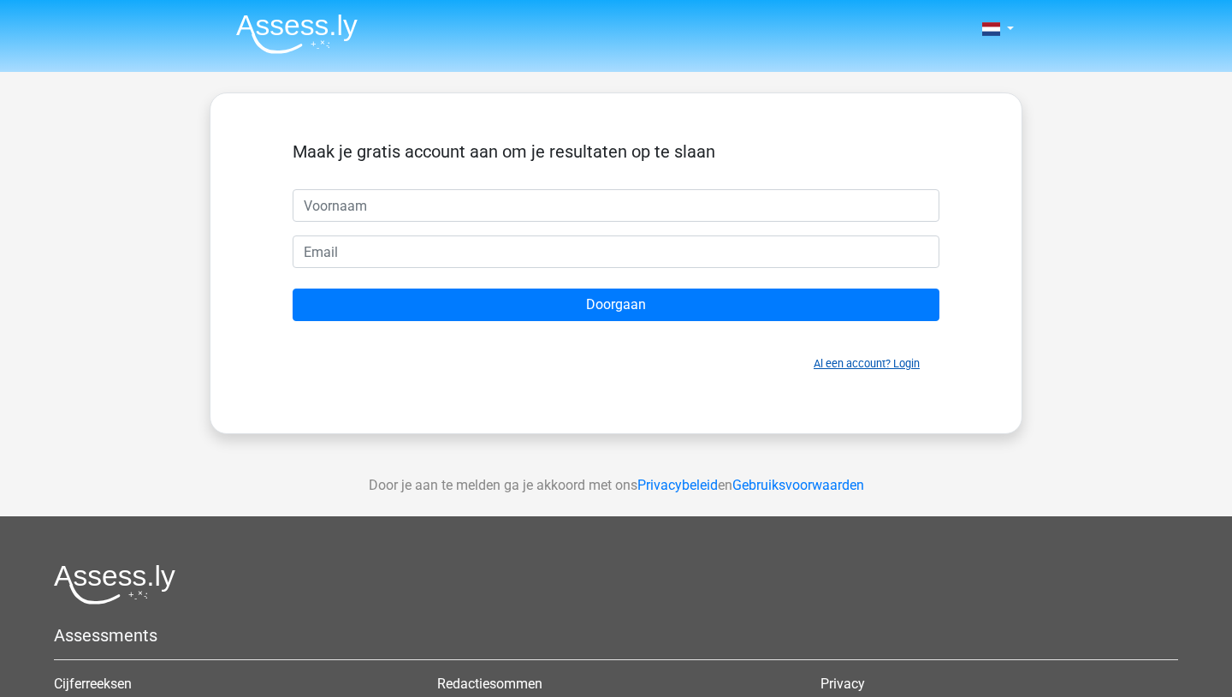
click at [870, 367] on link "Al een account? Login" at bounding box center [867, 363] width 106 height 13
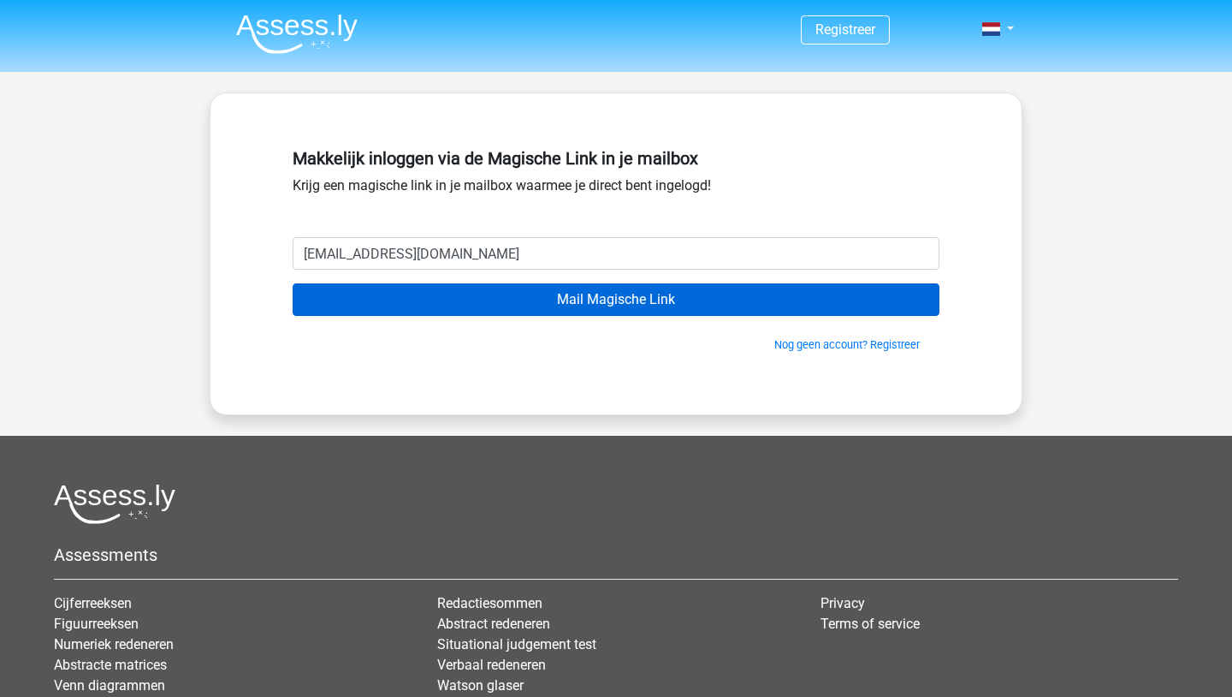
type input "sofia@damianakos.nl"
click at [660, 314] on input "Mail Magische Link" at bounding box center [616, 299] width 647 height 33
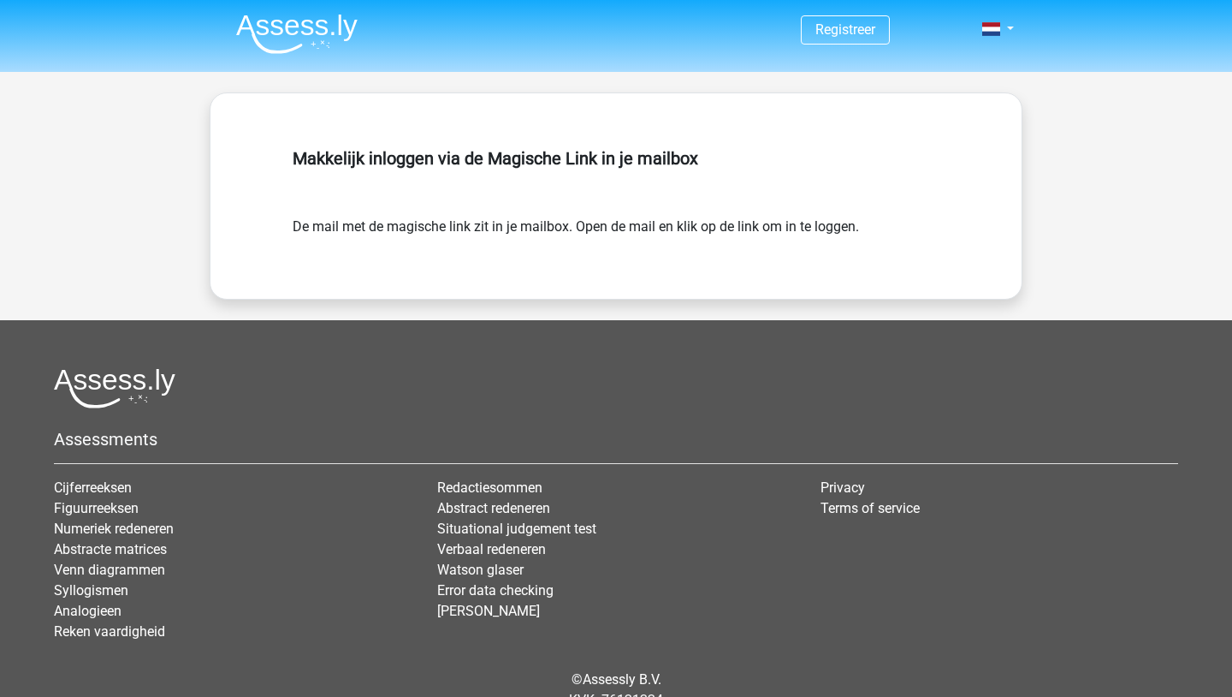
click at [571, 230] on form "De mail met de magische link zit in je mailbox. Open de mail en klik op de link…" at bounding box center [616, 227] width 647 height 21
click at [990, 35] on span at bounding box center [991, 29] width 18 height 14
click at [947, 59] on link "Login" at bounding box center [948, 68] width 118 height 27
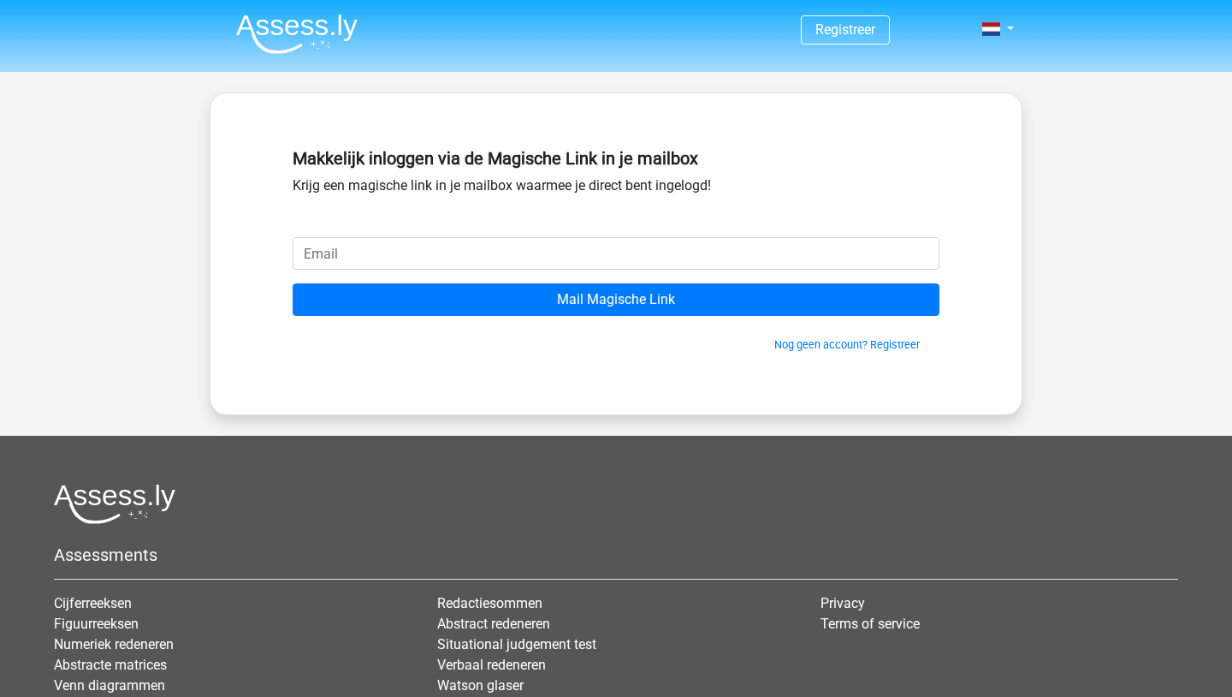
click at [303, 17] on img at bounding box center [297, 34] width 122 height 40
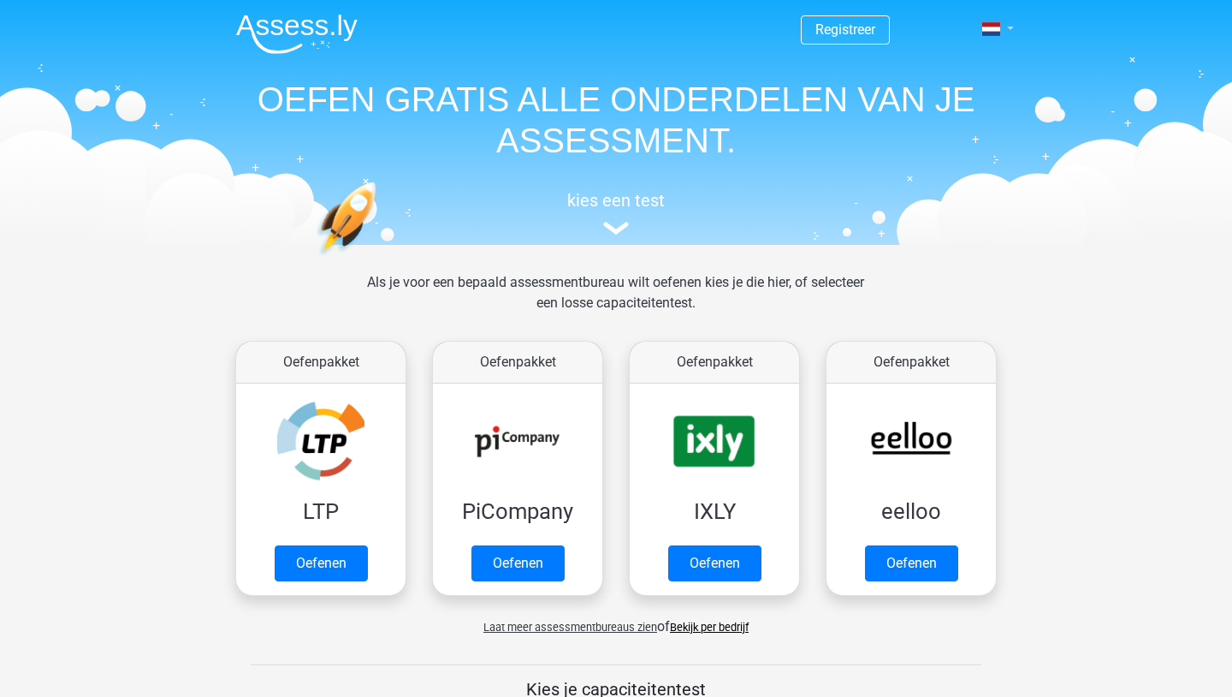
click at [1010, 29] on link at bounding box center [993, 29] width 34 height 21
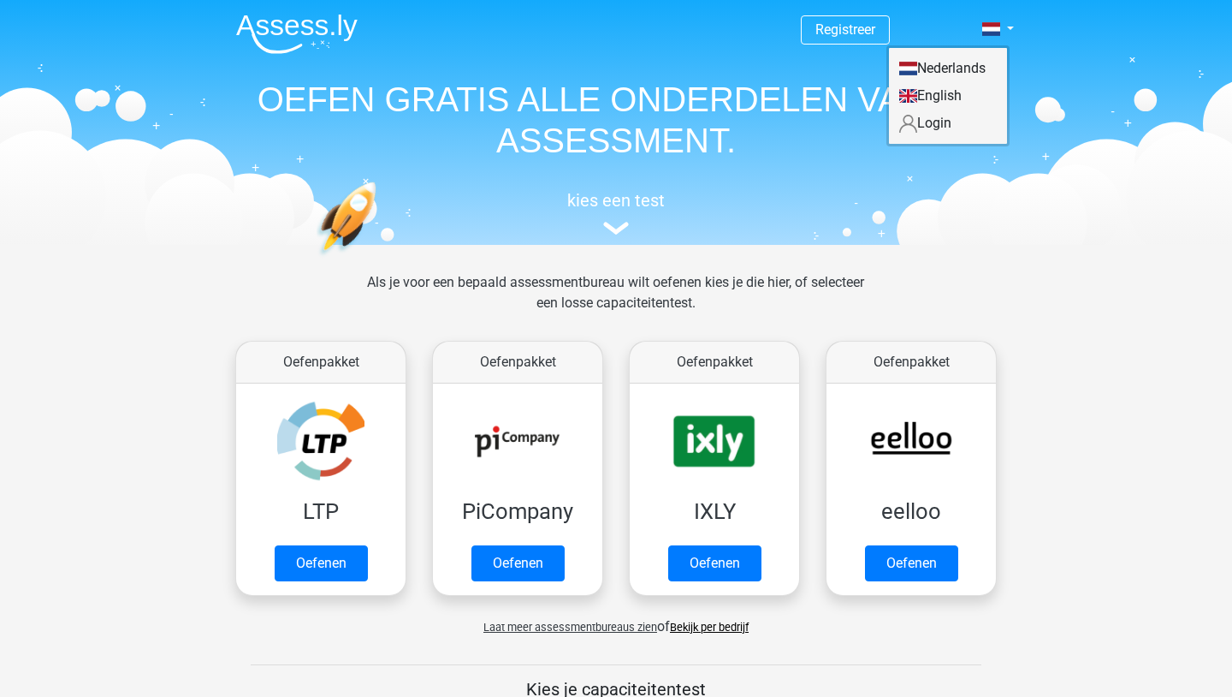
click at [939, 124] on link "Login" at bounding box center [948, 123] width 118 height 27
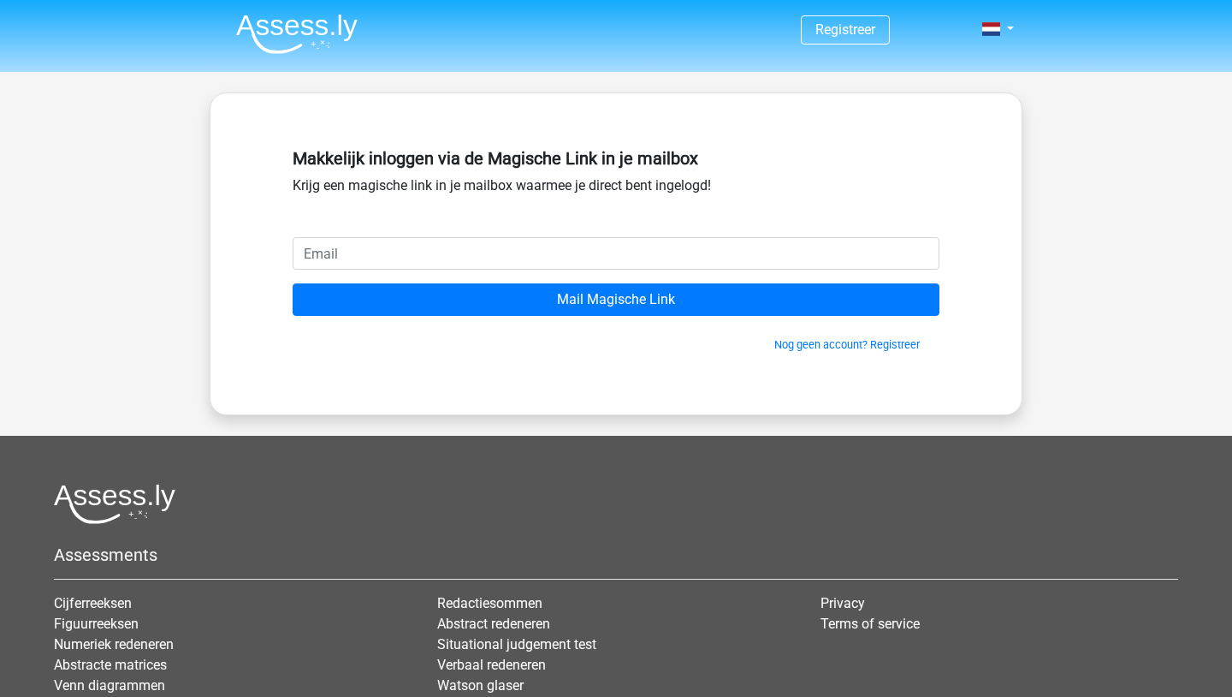
click at [911, 258] on input "email" at bounding box center [616, 253] width 647 height 33
click at [739, 207] on div "Makkelijk inloggen via de Magische Link in je mailbox Krijg een magische link i…" at bounding box center [616, 189] width 647 height 96
